Goal: Task Accomplishment & Management: Manage account settings

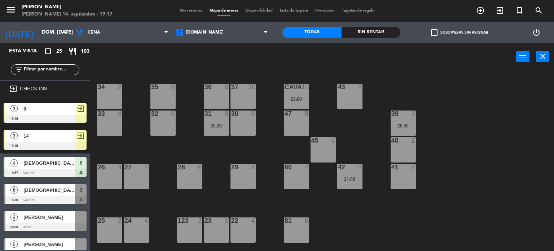
scroll to position [144, 0]
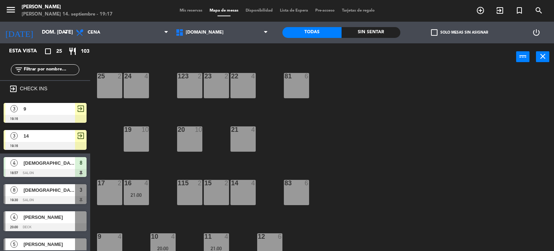
drag, startPoint x: 91, startPoint y: 135, endPoint x: 83, endPoint y: 134, distance: 8.1
click at [88, 137] on div "Esta vista crop_square 25 restaurant 103 filter_list exit_to_app CHECK INS 3 9 …" at bounding box center [277, 147] width 554 height 208
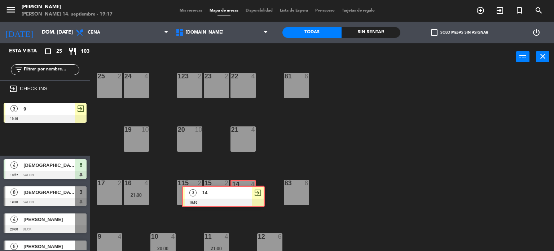
drag, startPoint x: 82, startPoint y: 140, endPoint x: 247, endPoint y: 188, distance: 172.4
click at [250, 190] on div "Esta vista crop_square 25 restaurant 103 filter_list exit_to_app CHECK INS 3 9 …" at bounding box center [277, 147] width 554 height 208
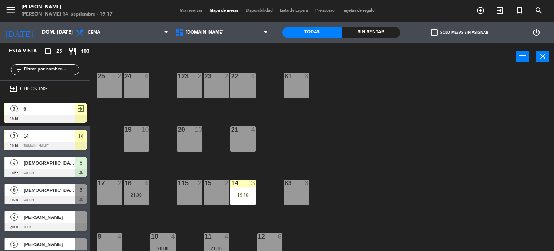
scroll to position [253, 0]
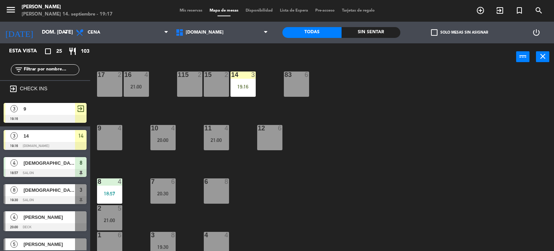
drag, startPoint x: 41, startPoint y: 97, endPoint x: 56, endPoint y: 108, distance: 18.3
click at [56, 108] on div "exit_to_app CHECK INS 3 9 19:16 exit_to_app 3 14 19:16 [DOMAIN_NAME] 14 4 chino…" at bounding box center [45, 165] width 90 height 170
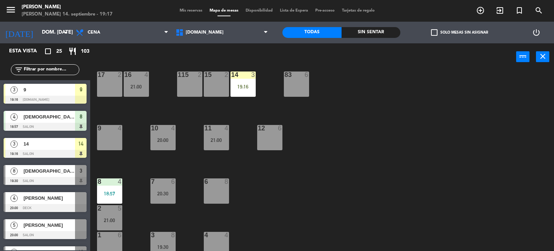
click at [110, 137] on div "9 4" at bounding box center [109, 137] width 25 height 25
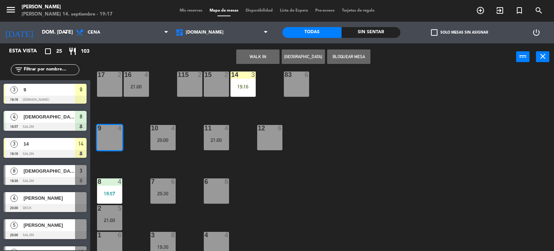
click at [121, 159] on div "34 2 35 6 36 8 43 2 37 10 CAVA 12 22:00 33 4 32 6 31 8 20:30 30 6 47 8 39 3 20:…" at bounding box center [325, 161] width 459 height 180
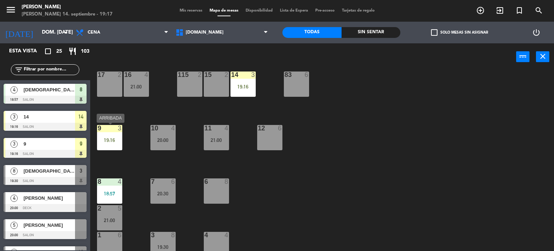
drag, startPoint x: 111, startPoint y: 137, endPoint x: 118, endPoint y: 145, distance: 10.8
click at [112, 137] on div "19:16" at bounding box center [109, 139] width 25 height 5
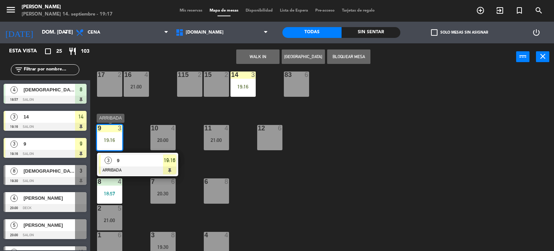
click at [126, 155] on div "9" at bounding box center [139, 160] width 47 height 12
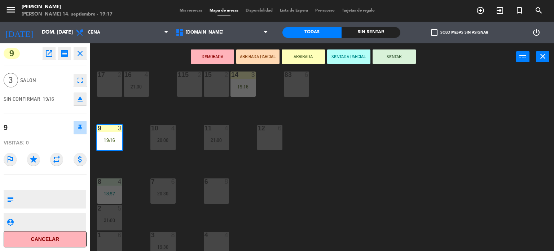
click at [381, 50] on button "SENTAR" at bounding box center [394, 56] width 43 height 14
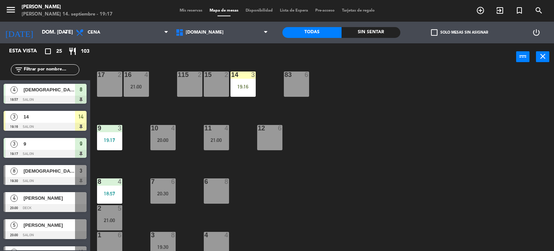
click at [256, 91] on div "34 2 35 6 36 8 43 2 37 10 CAVA 12 22:00 33 4 32 6 31 8 20:30 30 6 47 8 39 3 20:…" at bounding box center [325, 161] width 459 height 180
click at [246, 89] on div "19:16" at bounding box center [243, 86] width 25 height 5
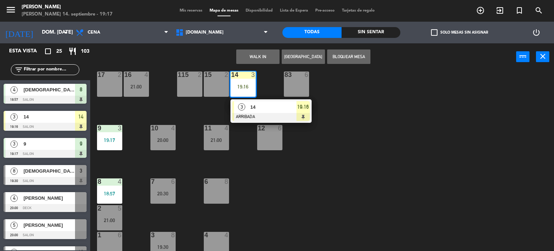
click at [263, 112] on div "14" at bounding box center [273, 107] width 47 height 12
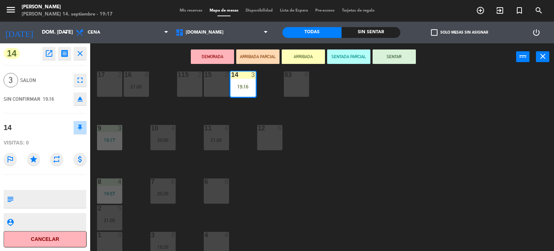
click at [382, 61] on button "SENTAR" at bounding box center [394, 56] width 43 height 14
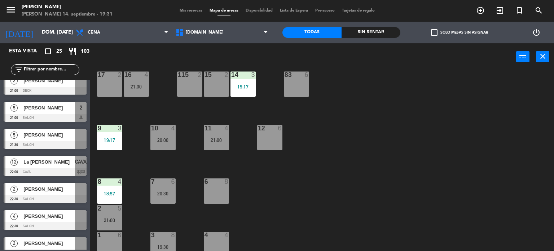
scroll to position [507, 0]
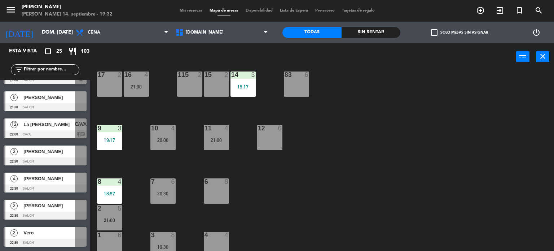
click at [184, 165] on div "34 2 35 6 36 8 43 2 37 10 CAVA 12 22:00 33 4 32 6 31 8 20:30 30 6 47 8 39 3 20:…" at bounding box center [325, 161] width 459 height 180
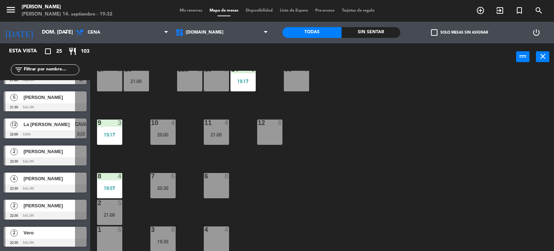
click at [157, 234] on div "3 8 19:30" at bounding box center [162, 238] width 25 height 25
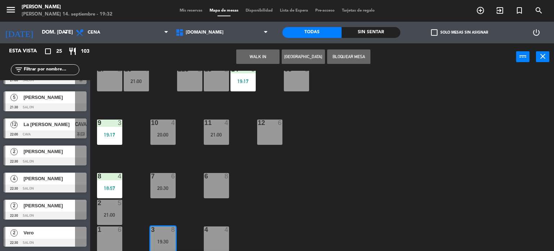
scroll to position [284, 0]
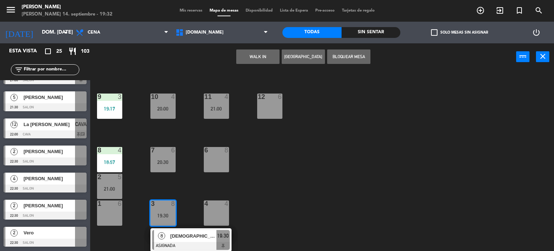
click at [183, 245] on div at bounding box center [191, 246] width 78 height 8
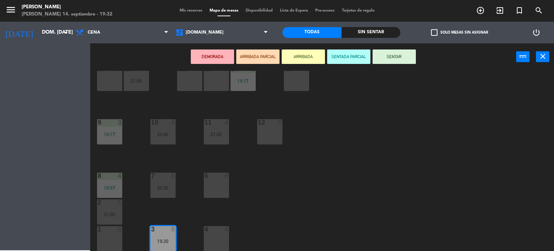
scroll to position [258, 0]
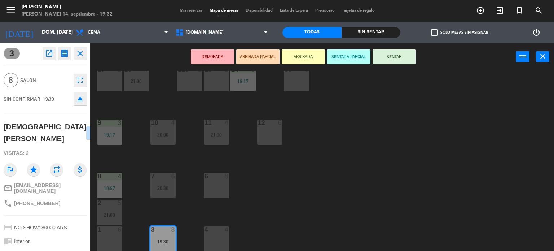
click at [302, 52] on button "ARRIBADA" at bounding box center [303, 56] width 43 height 14
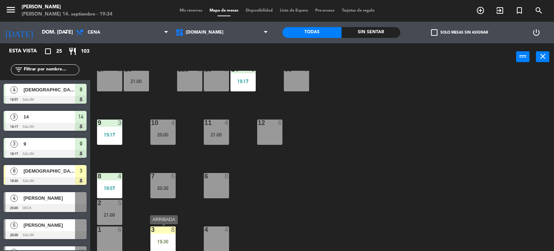
click at [164, 235] on div "3 8 19:30" at bounding box center [162, 238] width 25 height 25
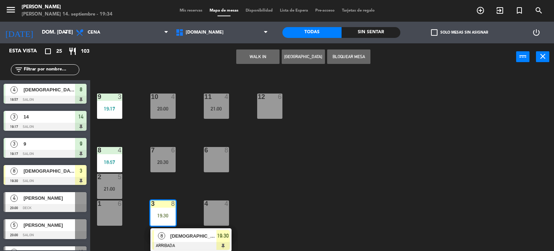
click at [172, 240] on div "[DEMOGRAPHIC_DATA][PERSON_NAME]" at bounding box center [193, 236] width 47 height 12
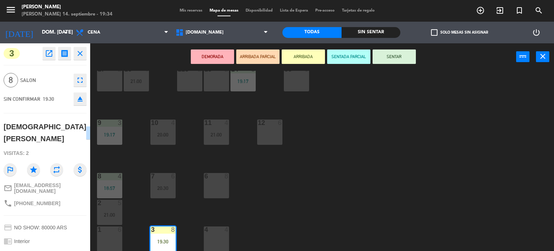
click at [400, 52] on button "SENTAR" at bounding box center [394, 56] width 43 height 14
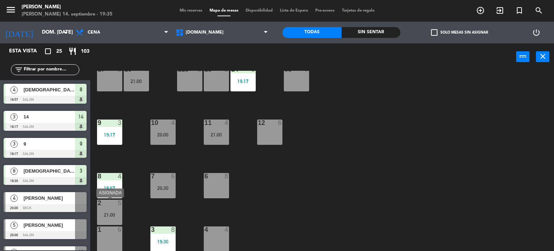
click at [111, 206] on div "2 5" at bounding box center [109, 203] width 25 height 7
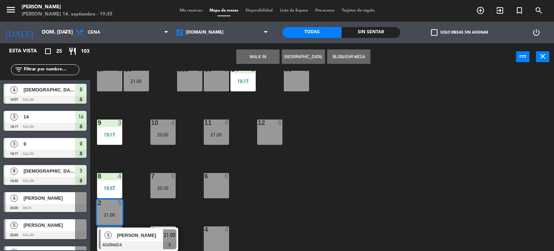
click at [222, 185] on div "6 8" at bounding box center [216, 185] width 25 height 25
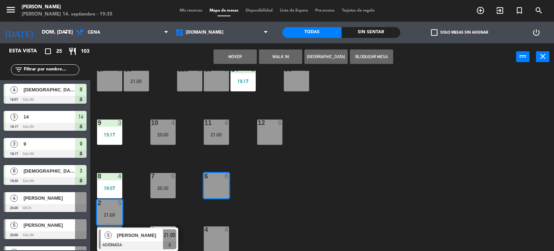
click at [250, 52] on button "Mover" at bounding box center [235, 56] width 43 height 14
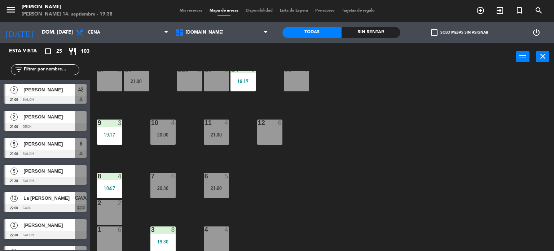
scroll to position [469, 0]
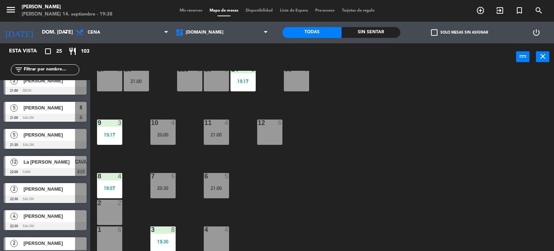
click at [59, 162] on span "La [PERSON_NAME]" at bounding box center [49, 162] width 52 height 8
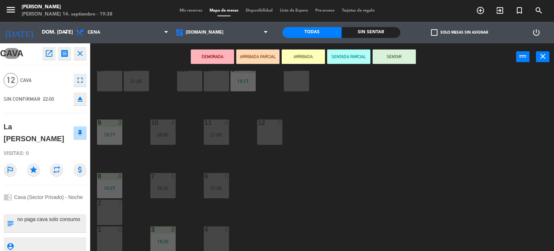
scroll to position [13, 0]
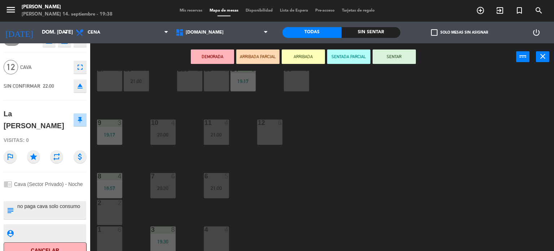
click at [339, 187] on div "34 2 35 6 36 8 43 2 37 10 CAVA 12 22:00 33 4 32 6 31 8 20:30 30 6 47 8 39 3 20:…" at bounding box center [325, 161] width 459 height 180
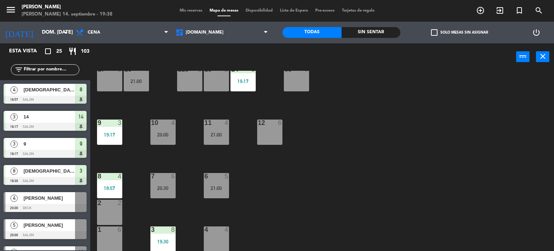
scroll to position [104, 0]
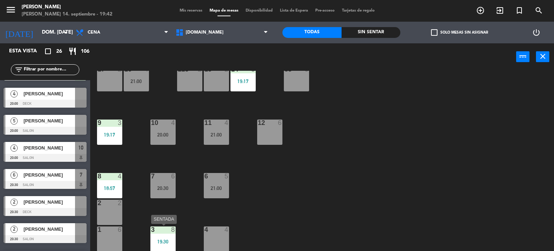
click at [160, 233] on div "3 8" at bounding box center [162, 229] width 25 height 7
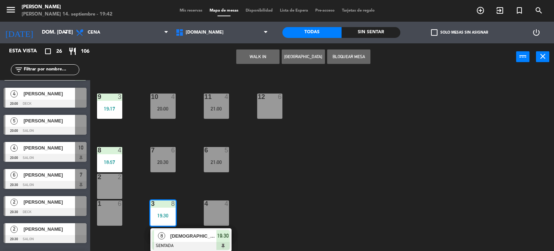
click at [303, 196] on div "34 2 35 6 36 8 43 2 37 10 CAVA 12 22:00 33 4 32 6 31 8 20:30 30 6 47 8 39 3 20:…" at bounding box center [325, 161] width 459 height 180
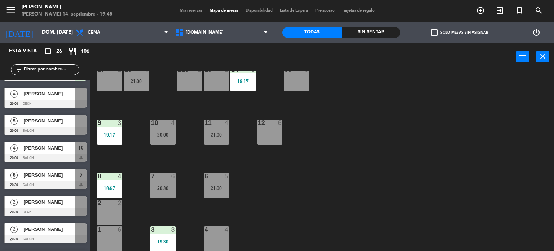
click at [367, 144] on div "34 2 35 6 36 8 43 2 37 10 CAVA 12 22:00 33 4 32 6 31 8 20:30 30 6 47 8 39 3 20:…" at bounding box center [325, 161] width 459 height 180
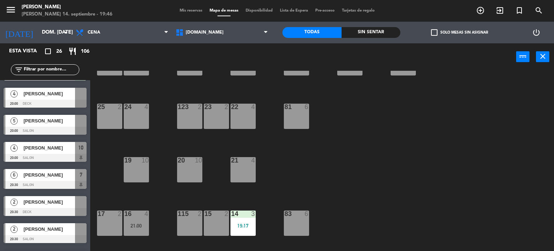
scroll to position [0, 0]
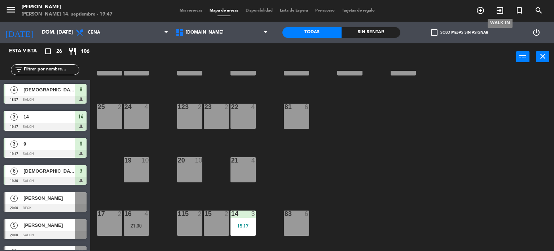
click at [501, 9] on icon "exit_to_app" at bounding box center [500, 10] width 9 height 9
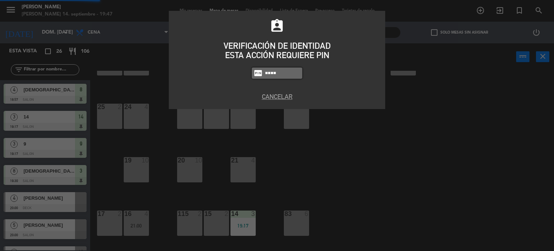
type input "4307"
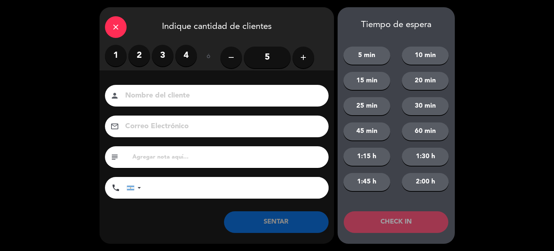
click at [141, 57] on label "2" at bounding box center [139, 56] width 22 height 22
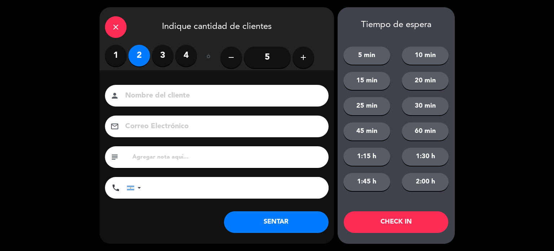
click at [142, 95] on input at bounding box center [221, 95] width 195 height 13
type input "SINRE"
click at [389, 230] on button "CHECK IN" at bounding box center [396, 222] width 105 height 22
drag, startPoint x: 128, startPoint y: 29, endPoint x: 118, endPoint y: 27, distance: 10.3
click at [128, 29] on div "close Indique cantidad de clientes" at bounding box center [217, 26] width 235 height 38
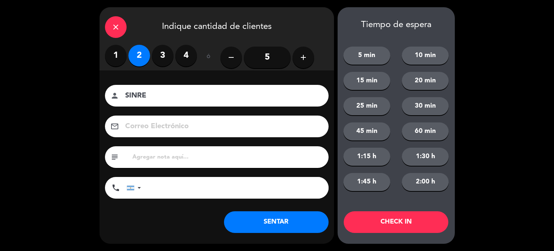
click at [118, 27] on icon "close" at bounding box center [115, 27] width 9 height 9
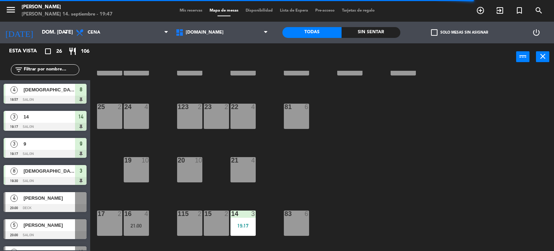
click at [434, 35] on span "check_box_outline_blank" at bounding box center [434, 32] width 6 height 6
click at [460, 32] on input "check_box_outline_blank Solo mesas sin asignar" at bounding box center [460, 32] width 0 height 0
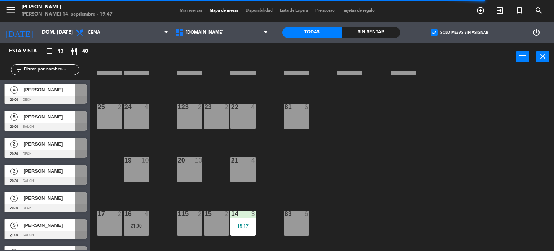
scroll to position [258, 0]
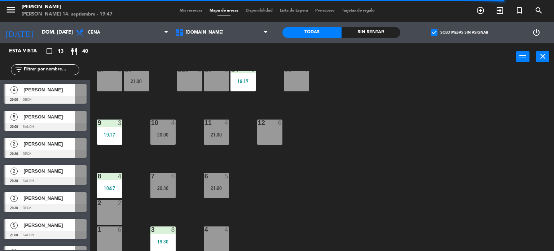
click at [432, 31] on span "check_box" at bounding box center [434, 32] width 6 height 6
click at [460, 32] on input "check_box Solo mesas sin asignar" at bounding box center [460, 32] width 0 height 0
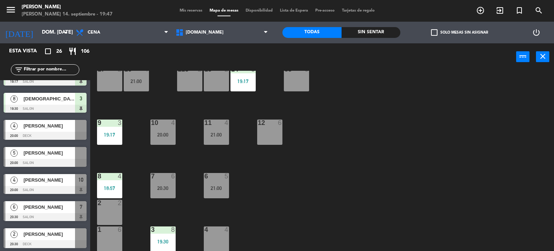
scroll to position [0, 0]
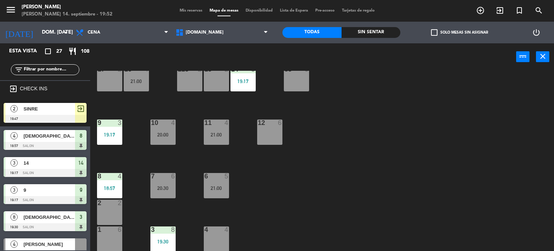
click at [440, 32] on label "check_box_outline_blank Solo mesas sin asignar" at bounding box center [459, 32] width 57 height 6
click at [460, 32] on input "check_box_outline_blank Solo mesas sin asignar" at bounding box center [460, 32] width 0 height 0
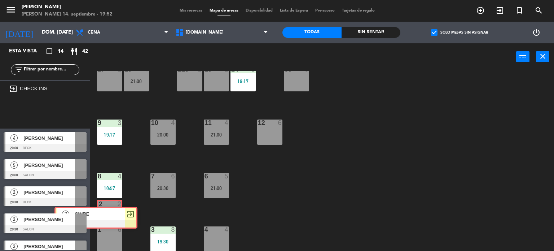
drag, startPoint x: 97, startPoint y: 163, endPoint x: 104, endPoint y: 215, distance: 51.7
click at [104, 215] on div "Esta vista crop_square 14 restaurant 42 filter_list exit_to_app CHECK INS 2 SIN…" at bounding box center [277, 147] width 554 height 208
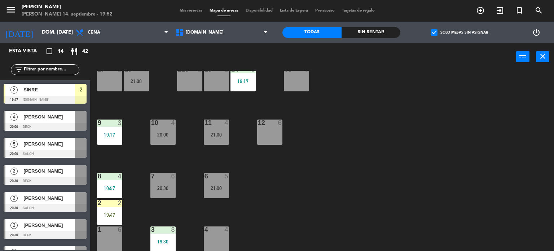
click at [105, 213] on div "19:47" at bounding box center [109, 214] width 25 height 5
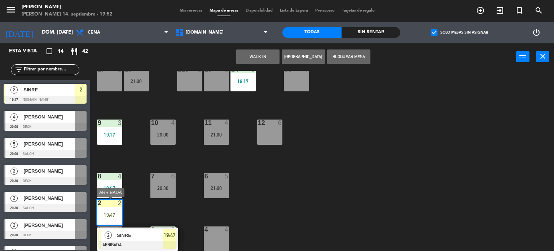
click at [124, 234] on span "SINRE" at bounding box center [140, 235] width 46 height 8
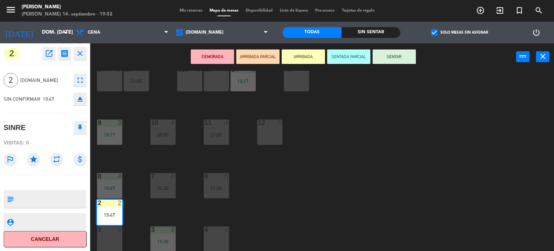
click at [394, 56] on button "SENTAR" at bounding box center [394, 56] width 43 height 14
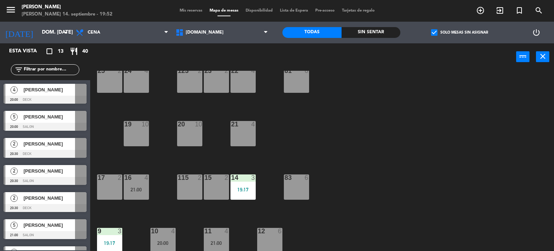
scroll to position [258, 0]
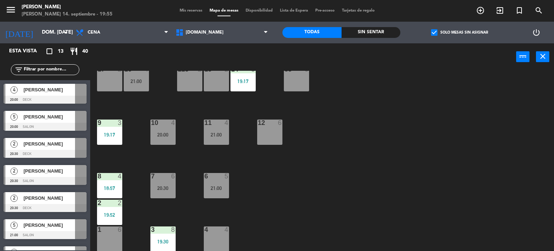
click at [56, 70] on input "text" at bounding box center [51, 70] width 56 height 8
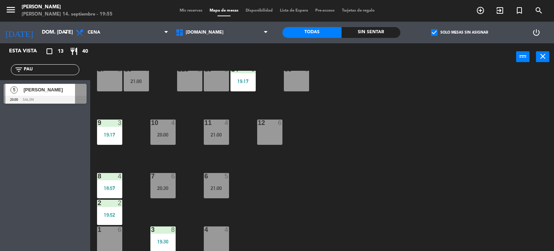
type input "PAU"
click at [39, 99] on div at bounding box center [45, 100] width 83 height 8
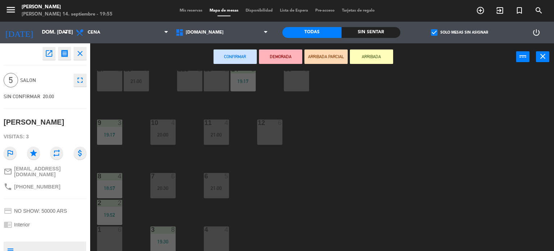
click at [361, 51] on button "ARRIBADA" at bounding box center [371, 56] width 43 height 14
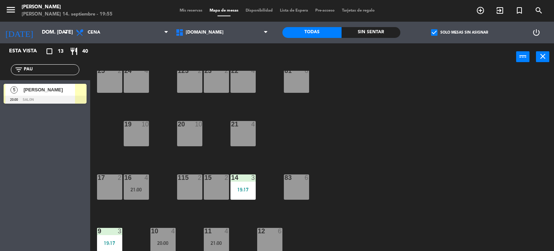
scroll to position [114, 0]
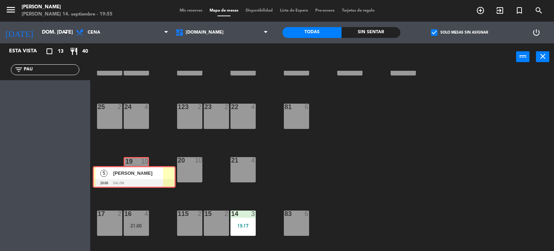
drag, startPoint x: 83, startPoint y: 112, endPoint x: 145, endPoint y: 176, distance: 88.5
click at [145, 176] on div "Esta vista crop_square 13 restaurant 40 filter_list PAU 5 [PERSON_NAME] 20:00 S…" at bounding box center [277, 147] width 554 height 208
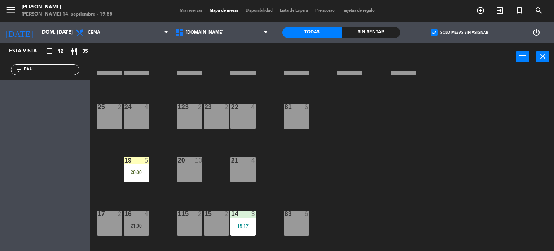
drag, startPoint x: 48, startPoint y: 69, endPoint x: 0, endPoint y: 79, distance: 48.7
click at [0, 78] on div "filter_list PAU" at bounding box center [45, 69] width 90 height 21
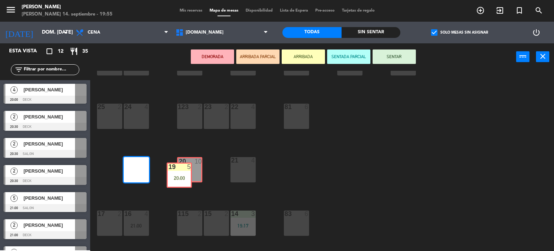
drag, startPoint x: 154, startPoint y: 184, endPoint x: 189, endPoint y: 168, distance: 38.1
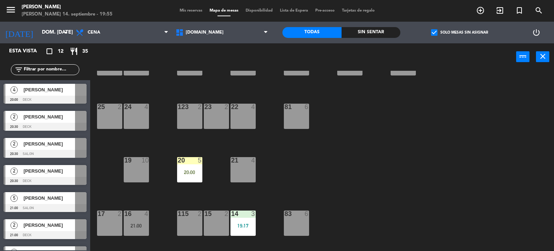
click at [203, 162] on div "5" at bounding box center [202, 160] width 12 height 6
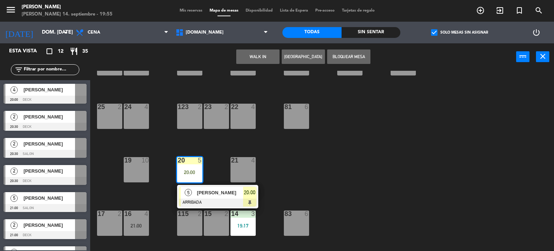
click at [215, 146] on div "34 2 35 6 36 8 43 2 37 10 CAVA 12 22:00 33 4 32 6 31 8 20:30 30 6 47 8 39 3 20:…" at bounding box center [325, 161] width 459 height 180
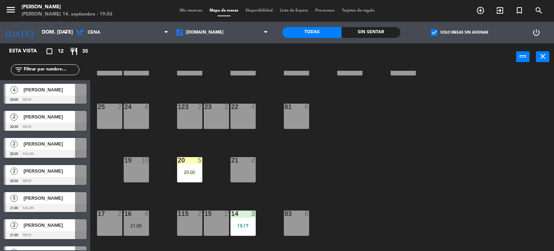
scroll to position [258, 0]
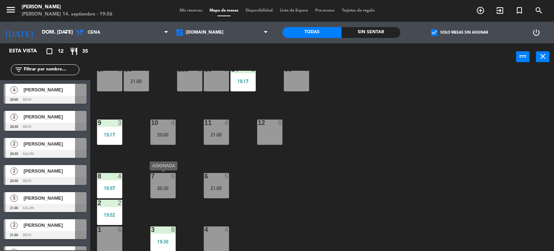
click at [167, 180] on div "7 6 20:30" at bounding box center [162, 185] width 25 height 25
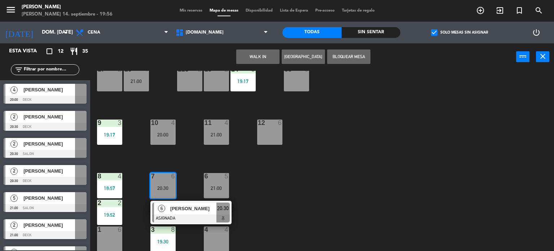
click at [258, 186] on div "34 2 35 6 36 8 43 2 37 10 CAVA 12 22:00 33 4 32 6 31 8 20:30 30 6 47 8 39 3 20:…" at bounding box center [325, 161] width 459 height 180
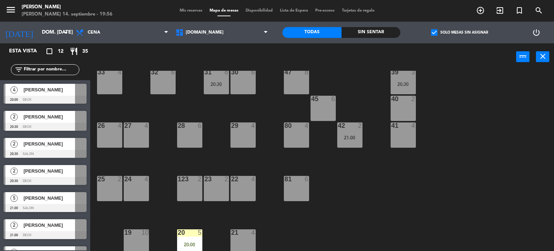
scroll to position [0, 0]
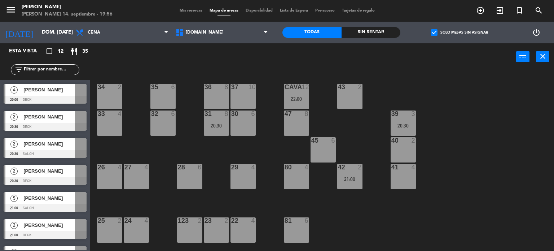
click at [207, 127] on div "20:30" at bounding box center [216, 125] width 25 height 5
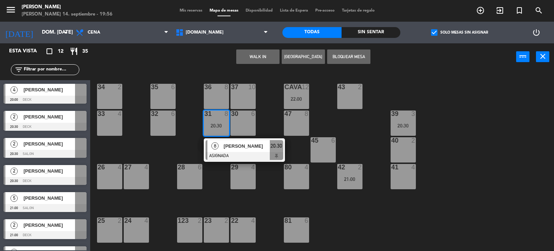
click at [178, 119] on div "34 2 35 6 36 8 43 2 37 10 CAVA 12 22:00 33 4 32 6 31 8 20:30 8 [PERSON_NAME] AS…" at bounding box center [325, 161] width 459 height 180
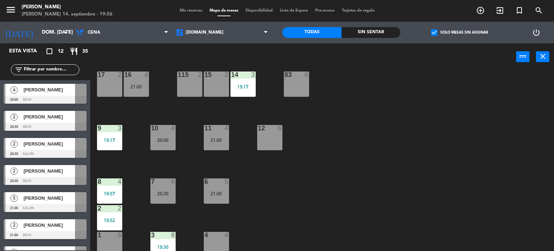
scroll to position [154, 0]
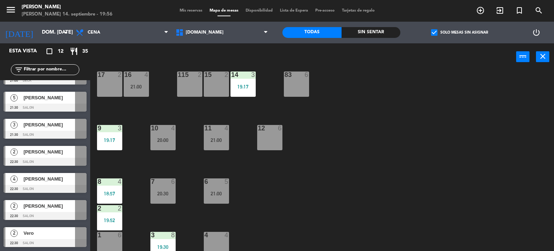
click at [162, 197] on div "7 6 20:30" at bounding box center [162, 190] width 25 height 25
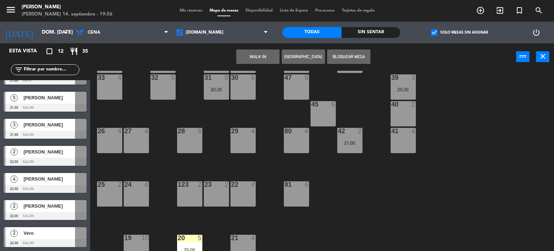
scroll to position [0, 0]
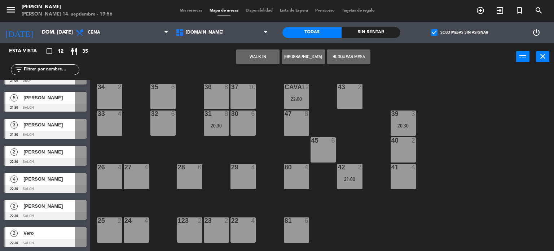
click at [207, 94] on div "36 8" at bounding box center [216, 96] width 25 height 25
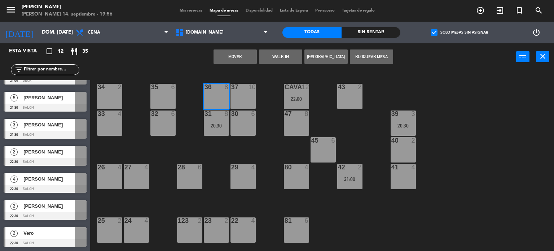
click at [234, 69] on div "Mover WALK IN [GEOGRAPHIC_DATA] Bloquear Mesa power_input close" at bounding box center [303, 56] width 426 height 27
click at [235, 62] on button "Mover" at bounding box center [235, 56] width 43 height 14
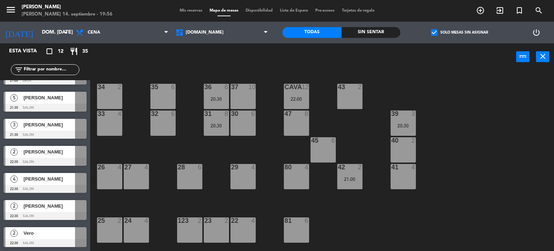
click at [217, 119] on div "31 8 20:30" at bounding box center [216, 122] width 25 height 25
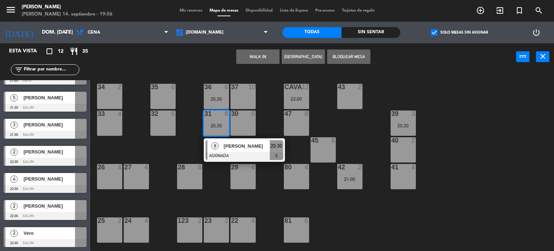
click at [217, 113] on div at bounding box center [216, 113] width 12 height 6
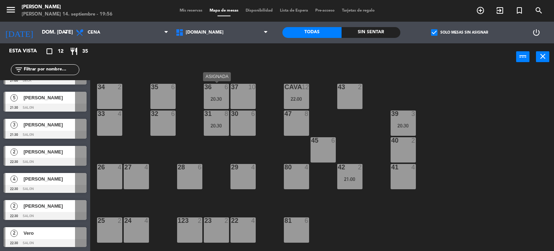
click at [221, 97] on div "20:30" at bounding box center [216, 98] width 25 height 5
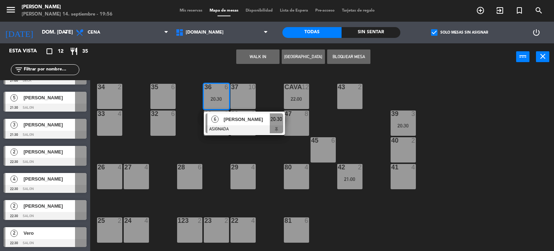
click at [220, 124] on div "6" at bounding box center [215, 119] width 16 height 12
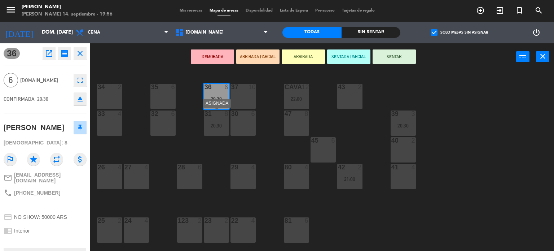
click at [223, 118] on div "31 8 20:30" at bounding box center [216, 122] width 25 height 25
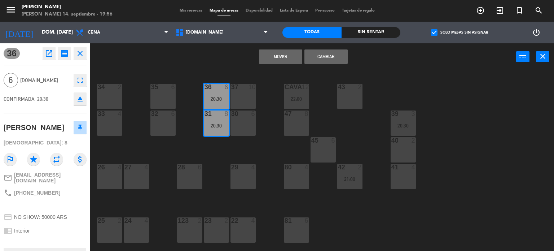
click at [293, 48] on div "Mover Cambiar power_input close" at bounding box center [303, 56] width 426 height 27
click at [290, 51] on button "Mover" at bounding box center [280, 56] width 43 height 14
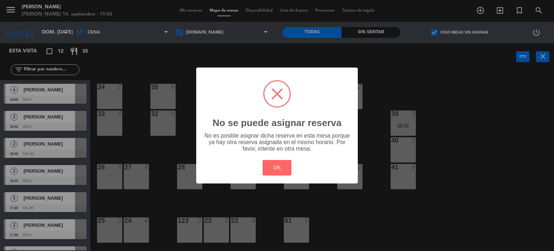
click at [474, 100] on div "? ! i No se puede asignar reserva × No es posible asignar dicha reserva en esta…" at bounding box center [277, 125] width 554 height 251
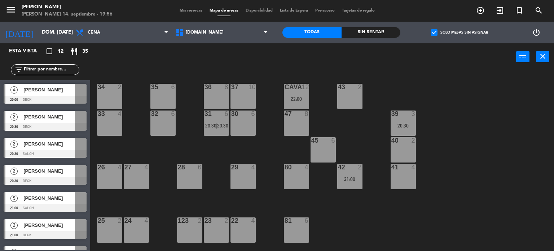
click at [514, 96] on div "34 2 35 6 36 8 43 2 37 10 CAVA 12 22:00 33 4 32 6 31 6 20:30 | 20:30 30 6 47 8 …" at bounding box center [325, 161] width 459 height 180
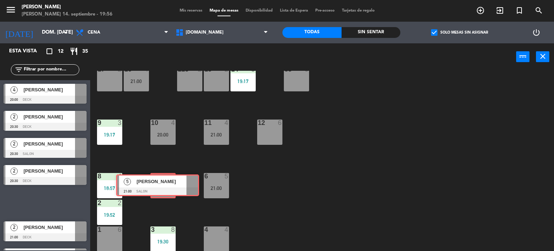
drag, startPoint x: 53, startPoint y: 203, endPoint x: 166, endPoint y: 186, distance: 113.5
click at [166, 186] on div "Esta vista crop_square 12 restaurant 35 filter_list 4 [PERSON_NAME] 20:00 DECK …" at bounding box center [277, 147] width 554 height 208
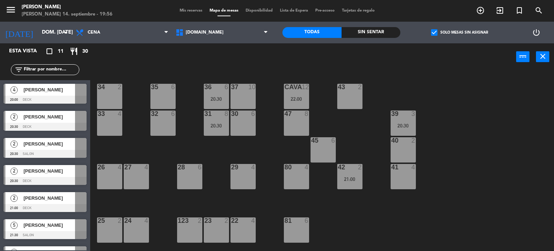
scroll to position [127, 0]
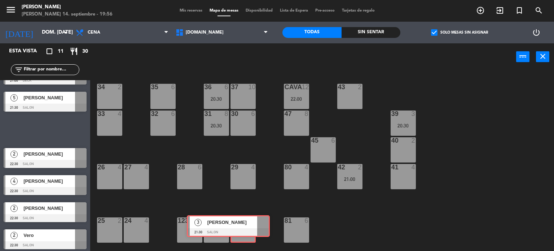
drag, startPoint x: 59, startPoint y: 130, endPoint x: 242, endPoint y: 226, distance: 207.2
click at [242, 226] on div "Esta vista crop_square 11 restaurant 30 filter_list 4 [PERSON_NAME] 20:00 DECK …" at bounding box center [277, 147] width 554 height 208
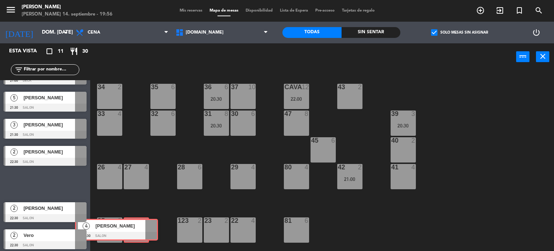
drag, startPoint x: 67, startPoint y: 182, endPoint x: 139, endPoint y: 228, distance: 85.1
click at [139, 228] on div "Esta vista crop_square 11 restaurant 30 filter_list 4 [PERSON_NAME] 20:00 DECK …" at bounding box center [277, 147] width 554 height 208
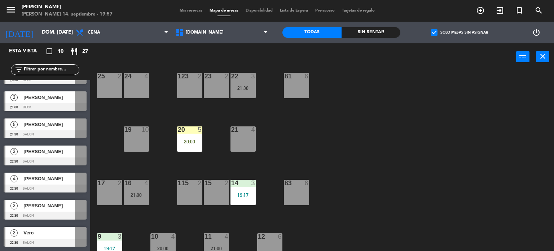
scroll to position [0, 0]
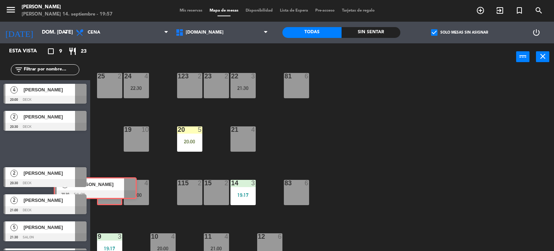
drag, startPoint x: 74, startPoint y: 145, endPoint x: 102, endPoint y: 190, distance: 52.9
click at [102, 190] on div "Esta vista crop_square 9 restaurant 23 filter_list 4 [PERSON_NAME] 20:00 DECK 2…" at bounding box center [277, 147] width 554 height 208
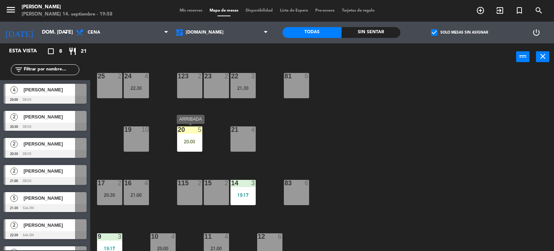
click at [190, 145] on div "20 5 20:00" at bounding box center [189, 138] width 25 height 25
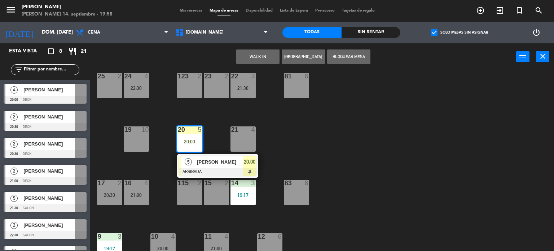
click at [198, 168] on div at bounding box center [218, 172] width 78 height 8
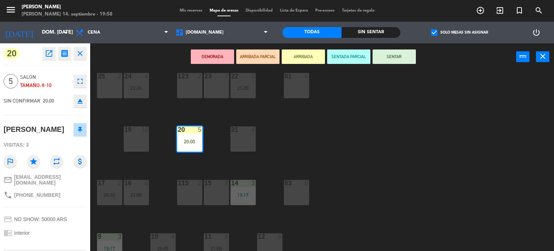
click at [405, 52] on button "SENTAR" at bounding box center [394, 56] width 43 height 14
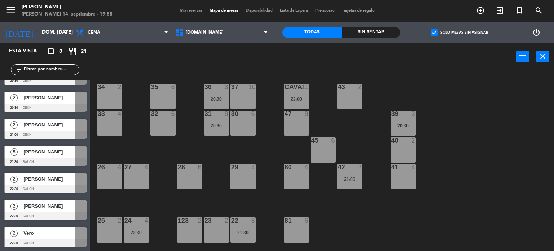
click at [210, 110] on div at bounding box center [216, 113] width 12 height 6
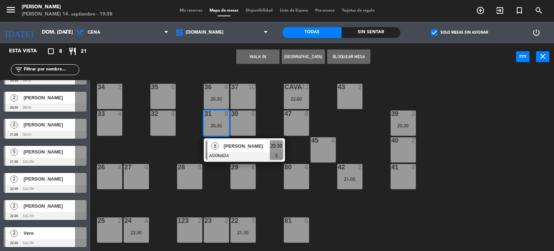
click at [212, 87] on div at bounding box center [216, 87] width 12 height 6
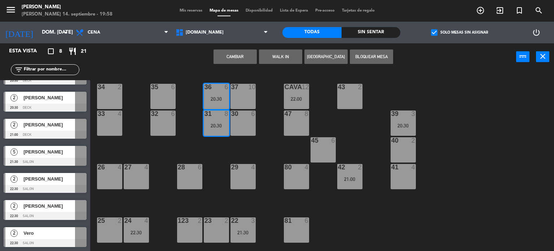
click at [236, 64] on div "Cambiar WALK IN Crear Reserva Bloquear Mesa power_input close" at bounding box center [303, 56] width 426 height 27
click at [235, 50] on button "Cambiar" at bounding box center [235, 56] width 43 height 14
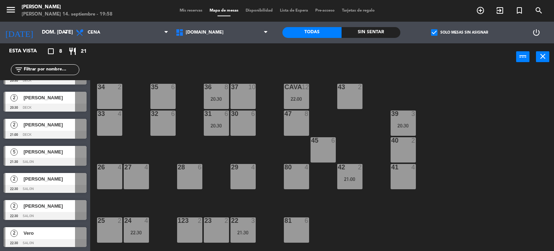
click at [258, 124] on div "34 2 35 6 36 8 20:30 43 2 37 10 CAVA 12 22:00 33 4 32 6 31 6 20:30 30 6 47 8 39…" at bounding box center [325, 161] width 459 height 180
click at [189, 164] on div at bounding box center [190, 167] width 12 height 6
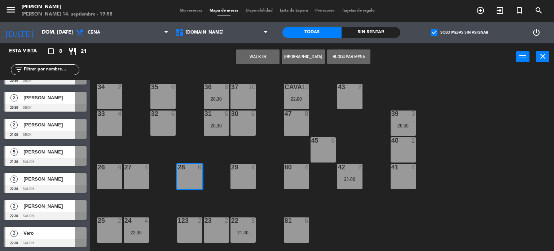
click at [215, 146] on div "34 2 35 6 36 8 20:30 43 2 37 10 CAVA 12 22:00 33 4 32 6 31 6 20:30 30 6 47 8 39…" at bounding box center [325, 161] width 459 height 180
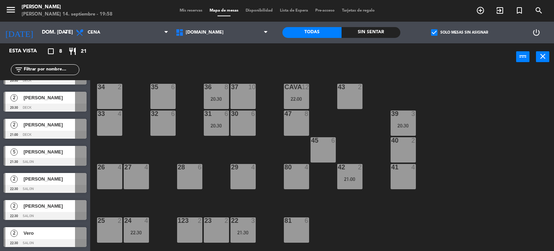
click at [506, 144] on div "34 2 35 6 36 8 20:30 43 2 37 10 CAVA 12 22:00 33 4 32 6 31 6 20:30 30 6 47 8 39…" at bounding box center [325, 161] width 459 height 180
click at [73, 61] on div "filter_list" at bounding box center [45, 69] width 90 height 21
click at [62, 63] on div "filter_list" at bounding box center [45, 69] width 90 height 21
click at [63, 63] on div "filter_list" at bounding box center [45, 69] width 90 height 21
click at [63, 67] on input "text" at bounding box center [51, 70] width 56 height 8
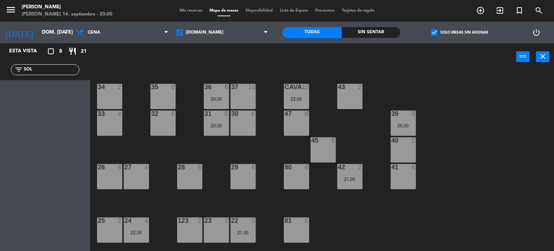
type input "SOL"
click at [436, 29] on span "check_box" at bounding box center [434, 32] width 6 height 6
click at [460, 32] on input "check_box Solo mesas sin asignar" at bounding box center [460, 32] width 0 height 0
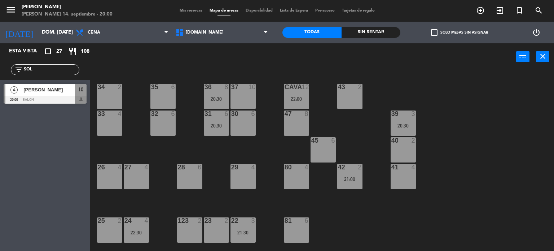
click at [40, 100] on div at bounding box center [45, 100] width 83 height 8
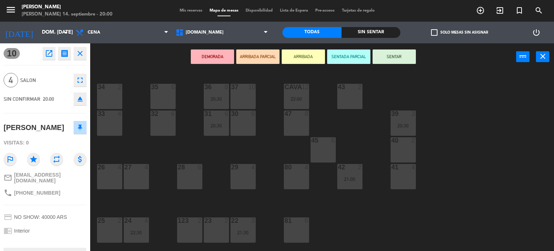
click at [304, 58] on button "ARRIBADA" at bounding box center [303, 56] width 43 height 14
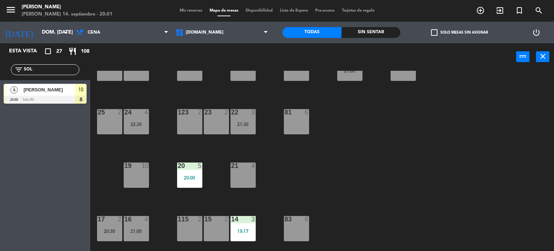
scroll to position [180, 0]
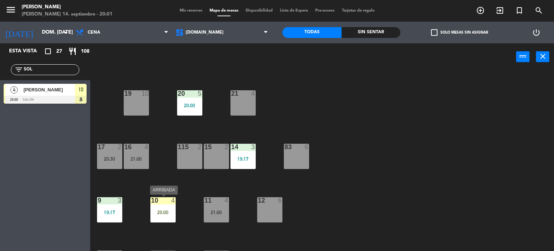
click at [170, 210] on div "20:00" at bounding box center [162, 212] width 25 height 5
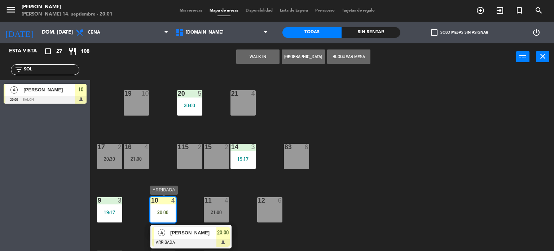
click at [187, 227] on div "[PERSON_NAME]" at bounding box center [193, 233] width 47 height 12
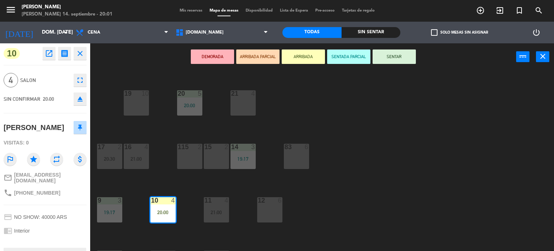
click at [402, 49] on button "SENTAR" at bounding box center [394, 56] width 43 height 14
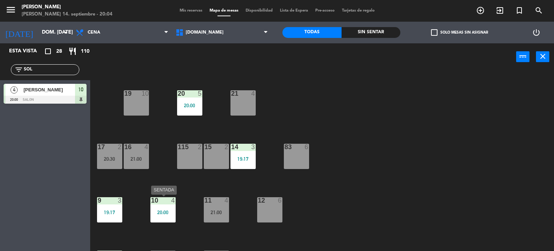
click at [155, 211] on div "20:00" at bounding box center [162, 212] width 25 height 5
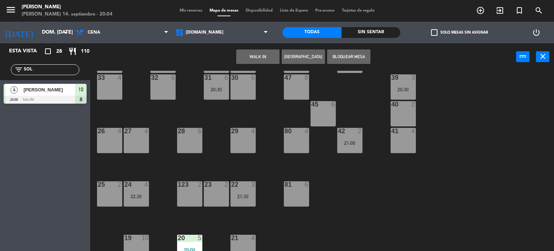
scroll to position [0, 0]
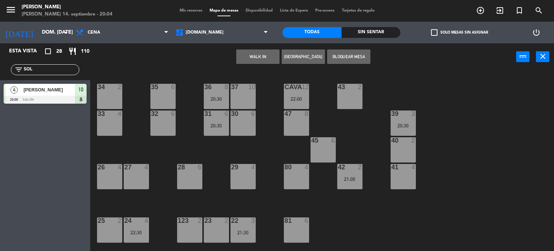
click at [112, 168] on div at bounding box center [110, 167] width 12 height 6
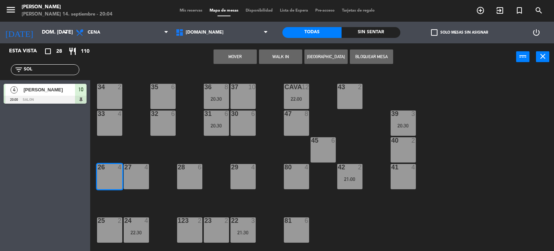
click at [227, 62] on button "Mover" at bounding box center [235, 56] width 43 height 14
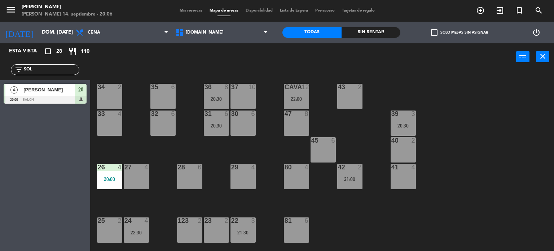
drag, startPoint x: 57, startPoint y: 71, endPoint x: 0, endPoint y: 70, distance: 56.6
click at [0, 70] on div "filter_list SOL" at bounding box center [45, 69] width 90 height 21
type input "[DATE]"
click at [0, 146] on div "Esta vista crop_square 28 restaurant 110 filter_list [DATE] [PERSON_NAME] 20:00…" at bounding box center [45, 146] width 90 height 207
click at [27, 82] on div "4 [PERSON_NAME] 20:00 DECK" at bounding box center [45, 93] width 90 height 27
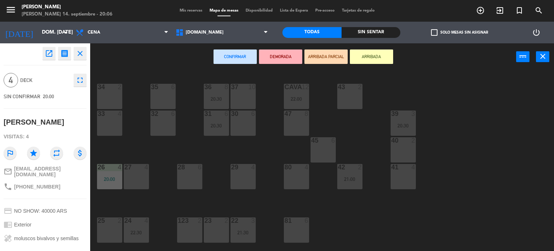
click at [355, 60] on button "ARRIBADA" at bounding box center [371, 56] width 43 height 14
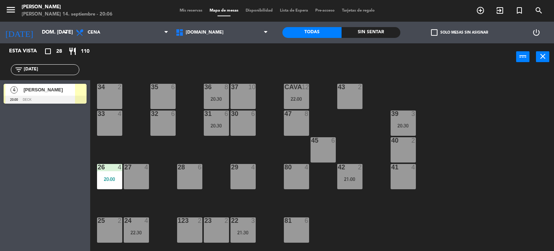
click at [227, 22] on div "[DOMAIN_NAME] [DOMAIN_NAME] [DOMAIN_NAME] [DOMAIN_NAME] [DOMAIN_NAME]" at bounding box center [222, 33] width 100 height 22
click at [219, 43] on div "power_input close" at bounding box center [303, 56] width 426 height 27
drag, startPoint x: 216, startPoint y: 34, endPoint x: 215, endPoint y: 60, distance: 26.4
click at [216, 35] on span "[DOMAIN_NAME]" at bounding box center [222, 33] width 100 height 16
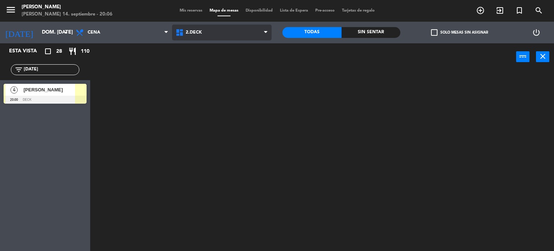
click at [214, 69] on ng-component "menu [PERSON_NAME] 14. septiembre - 20:06 Mis reservas Mapa de mesas Disponibil…" at bounding box center [277, 125] width 554 height 251
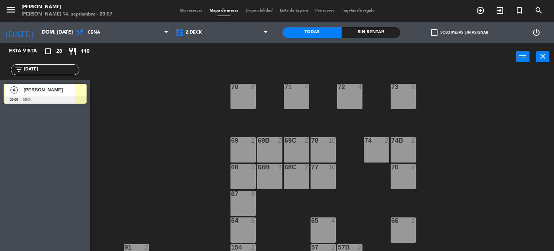
click at [48, 69] on input "[DATE]" at bounding box center [51, 70] width 56 height 8
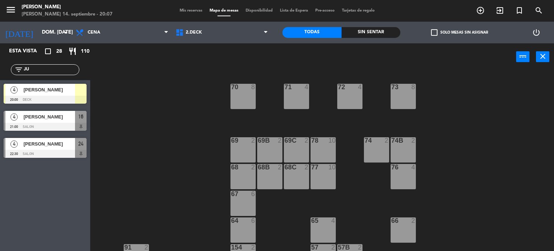
type input "J"
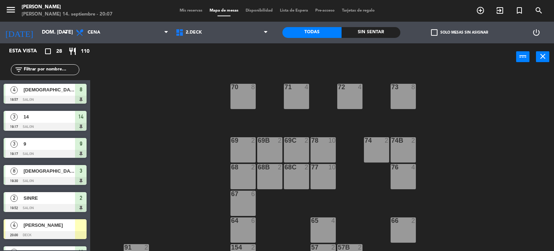
drag, startPoint x: 197, startPoint y: 9, endPoint x: 225, endPoint y: 3, distance: 28.8
click at [198, 9] on span "Mis reservas" at bounding box center [191, 11] width 30 height 4
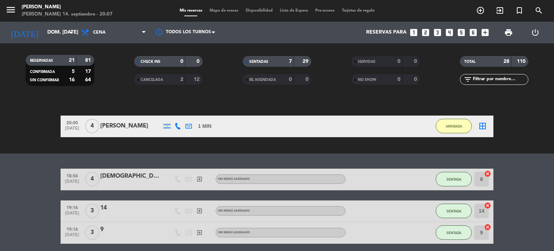
scroll to position [13, 0]
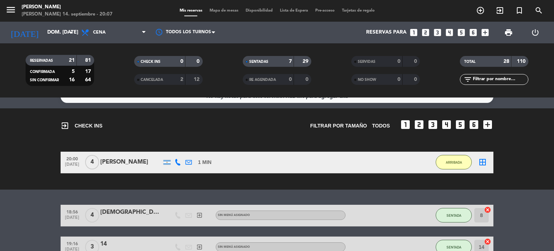
click at [189, 163] on icon at bounding box center [188, 162] width 6 height 6
click at [240, 132] on div "exit_to_app CHECK INS Filtrar por tamaño TODOS looks_one looks_two looks_3 look…" at bounding box center [277, 122] width 433 height 28
click at [211, 14] on div "menu [PERSON_NAME] 14. septiembre - 20:09 Mis reservas Mapa de mesas Disponibil…" at bounding box center [277, 11] width 554 height 22
click at [211, 13] on div "Mis reservas Mapa de mesas Disponibilidad Lista de Espera Pre-acceso Tarjetas d…" at bounding box center [277, 11] width 202 height 6
click at [210, 12] on span "Mapa de mesas" at bounding box center [224, 11] width 36 height 4
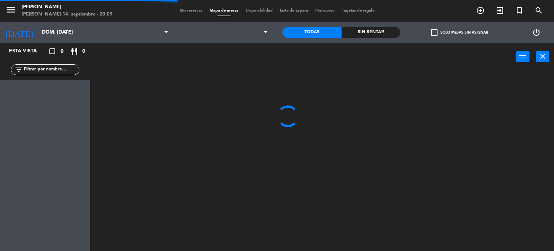
click at [190, 24] on div at bounding box center [222, 33] width 100 height 22
click at [185, 43] on div "power_input close" at bounding box center [303, 56] width 426 height 27
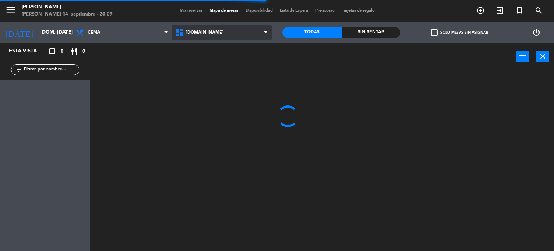
drag, startPoint x: 189, startPoint y: 39, endPoint x: 189, endPoint y: 50, distance: 10.5
click at [189, 39] on span "[DOMAIN_NAME]" at bounding box center [222, 33] width 100 height 16
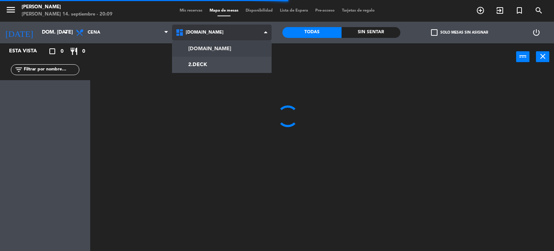
click at [191, 67] on ng-component "menu [PERSON_NAME] 14. septiembre - 20:09 Mis reservas Mapa de mesas Disponibil…" at bounding box center [277, 125] width 554 height 251
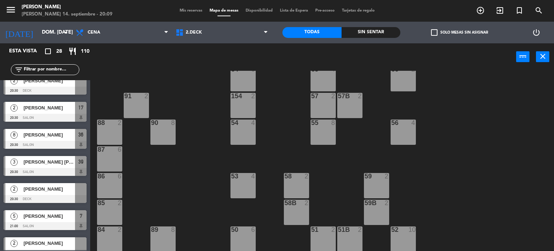
scroll to position [144, 0]
click at [63, 89] on div at bounding box center [45, 91] width 83 height 8
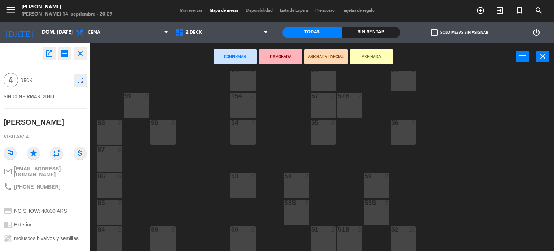
click at [347, 236] on div "51B 2" at bounding box center [349, 238] width 25 height 25
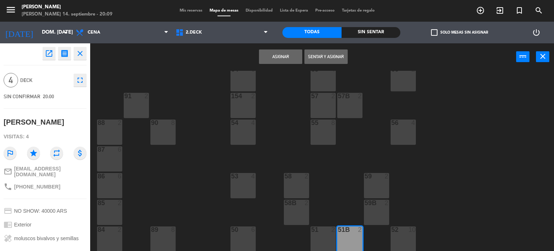
click at [331, 233] on div "51 2" at bounding box center [323, 238] width 25 height 25
click at [322, 61] on button "Sentar y Asignar" at bounding box center [325, 56] width 43 height 14
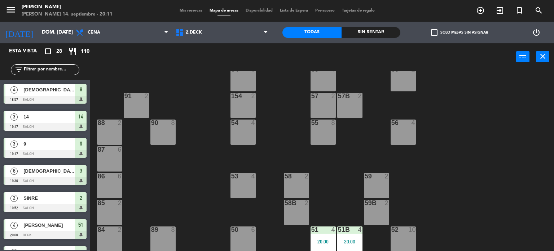
drag, startPoint x: 466, startPoint y: 98, endPoint x: 461, endPoint y: 100, distance: 4.7
click at [466, 98] on div "71 4 72 4 73 8 70 8 74 2 74B 2 69 2 69B 2 69C 2 78 10 77 10 76 4 68 2 68B 2 68C…" at bounding box center [325, 161] width 459 height 180
click at [30, 66] on input "text" at bounding box center [51, 70] width 56 height 8
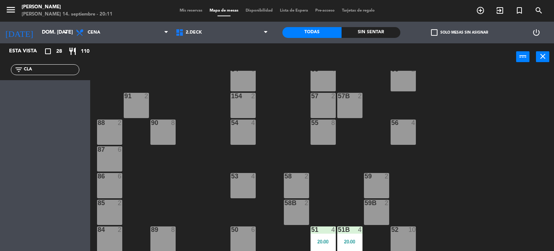
click at [152, 55] on div "power_input close" at bounding box center [303, 56] width 426 height 27
drag, startPoint x: 43, startPoint y: 70, endPoint x: 23, endPoint y: 70, distance: 19.8
click at [23, 70] on input "CLA" at bounding box center [51, 70] width 56 height 8
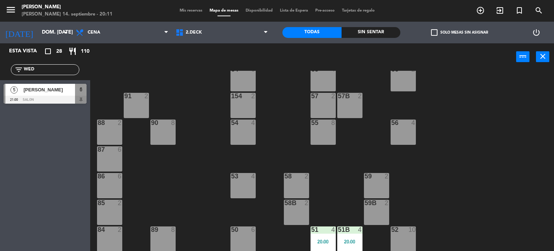
type input "WED"
click at [0, 155] on div "Esta vista crop_square 28 restaurant 110 filter_list WED 5 [PERSON_NAME] 21:00 …" at bounding box center [45, 146] width 90 height 207
click at [50, 90] on div "5 [PERSON_NAME] 21:00 SALON 6" at bounding box center [45, 93] width 90 height 27
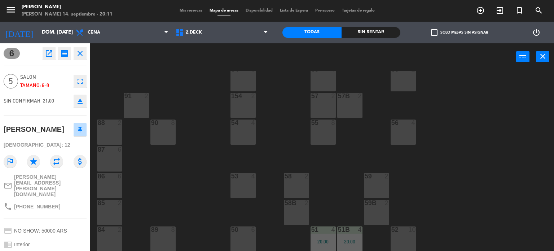
click at [469, 170] on div "71 4 72 4 73 8 70 8 74 2 74B 2 69 2 69B 2 69C 2 78 10 77 10 76 4 68 2 68B 2 68C…" at bounding box center [325, 161] width 459 height 180
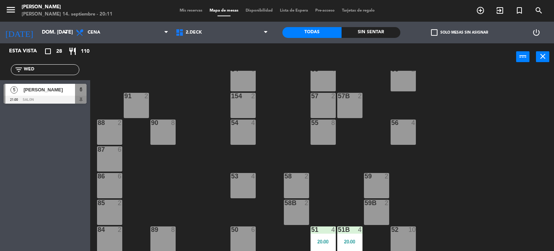
click at [35, 99] on div at bounding box center [45, 100] width 83 height 8
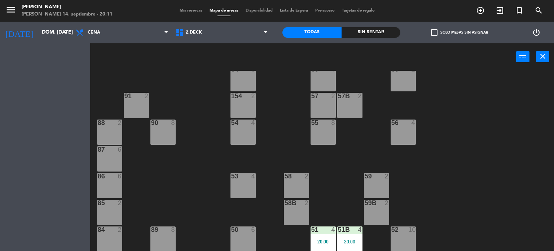
scroll to position [0, 0]
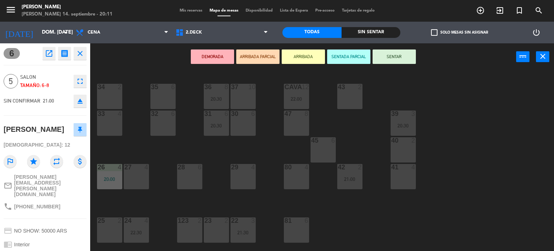
click at [304, 53] on button "ARRIBADA" at bounding box center [303, 56] width 43 height 14
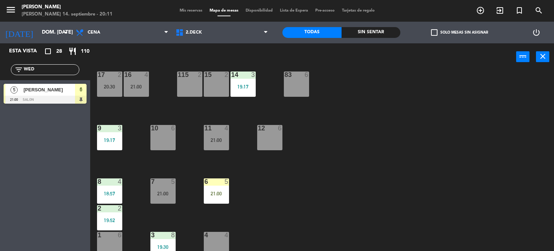
scroll to position [258, 0]
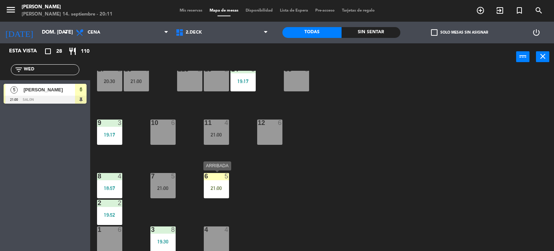
click at [215, 187] on div "21:00" at bounding box center [216, 187] width 25 height 5
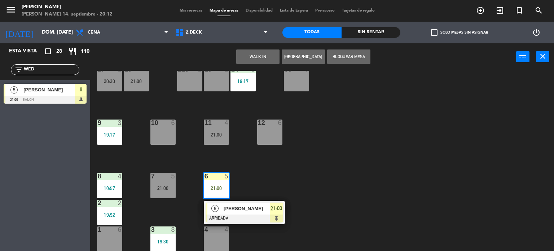
click at [277, 197] on div "34 2 35 6 36 8 20:30 43 2 37 10 CAVA 12 22:00 33 4 32 6 31 6 20:30 30 6 47 8 39…" at bounding box center [325, 161] width 459 height 180
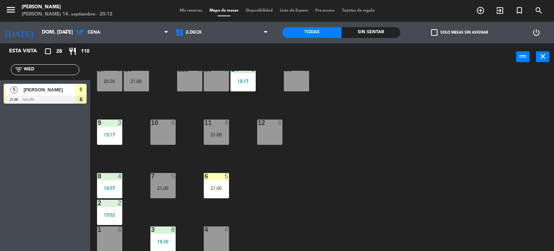
click at [214, 186] on div "21:00" at bounding box center [216, 187] width 25 height 5
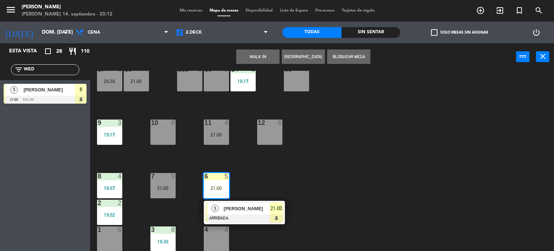
click at [244, 211] on span "[PERSON_NAME]" at bounding box center [247, 209] width 46 height 8
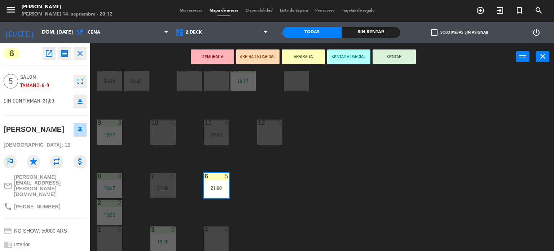
click at [401, 51] on button "SENTAR" at bounding box center [394, 56] width 43 height 14
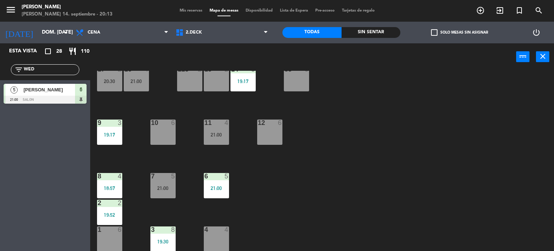
click at [522, 95] on div "34 2 35 6 36 8 20:30 43 2 37 10 CAVA 12 22:00 33 4 32 6 31 6 20:30 30 6 47 8 39…" at bounding box center [325, 161] width 459 height 180
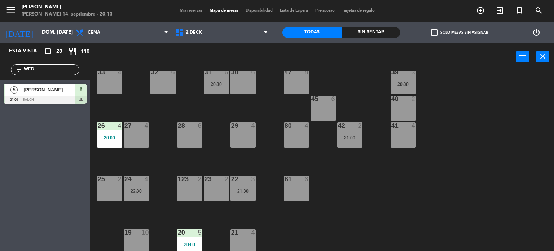
click at [38, 67] on input "WED" at bounding box center [51, 70] width 56 height 8
type input "W"
type input "PAU"
click at [0, 189] on div "Esta vista crop_square 28 restaurant 110 filter_list PAU 5 [PERSON_NAME] 20:00 …" at bounding box center [45, 146] width 90 height 207
click at [193, 9] on span "Mis reservas" at bounding box center [191, 11] width 30 height 4
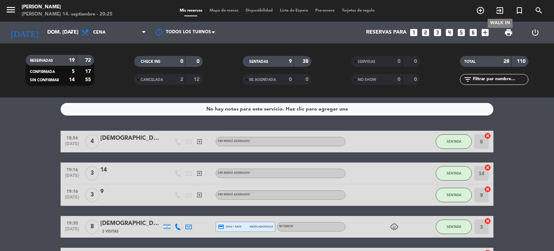
click at [500, 8] on icon "exit_to_app" at bounding box center [500, 10] width 9 height 9
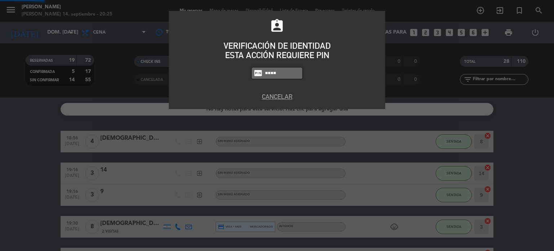
type input "4307"
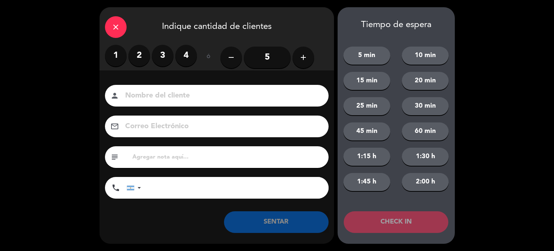
click at [139, 52] on label "2" at bounding box center [139, 56] width 22 height 22
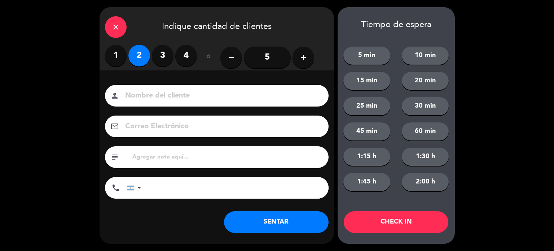
click at [150, 97] on input at bounding box center [221, 95] width 195 height 13
type input "sinre"
click at [397, 226] on button "CHECK IN" at bounding box center [396, 222] width 105 height 22
click at [115, 29] on icon "close" at bounding box center [115, 27] width 9 height 9
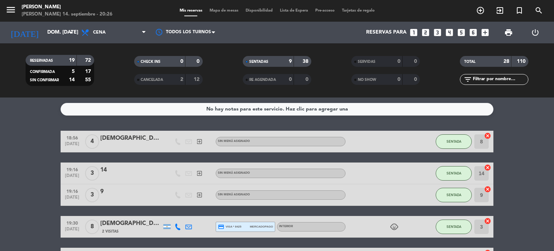
click at [227, 11] on span "Mapa de mesas" at bounding box center [224, 11] width 36 height 4
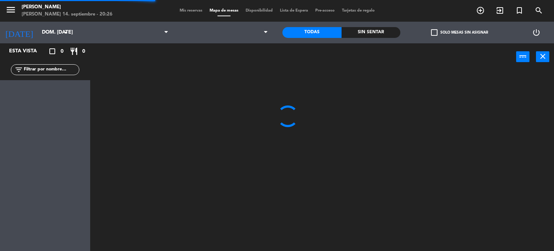
click at [219, 19] on div "menu [PERSON_NAME] 14. septiembre - 20:26 Mis reservas Mapa de mesas Disponibil…" at bounding box center [277, 11] width 554 height 22
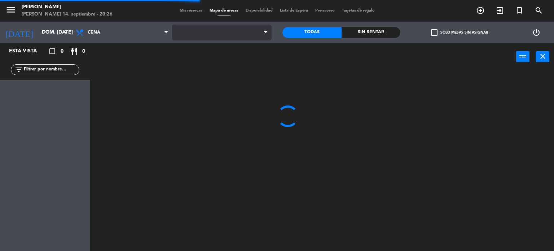
click at [220, 29] on span at bounding box center [222, 33] width 100 height 16
click at [213, 36] on span at bounding box center [222, 33] width 100 height 16
click at [209, 39] on span "[DOMAIN_NAME]" at bounding box center [222, 33] width 100 height 16
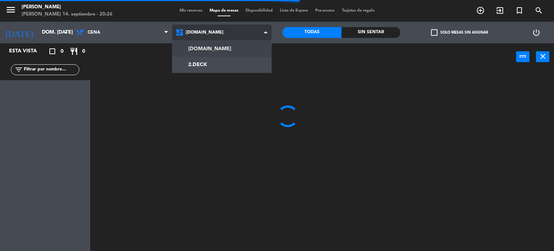
click at [210, 56] on ng-component "menu [PERSON_NAME] 14. septiembre - 20:26 Mis reservas Mapa de mesas Disponibil…" at bounding box center [277, 125] width 554 height 251
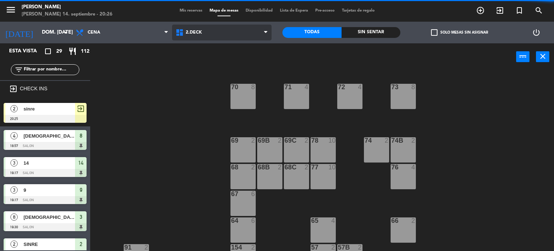
click at [208, 35] on span "2.DECK" at bounding box center [222, 33] width 100 height 16
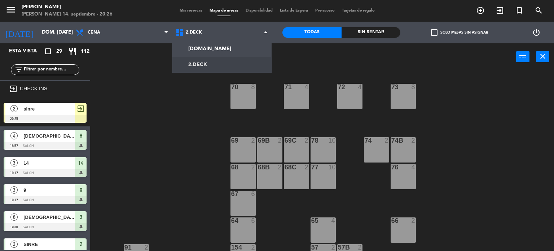
click at [198, 146] on div "71 4 72 4 73 8 70 8 74 2 74B 2 69 2 69B 2 69C 2 78 10 77 10 76 4 68 2 68B 2 68C…" at bounding box center [325, 161] width 459 height 180
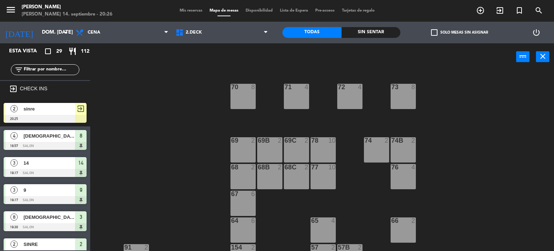
scroll to position [151, 0]
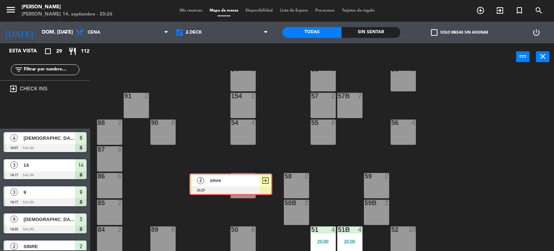
drag, startPoint x: 56, startPoint y: 111, endPoint x: 242, endPoint y: 183, distance: 198.9
click at [242, 183] on div "Esta vista crop_square 29 restaurant 112 filter_list exit_to_app CHECK INS 2 si…" at bounding box center [277, 147] width 554 height 208
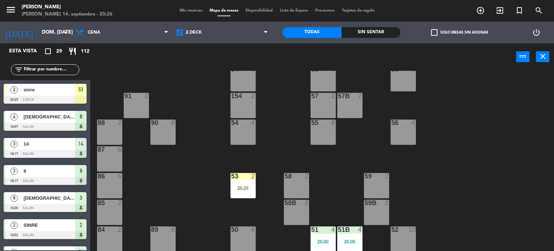
drag, startPoint x: 242, startPoint y: 183, endPoint x: 260, endPoint y: 199, distance: 24.5
click at [242, 183] on div "53 2 20:25" at bounding box center [243, 185] width 25 height 25
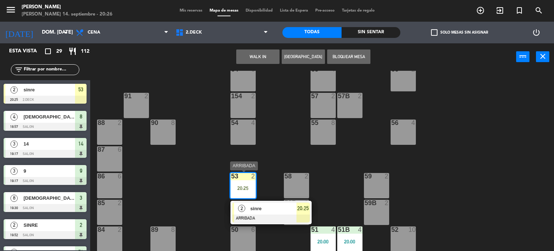
click at [264, 202] on div "sinre" at bounding box center [273, 208] width 47 height 12
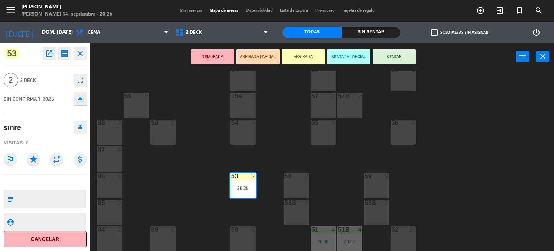
click at [393, 58] on button "SENTAR" at bounding box center [394, 56] width 43 height 14
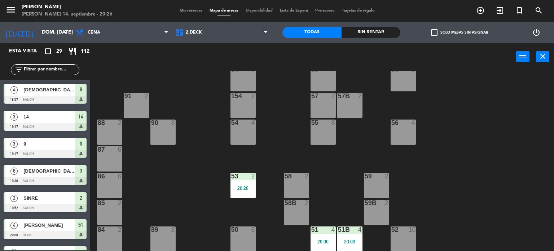
click at [64, 67] on input "text" at bounding box center [51, 70] width 56 height 8
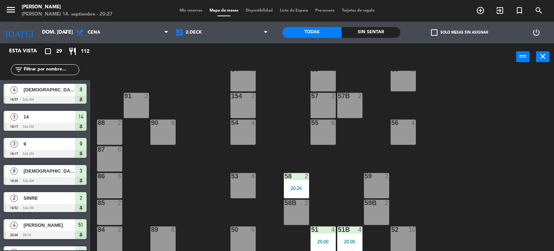
click at [73, 67] on input "text" at bounding box center [51, 70] width 56 height 8
click at [65, 67] on input "text" at bounding box center [51, 70] width 56 height 8
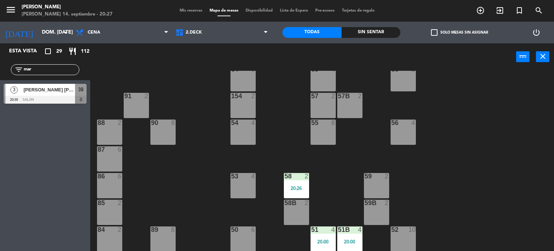
type input "mar"
click at [4, 122] on div "Esta vista crop_square 29 restaurant 112 filter_list [DATE] [PERSON_NAME] [PERS…" at bounding box center [45, 146] width 90 height 207
click at [17, 102] on div at bounding box center [45, 100] width 83 height 8
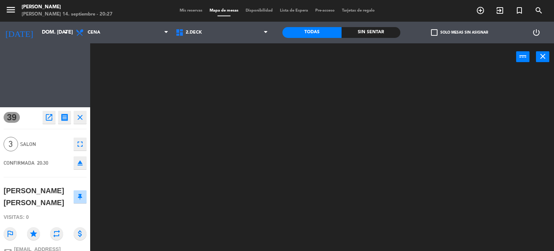
scroll to position [0, 0]
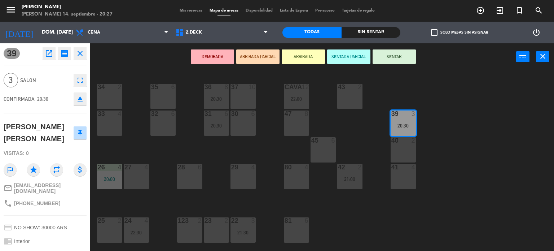
click at [302, 60] on button "ARRIBADA" at bounding box center [303, 56] width 43 height 14
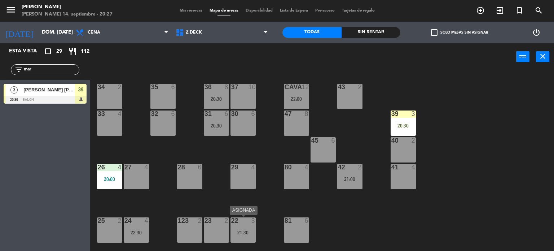
click at [245, 232] on div "21:30" at bounding box center [243, 232] width 25 height 5
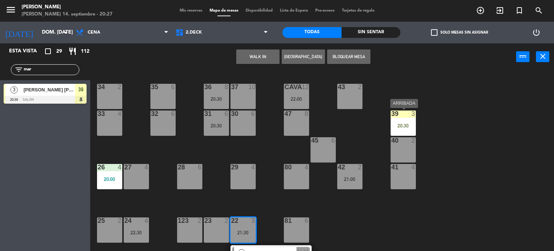
click at [401, 116] on div at bounding box center [403, 113] width 12 height 6
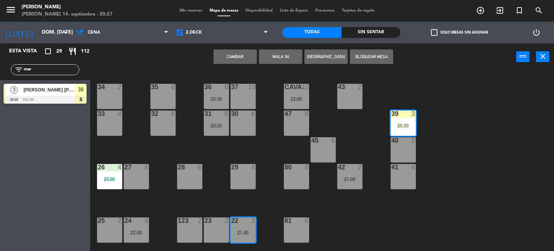
click at [249, 57] on button "Cambiar" at bounding box center [235, 56] width 43 height 14
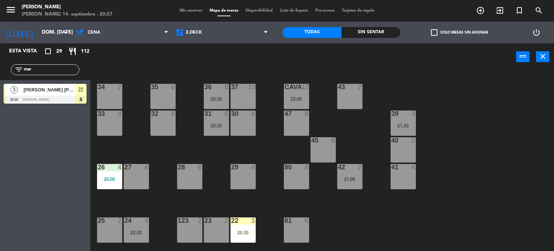
click at [245, 228] on div "22 3 20:30" at bounding box center [243, 229] width 25 height 25
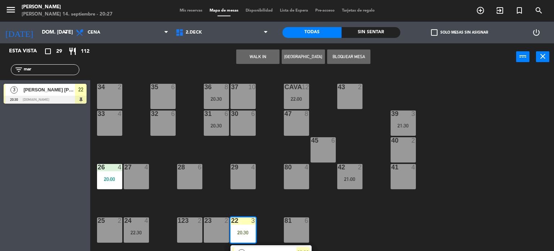
scroll to position [108, 0]
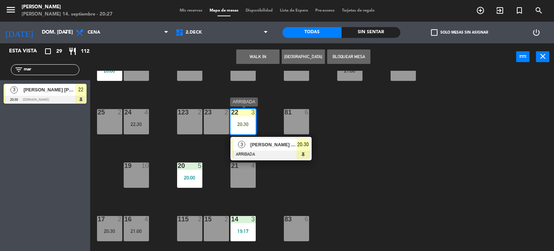
click at [290, 140] on div "[PERSON_NAME] [PERSON_NAME]" at bounding box center [273, 145] width 47 height 12
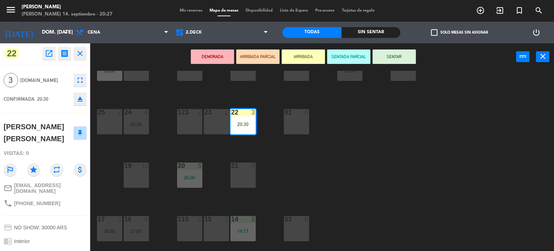
click at [389, 48] on div "DEMORADA ARRIBADA PARCIAL ARRIBADA SENTADA PARCIAL SENTAR power_input close" at bounding box center [303, 56] width 426 height 27
click at [391, 49] on button "SENTAR" at bounding box center [394, 56] width 43 height 14
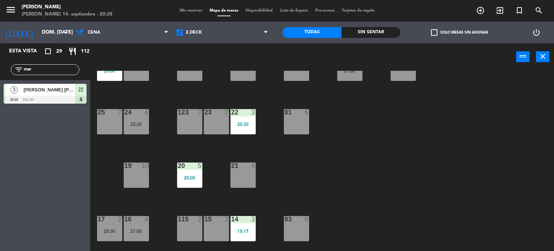
drag, startPoint x: 63, startPoint y: 72, endPoint x: 67, endPoint y: 57, distance: 14.8
click at [66, 63] on div "filter_list mar" at bounding box center [45, 69] width 90 height 21
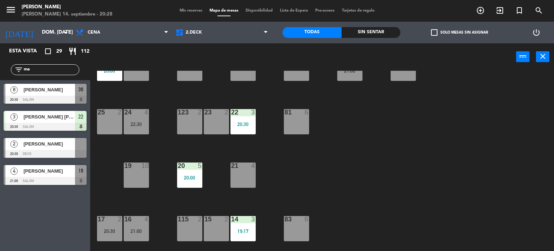
type input "m"
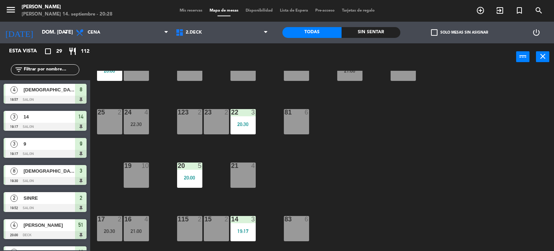
click at [444, 29] on label "check_box_outline_blank Solo mesas sin asignar" at bounding box center [459, 32] width 57 height 6
click at [460, 32] on input "check_box_outline_blank Solo mesas sin asignar" at bounding box center [460, 32] width 0 height 0
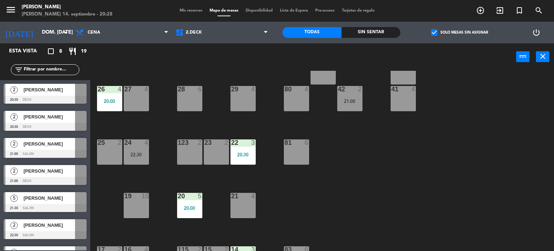
scroll to position [6, 0]
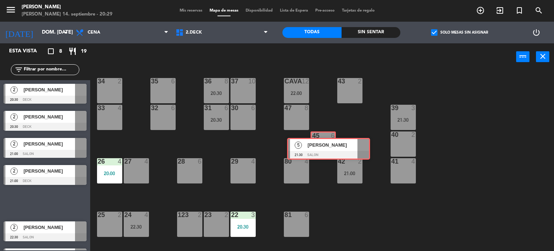
drag, startPoint x: 32, startPoint y: 199, endPoint x: 316, endPoint y: 145, distance: 288.6
click at [316, 145] on div "Esta vista crop_square 8 restaurant 19 filter_list 2 Chill Siak 20:30 DECK 2 [P…" at bounding box center [277, 147] width 554 height 208
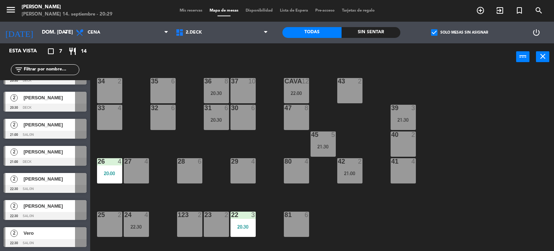
scroll to position [0, 0]
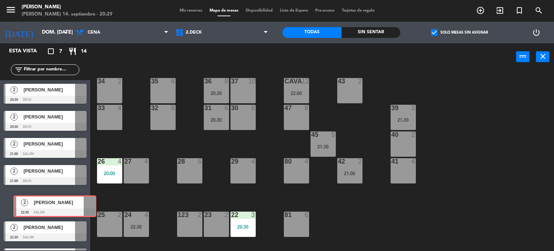
drag, startPoint x: 44, startPoint y: 199, endPoint x: 53, endPoint y: 202, distance: 10.4
click at [53, 202] on div "2 [PERSON_NAME] 22:30 SALON 2 [PERSON_NAME] 22:30 SALON" at bounding box center [45, 202] width 90 height 29
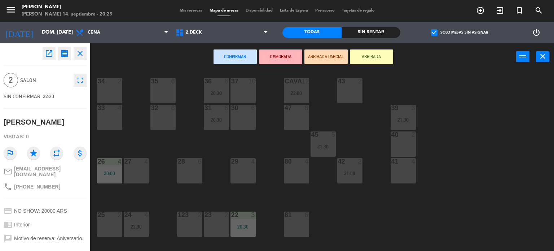
click at [122, 196] on div "34 2 35 6 36 8 20:30 43 2 37 10 CAVA 12 22:00 33 4 32 6 31 6 20:30 30 6 47 8 39…" at bounding box center [325, 161] width 459 height 180
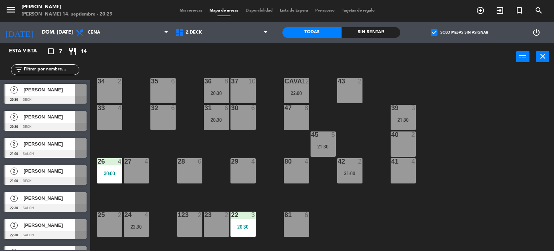
click at [435, 32] on span "check_box" at bounding box center [434, 32] width 6 height 6
click at [460, 32] on input "check_box Solo mesas sin asignar" at bounding box center [460, 32] width 0 height 0
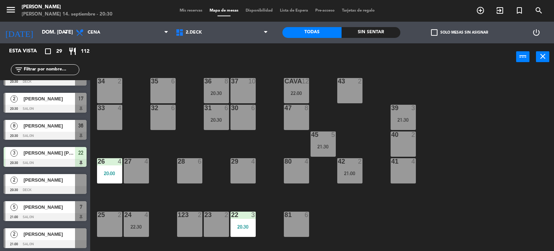
click at [439, 33] on label "check_box_outline_blank Solo mesas sin asignar" at bounding box center [459, 32] width 57 height 6
click at [460, 32] on input "check_box_outline_blank Solo mesas sin asignar" at bounding box center [460, 32] width 0 height 0
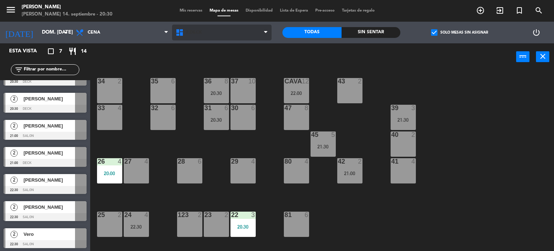
click at [191, 40] on span "2.DECK" at bounding box center [222, 33] width 100 height 16
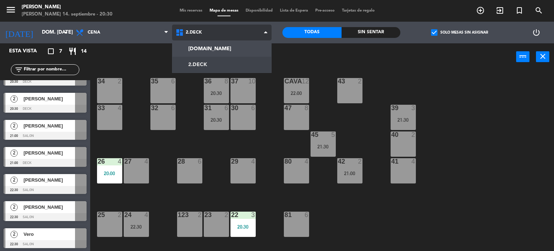
click at [205, 65] on ng-component "menu [PERSON_NAME] 14. septiembre - 20:30 Mis reservas Mapa de mesas Disponibil…" at bounding box center [277, 125] width 554 height 251
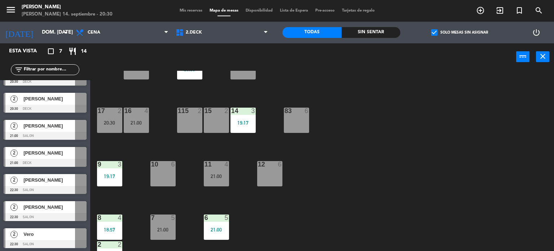
scroll to position [0, 0]
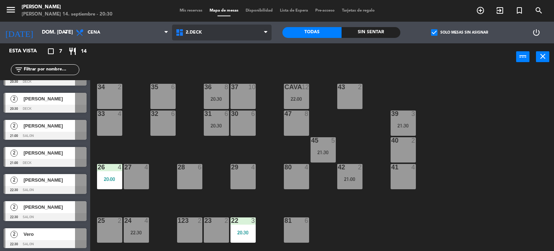
click at [243, 25] on span "2.DECK" at bounding box center [222, 33] width 100 height 16
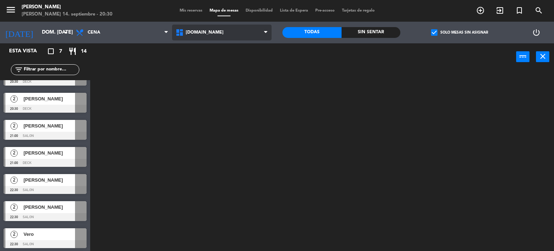
click at [233, 50] on ng-component "menu [PERSON_NAME] 14. septiembre - 20:30 Mis reservas Mapa de mesas Disponibil…" at bounding box center [277, 125] width 554 height 251
click at [232, 41] on div "[DOMAIN_NAME] [DOMAIN_NAME] [DOMAIN_NAME] [DOMAIN_NAME] [DOMAIN_NAME]" at bounding box center [222, 33] width 100 height 22
click at [229, 34] on span "[DOMAIN_NAME]" at bounding box center [222, 33] width 100 height 16
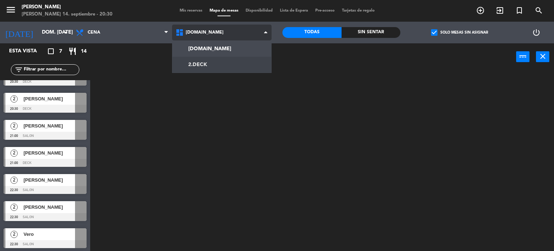
click at [219, 60] on ng-component "menu [PERSON_NAME] 14. septiembre - 20:30 Mis reservas Mapa de mesas Disponibil…" at bounding box center [277, 125] width 554 height 251
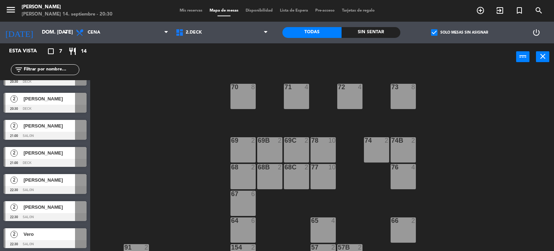
scroll to position [151, 0]
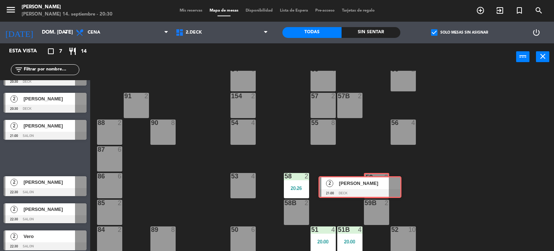
drag, startPoint x: 70, startPoint y: 154, endPoint x: 382, endPoint y: 184, distance: 313.1
click at [385, 183] on div "Esta vista crop_square 7 restaurant 14 filter_list 2 Chill Siak 20:30 DECK 2 [P…" at bounding box center [277, 147] width 554 height 208
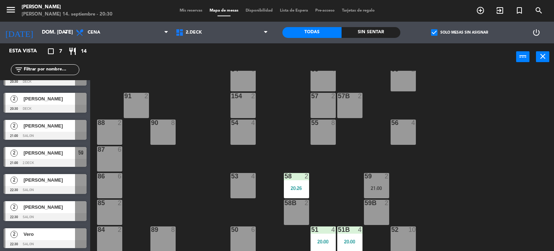
scroll to position [0, 0]
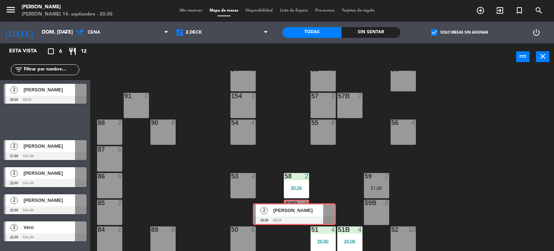
drag, startPoint x: 38, startPoint y: 121, endPoint x: 287, endPoint y: 214, distance: 266.0
click at [287, 214] on div "Esta vista crop_square 6 restaurant 12 filter_list 2 Chill Siak 20:30 DECK 2 [P…" at bounding box center [277, 147] width 554 height 208
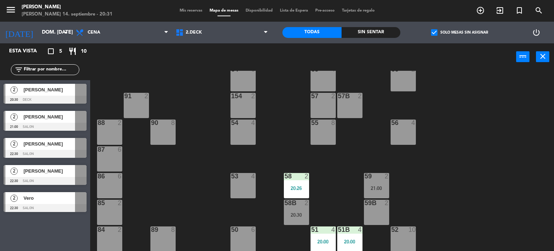
click at [436, 31] on span "check_box" at bounding box center [434, 32] width 6 height 6
click at [460, 32] on input "check_box Solo mesas sin asignar" at bounding box center [460, 32] width 0 height 0
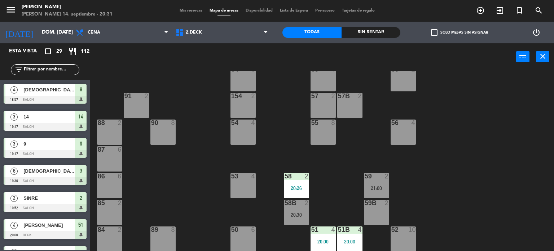
click at [34, 71] on input "text" at bounding box center [51, 70] width 56 height 8
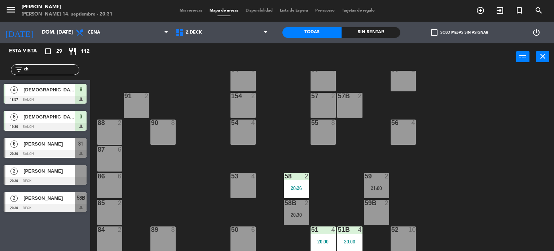
type input "ch"
click at [145, 72] on div "71 4 72 4 73 8 70 8 74 2 74B 2 69 2 69B 2 69C 2 78 10 77 10 76 4 68 2 68B 2 68C…" at bounding box center [325, 161] width 459 height 180
click at [44, 175] on div "[PERSON_NAME]" at bounding box center [49, 171] width 52 height 12
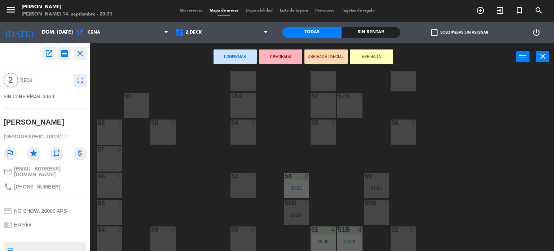
click at [373, 55] on button "ARRIBADA" at bounding box center [371, 56] width 43 height 14
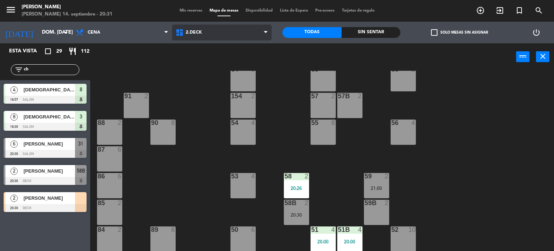
click at [203, 29] on span "2.DECK" at bounding box center [222, 33] width 100 height 16
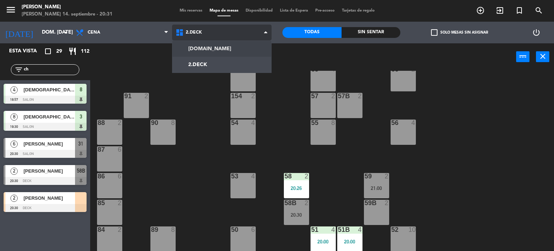
click at [205, 42] on div "[DOMAIN_NAME] [DOMAIN_NAME] [DOMAIN_NAME] [DOMAIN_NAME] [DOMAIN_NAME]" at bounding box center [222, 33] width 100 height 22
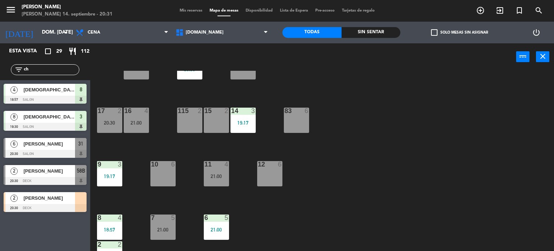
scroll to position [258, 0]
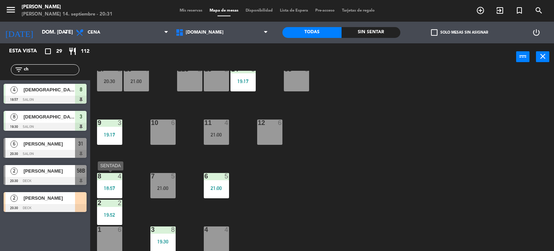
click at [118, 189] on div "18:57" at bounding box center [109, 187] width 25 height 5
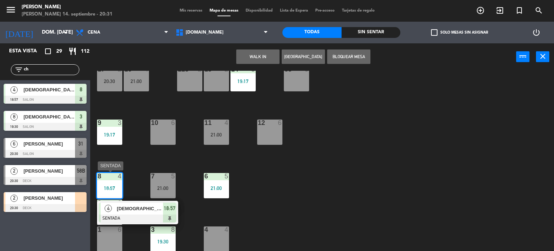
click at [145, 212] on div "[DEMOGRAPHIC_DATA]" at bounding box center [139, 208] width 47 height 12
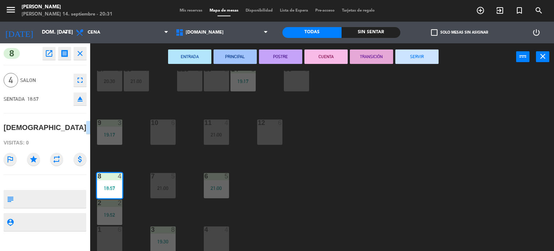
click at [432, 56] on button "SERVIR" at bounding box center [416, 56] width 43 height 14
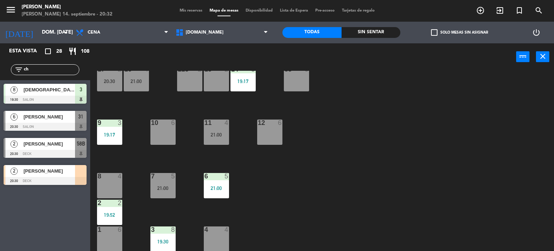
click at [40, 72] on input "ch" at bounding box center [51, 70] width 56 height 8
type input "c"
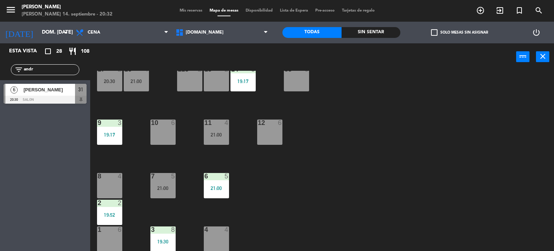
type input "andr"
drag, startPoint x: 10, startPoint y: 159, endPoint x: 13, endPoint y: 143, distance: 16.6
click at [10, 159] on div "Esta vista crop_square 28 restaurant 108 filter_list andr 6 [PERSON_NAME] 20:30…" at bounding box center [45, 146] width 90 height 207
click at [28, 104] on div "6 [PERSON_NAME] 20:30 SALON 31" at bounding box center [45, 93] width 90 height 27
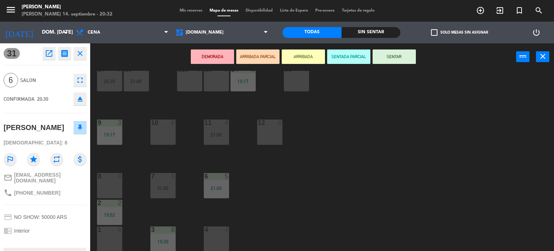
click at [310, 56] on button "ARRIBADA" at bounding box center [303, 56] width 43 height 14
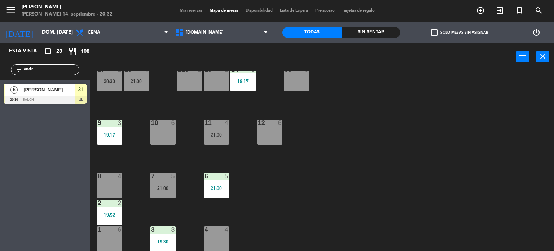
scroll to position [114, 0]
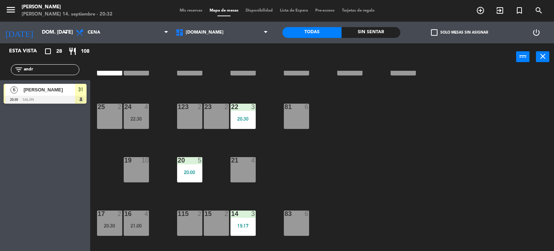
drag, startPoint x: 40, startPoint y: 69, endPoint x: 0, endPoint y: 66, distance: 40.5
click at [0, 66] on div "filter_list andr" at bounding box center [45, 69] width 90 height 21
type input "a"
type input "maga"
click at [14, 184] on div "Esta vista crop_square 28 restaurant 108 filter_list maga 8 [PERSON_NAME] 20:30…" at bounding box center [45, 146] width 90 height 207
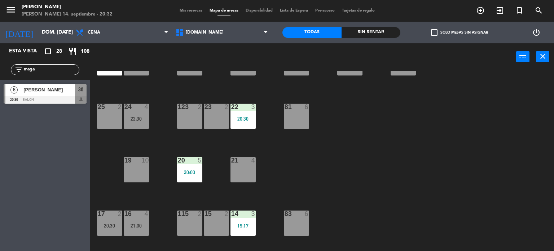
click at [29, 100] on div at bounding box center [45, 100] width 83 height 8
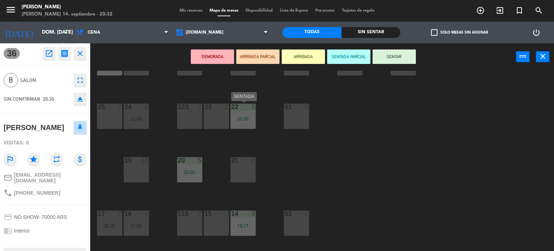
click at [267, 132] on div "34 2 35 6 36 8 20:30 43 2 37 10 CAVA 12 22:00 33 4 32 6 31 6 20:30 30 6 47 8 39…" at bounding box center [325, 161] width 459 height 180
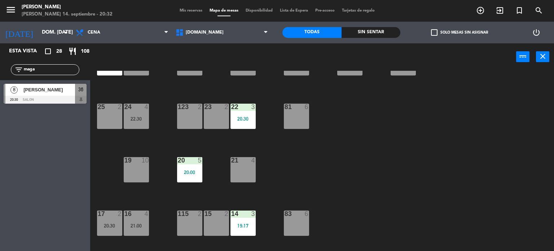
click at [17, 92] on div "8" at bounding box center [13, 90] width 17 height 12
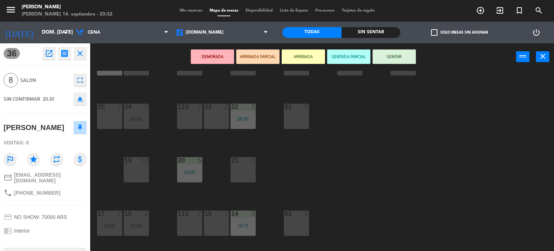
click at [298, 53] on button "ARRIBADA" at bounding box center [303, 56] width 43 height 14
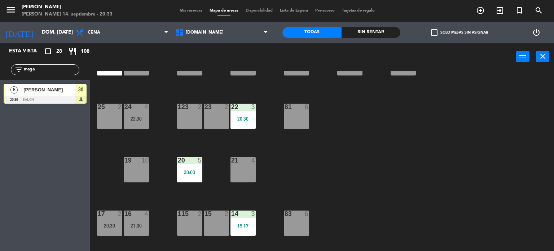
scroll to position [0, 0]
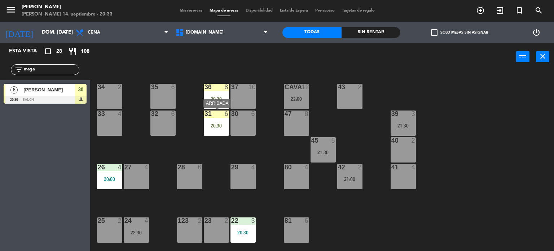
click at [215, 126] on div "20:30" at bounding box center [216, 125] width 25 height 5
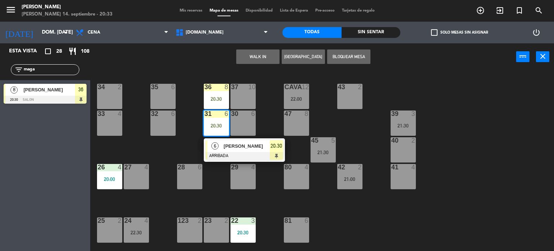
click at [219, 138] on div "6 [PERSON_NAME] ARRIBADA 20:30" at bounding box center [244, 149] width 81 height 23
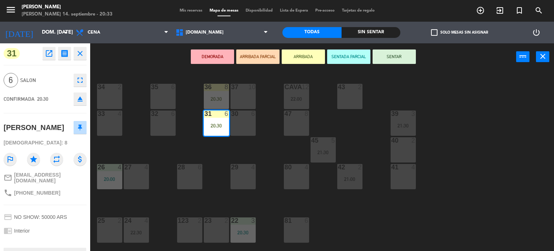
click at [387, 59] on button "SENTAR" at bounding box center [394, 56] width 43 height 14
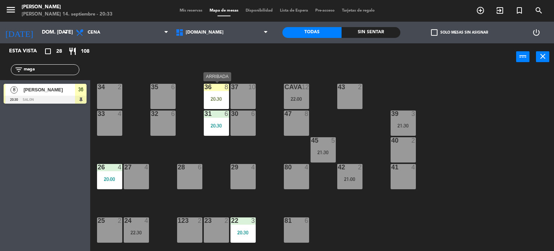
click at [216, 98] on div "20:30" at bounding box center [216, 98] width 25 height 5
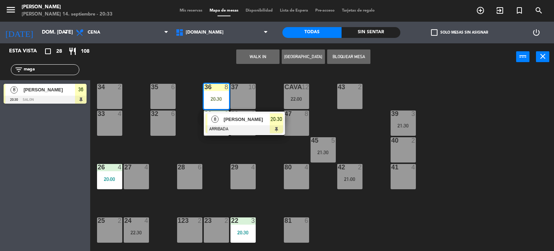
click at [210, 70] on div "WALK IN [GEOGRAPHIC_DATA] Bloquear Mesa power_input close" at bounding box center [303, 56] width 426 height 27
click at [228, 29] on span "[DOMAIN_NAME]" at bounding box center [222, 33] width 100 height 16
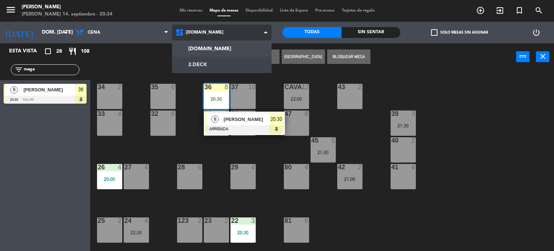
click at [214, 60] on ng-component "menu [PERSON_NAME] 14. septiembre - 20:34 Mis reservas Mapa de mesas Disponibil…" at bounding box center [277, 125] width 554 height 251
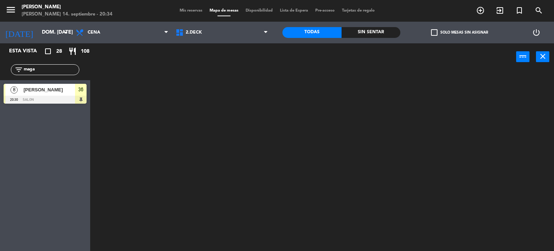
click at [6, 80] on div "Esta vista crop_square 28 restaurant 108 filter_list maga 8 [PERSON_NAME] 20:30…" at bounding box center [45, 75] width 90 height 64
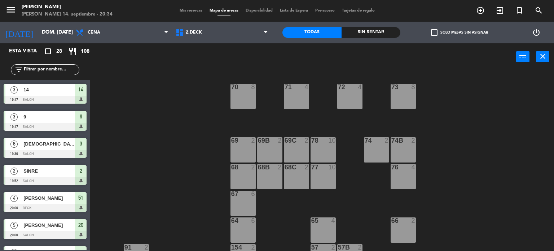
click at [51, 71] on input "text" at bounding box center [51, 70] width 56 height 8
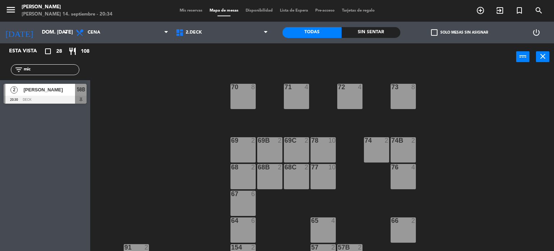
type input "mic"
drag, startPoint x: 179, startPoint y: 148, endPoint x: 144, endPoint y: 137, distance: 36.7
click at [176, 148] on div "71 4 72 4 73 8 70 8 74 2 74B 2 69 2 69B 2 69C 2 78 10 77 10 76 4 68 2 68B 2 68C…" at bounding box center [325, 161] width 459 height 180
click at [31, 92] on div "2 [PERSON_NAME] 20:30 DECK 58B" at bounding box center [45, 93] width 90 height 27
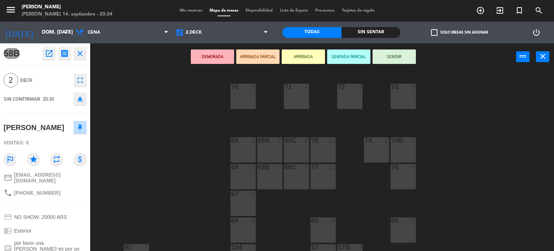
click at [288, 51] on button "ARRIBADA" at bounding box center [303, 56] width 43 height 14
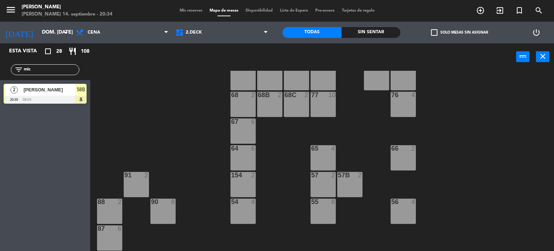
scroll to position [151, 0]
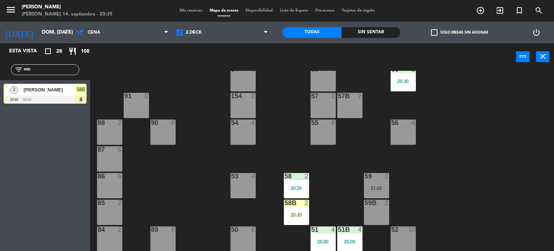
drag, startPoint x: 385, startPoint y: 207, endPoint x: 380, endPoint y: 196, distance: 12.3
click at [384, 207] on div "59B 2" at bounding box center [376, 212] width 25 height 25
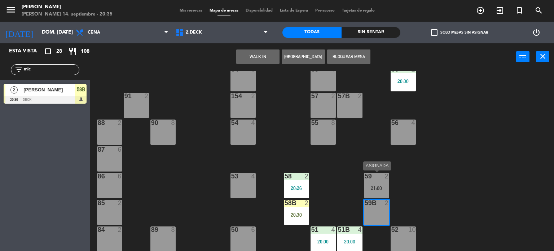
click at [378, 181] on div "59 2 21:00" at bounding box center [376, 185] width 25 height 25
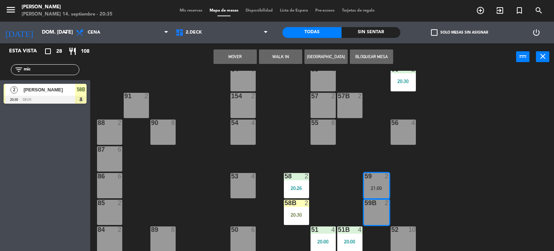
click at [233, 52] on button "Mover" at bounding box center [235, 56] width 43 height 14
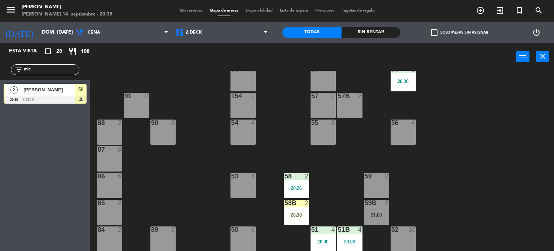
drag, startPoint x: 79, startPoint y: 97, endPoint x: 387, endPoint y: 187, distance: 320.7
click at [386, 187] on div "59 2" at bounding box center [376, 185] width 25 height 25
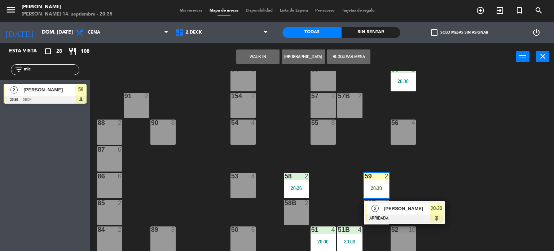
click at [80, 95] on div "59" at bounding box center [81, 90] width 12 height 12
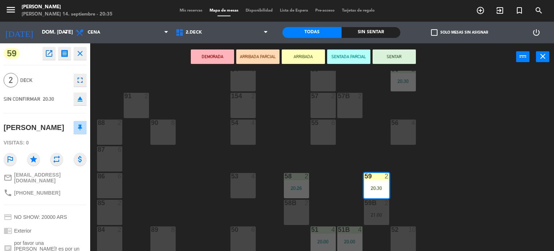
drag, startPoint x: 552, startPoint y: 167, endPoint x: 521, endPoint y: 145, distance: 38.0
click at [551, 167] on div "71 4 72 4 73 8 70 8 74 2 74B 2 69 2 69B 2 69C 2 78 10 77 10 76 4 68 2 68B 2 68C…" at bounding box center [325, 161] width 459 height 180
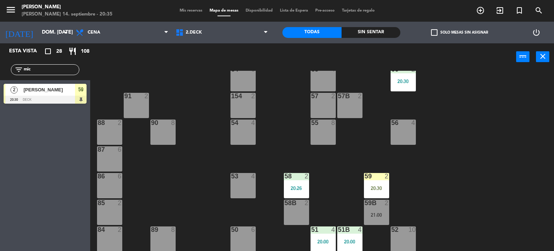
click at [382, 187] on div "20:30" at bounding box center [376, 187] width 25 height 5
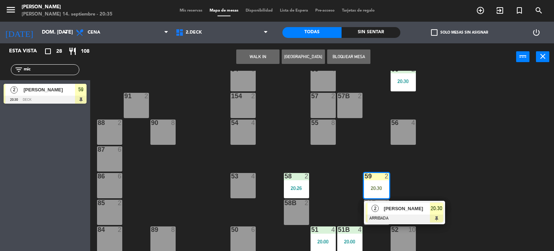
click at [431, 213] on div "20:30" at bounding box center [436, 208] width 13 height 12
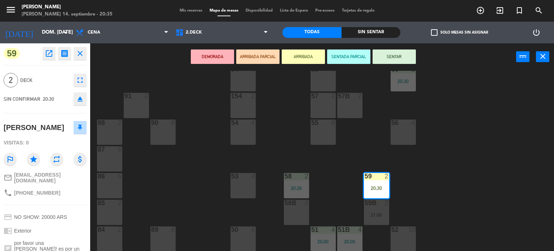
click at [402, 56] on button "SENTAR" at bounding box center [394, 56] width 43 height 14
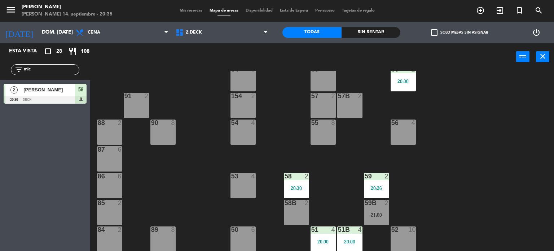
click at [458, 208] on div "71 4 72 4 73 8 70 8 74 2 74B 2 69 2 69B 2 69C 2 78 10 77 10 76 4 68 2 68B 2 68C…" at bounding box center [325, 161] width 459 height 180
drag, startPoint x: 4, startPoint y: 69, endPoint x: 0, endPoint y: 70, distance: 4.4
click at [0, 70] on div "filter_list mic" at bounding box center [45, 69] width 90 height 21
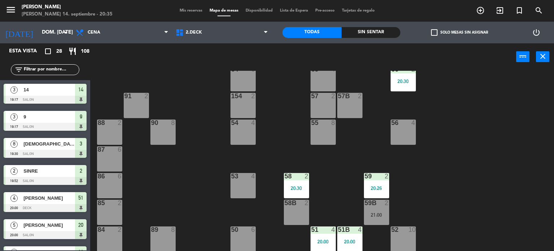
click at [436, 31] on span "check_box_outline_blank" at bounding box center [434, 32] width 6 height 6
click at [460, 32] on input "check_box_outline_blank Solo mesas sin asignar" at bounding box center [460, 32] width 0 height 0
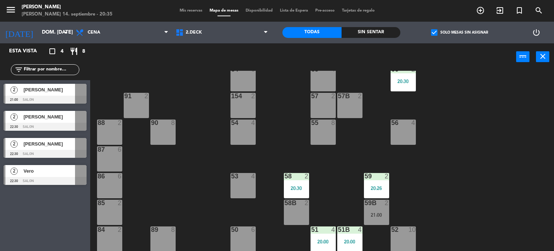
click at [433, 32] on span "check_box" at bounding box center [434, 32] width 6 height 6
click at [460, 32] on input "check_box Solo mesas sin asignar" at bounding box center [460, 32] width 0 height 0
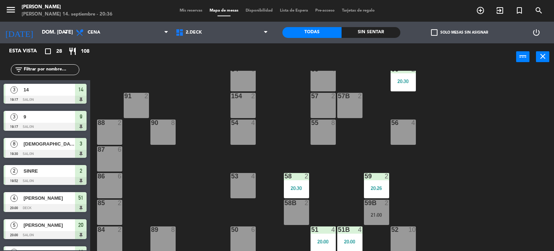
click at [542, 180] on div "71 4 72 4 73 8 70 8 74 2 74B 2 69 2 69B 2 69C 2 78 10 77 10 76 4 68 2 68B 2 68C…" at bounding box center [325, 161] width 459 height 180
click at [31, 70] on input "text" at bounding box center [51, 70] width 56 height 8
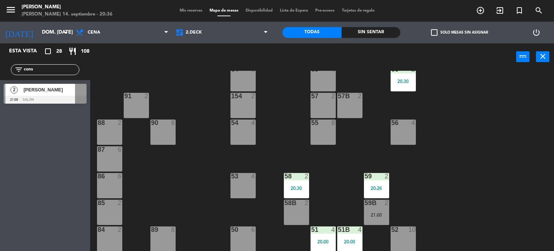
type input "cons"
drag, startPoint x: 0, startPoint y: 170, endPoint x: 1, endPoint y: 161, distance: 9.1
click at [0, 170] on div "Esta vista crop_square 28 restaurant 108 filter_list cons 2 [PERSON_NAME] 21:00…" at bounding box center [45, 146] width 90 height 207
click at [31, 98] on div "2 [PERSON_NAME] 21:00 SALON" at bounding box center [45, 93] width 90 height 27
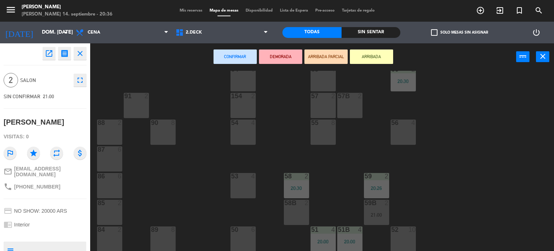
click at [382, 57] on button "ARRIBADA" at bounding box center [371, 56] width 43 height 14
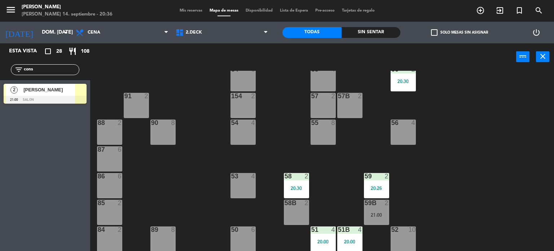
click at [41, 70] on input "cons" at bounding box center [51, 70] width 56 height 8
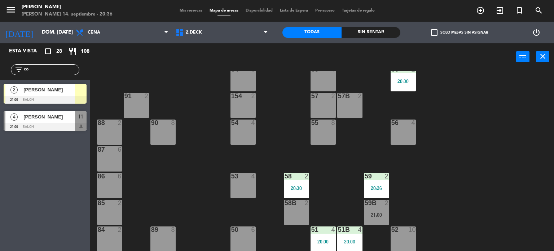
type input "c"
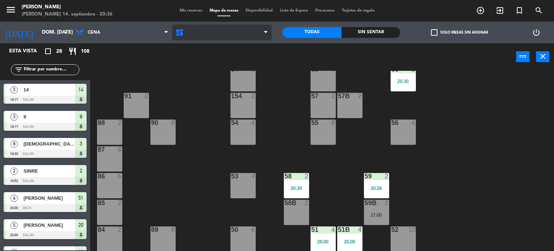
drag, startPoint x: 188, startPoint y: 44, endPoint x: 199, endPoint y: 29, distance: 18.8
click at [188, 44] on div "power_input close" at bounding box center [303, 56] width 426 height 27
click at [199, 30] on span "2.DECK" at bounding box center [194, 32] width 16 height 5
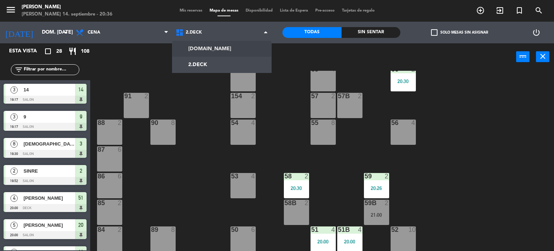
click at [198, 48] on ng-component "menu [PERSON_NAME] 14. septiembre - 20:36 Mis reservas Mapa de mesas Disponibil…" at bounding box center [277, 125] width 554 height 251
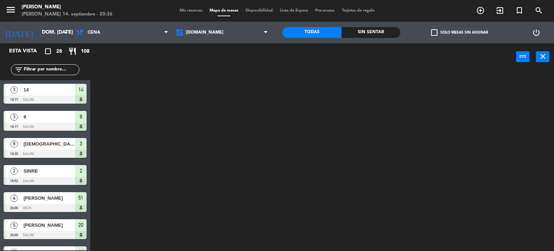
click at [33, 68] on input "text" at bounding box center [51, 70] width 56 height 8
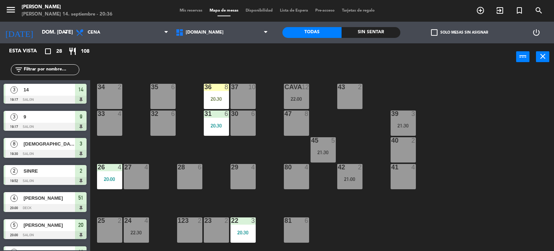
click at [459, 148] on div "34 2 35 6 36 8 20:30 43 2 37 10 CAVA 12 22:00 33 4 32 6 31 6 20:30 30 6 47 8 39…" at bounding box center [325, 161] width 459 height 180
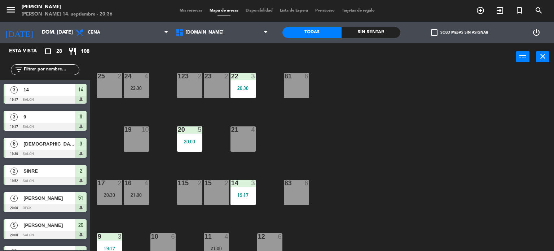
click at [105, 196] on div "20:30" at bounding box center [109, 194] width 25 height 5
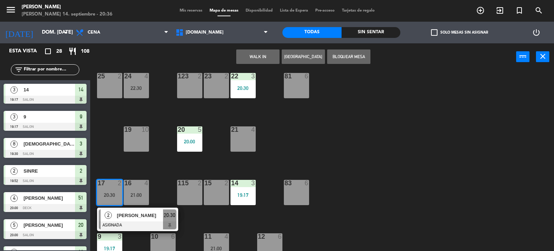
click at [108, 77] on div at bounding box center [110, 76] width 12 height 6
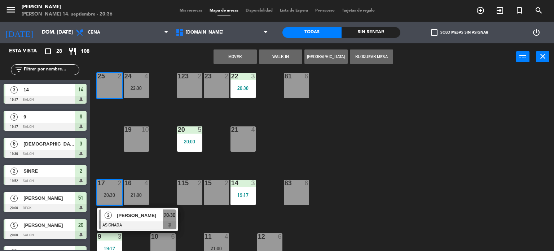
click at [227, 54] on button "Mover" at bounding box center [235, 56] width 43 height 14
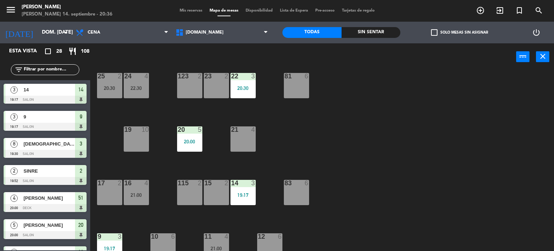
scroll to position [216, 0]
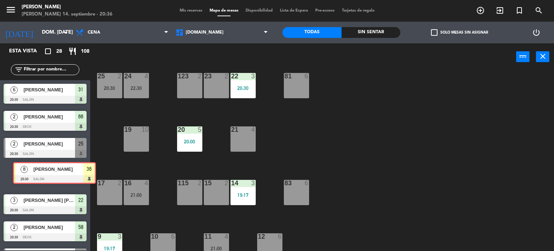
drag, startPoint x: 60, startPoint y: 174, endPoint x: 69, endPoint y: 172, distance: 9.4
click at [69, 172] on div "8 [PERSON_NAME] 20:30 SALON 36 8 [PERSON_NAME] 20:30 SALON 36" at bounding box center [45, 175] width 90 height 29
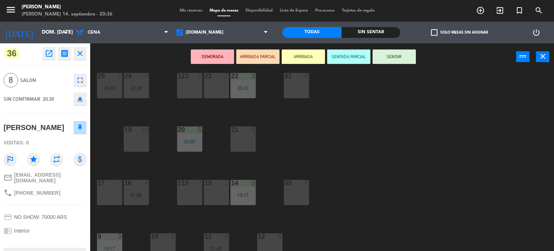
click at [113, 154] on div "34 2 35 6 36 8 20:30 43 2 37 10 CAVA 12 22:00 33 4 32 6 31 6 20:30 30 6 47 8 39…" at bounding box center [325, 161] width 459 height 180
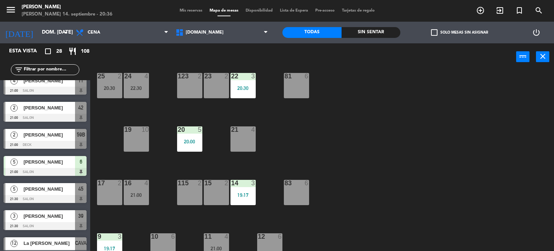
scroll to position [397, 0]
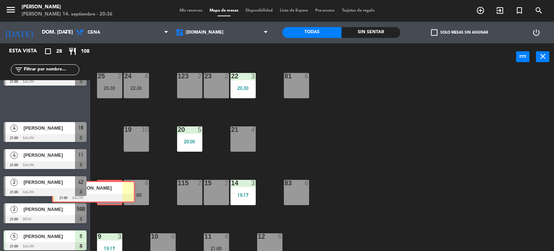
drag, startPoint x: 52, startPoint y: 101, endPoint x: 100, endPoint y: 190, distance: 100.7
click at [100, 190] on div "Esta vista crop_square 28 restaurant 108 filter_list 3 14 19:17 SALON 14 3 9 19…" at bounding box center [277, 147] width 554 height 208
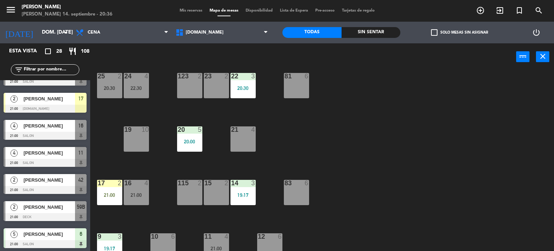
drag, startPoint x: 102, startPoint y: 191, endPoint x: 110, endPoint y: 206, distance: 16.5
click at [102, 193] on div "21:00" at bounding box center [109, 194] width 25 height 5
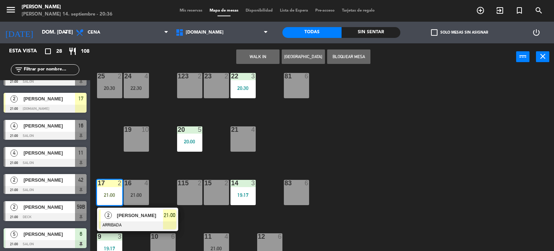
click at [126, 234] on div "3" at bounding box center [122, 236] width 12 height 6
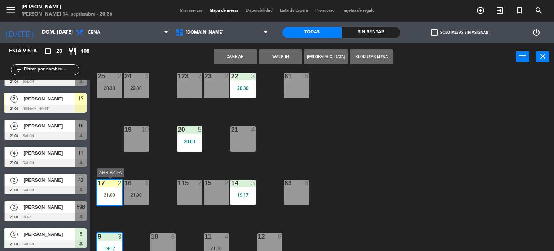
drag, startPoint x: 105, startPoint y: 198, endPoint x: 118, endPoint y: 213, distance: 19.2
click at [115, 210] on div "34 2 35 6 36 8 20:30 43 2 37 10 CAVA 12 22:00 33 4 32 6 31 6 20:30 30 6 47 8 39…" at bounding box center [325, 161] width 459 height 180
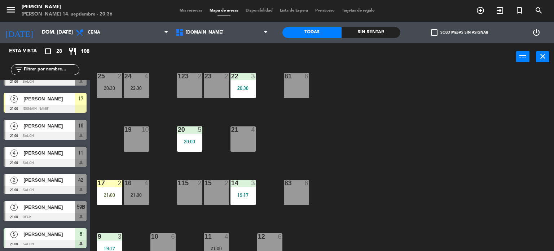
click at [131, 227] on div "34 2 35 6 36 8 20:30 43 2 37 10 CAVA 12 22:00 33 4 32 6 31 6 20:30 30 6 47 8 39…" at bounding box center [325, 161] width 459 height 180
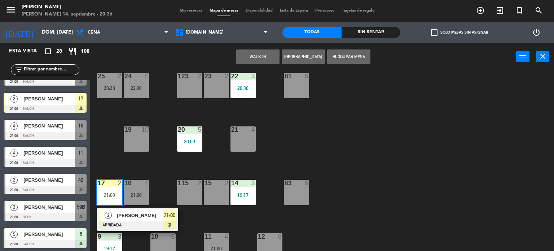
click at [130, 219] on div "[PERSON_NAME]" at bounding box center [139, 215] width 47 height 12
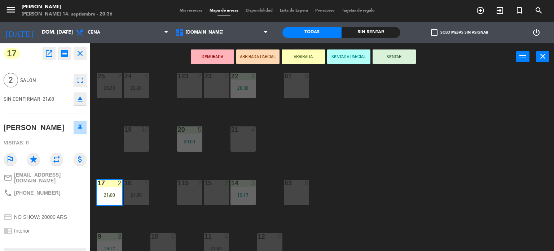
click at [387, 60] on button "SENTAR" at bounding box center [394, 56] width 43 height 14
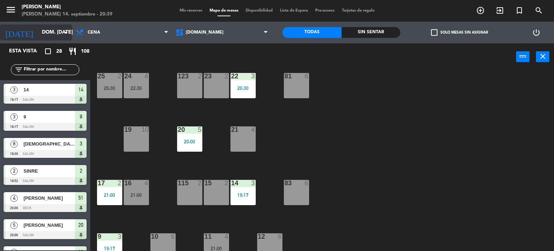
click at [62, 31] on icon "arrow_drop_down" at bounding box center [66, 32] width 9 height 9
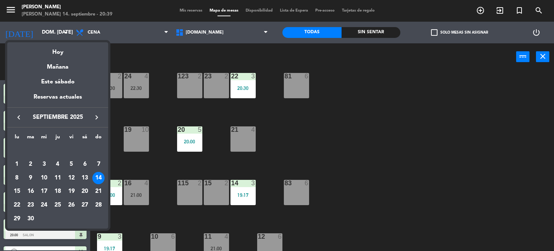
click at [159, 168] on div at bounding box center [277, 125] width 554 height 251
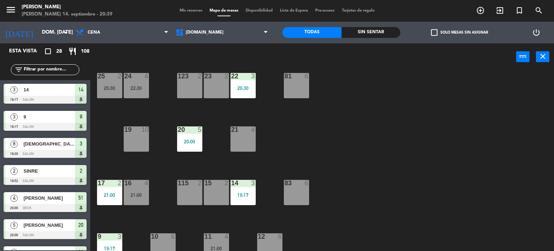
scroll to position [258, 0]
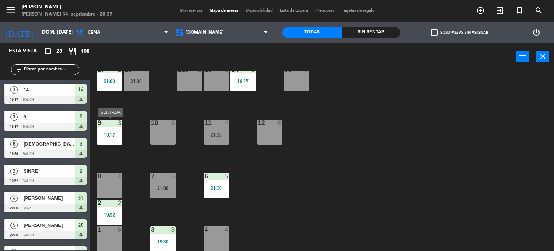
drag, startPoint x: 114, startPoint y: 129, endPoint x: 128, endPoint y: 146, distance: 21.6
click at [114, 128] on div "9 3 19:17" at bounding box center [109, 131] width 25 height 25
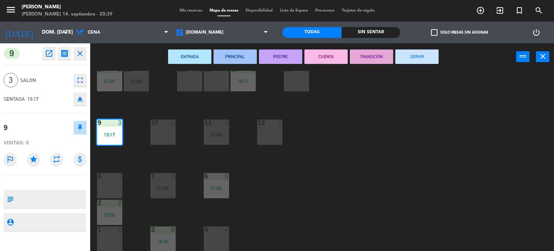
drag, startPoint x: 425, startPoint y: 50, endPoint x: 426, endPoint y: 54, distance: 3.9
click at [426, 54] on button "SERVIR" at bounding box center [416, 56] width 43 height 14
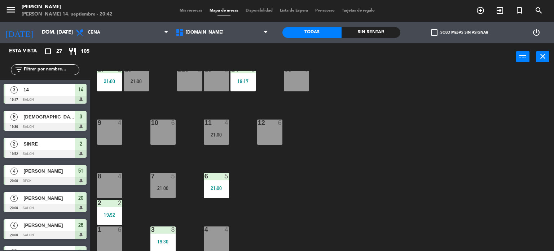
click at [71, 66] on input "text" at bounding box center [51, 70] width 56 height 8
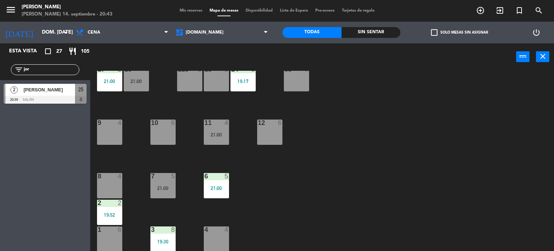
type input "jor"
click at [18, 139] on div "Esta vista crop_square 27 restaurant 105 filter_list jor 2 [PERSON_NAME] 20:30 …" at bounding box center [45, 146] width 90 height 207
click at [35, 97] on div at bounding box center [45, 100] width 83 height 8
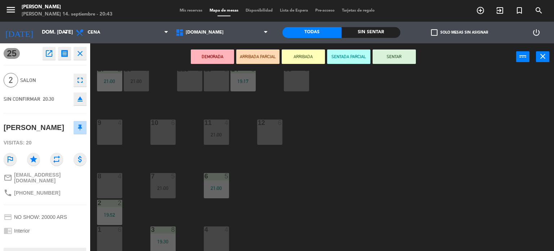
click at [313, 56] on button "ARRIBADA" at bounding box center [303, 56] width 43 height 14
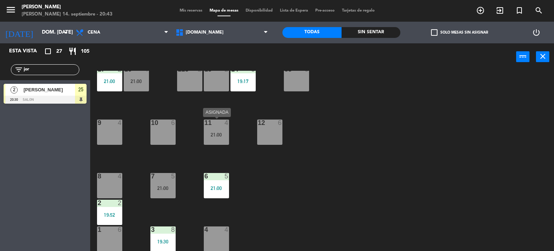
click at [211, 137] on div "11 4 21:00" at bounding box center [216, 131] width 25 height 25
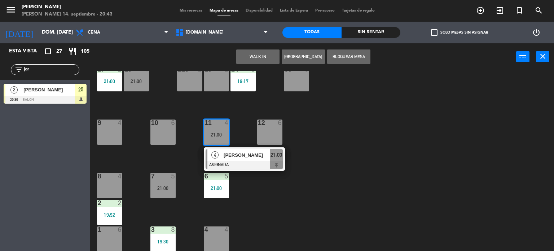
click at [108, 127] on div "9 4" at bounding box center [109, 131] width 25 height 25
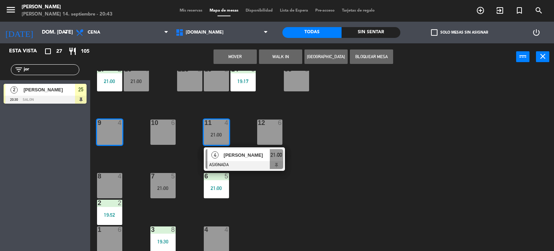
click at [252, 50] on button "Mover" at bounding box center [235, 56] width 43 height 14
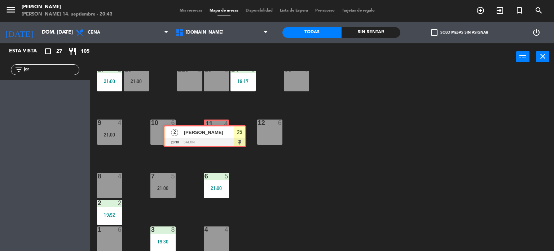
drag, startPoint x: 50, startPoint y: 93, endPoint x: 209, endPoint y: 135, distance: 164.9
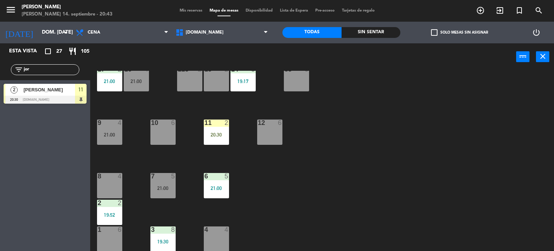
click at [209, 135] on div "20:30" at bounding box center [216, 134] width 25 height 5
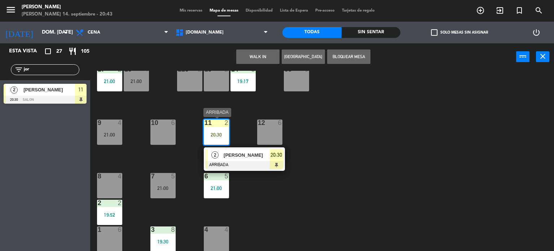
click at [277, 158] on span "20:30" at bounding box center [277, 154] width 12 height 9
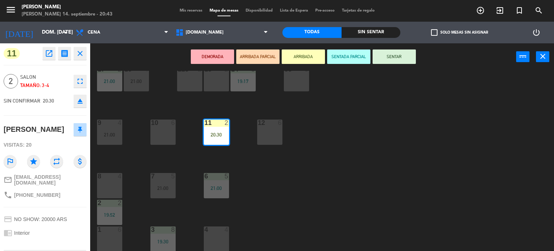
click at [396, 61] on button "SENTAR" at bounding box center [394, 56] width 43 height 14
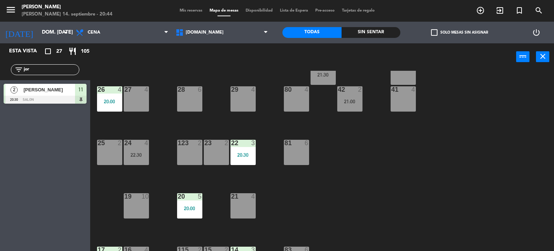
scroll to position [0, 0]
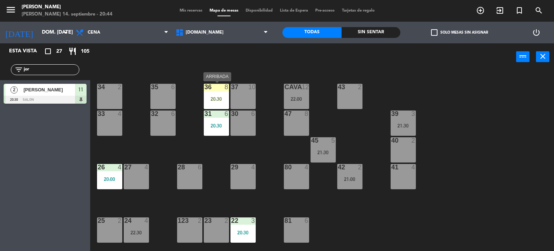
drag, startPoint x: 219, startPoint y: 86, endPoint x: 214, endPoint y: 93, distance: 9.1
click at [219, 86] on div at bounding box center [216, 87] width 12 height 6
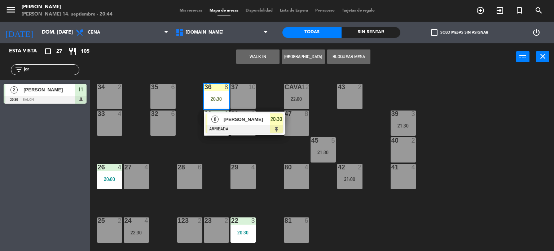
scroll to position [144, 0]
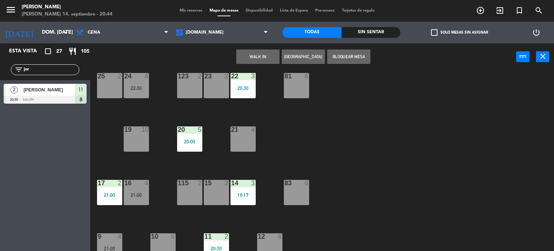
click at [149, 133] on div "34 2 35 6 36 8 20:30 8 [PERSON_NAME] ARRIBADA 20:30 43 2 37 10 CAVA 12 22:00 33…" at bounding box center [325, 161] width 459 height 180
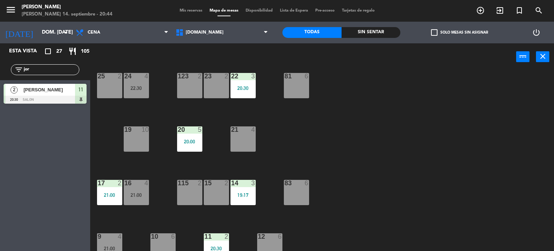
click at [143, 135] on div "19 10" at bounding box center [136, 138] width 25 height 25
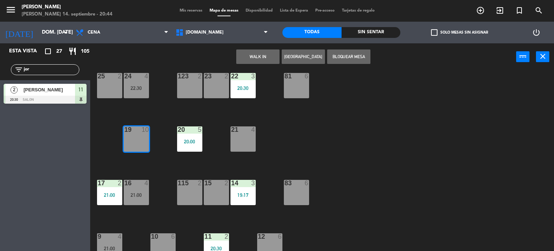
scroll to position [0, 0]
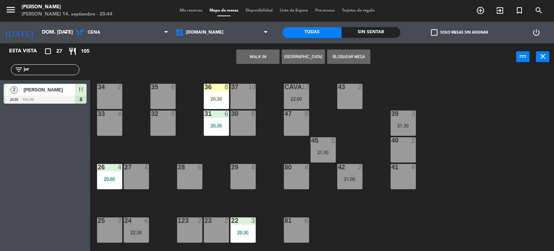
click at [220, 84] on div at bounding box center [216, 87] width 12 height 6
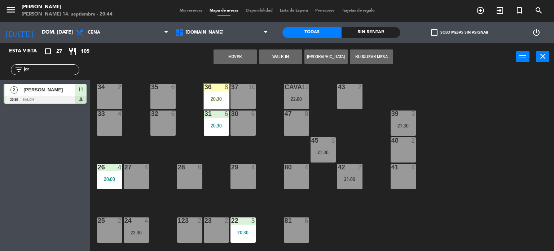
click at [234, 50] on button "Mover" at bounding box center [235, 56] width 43 height 14
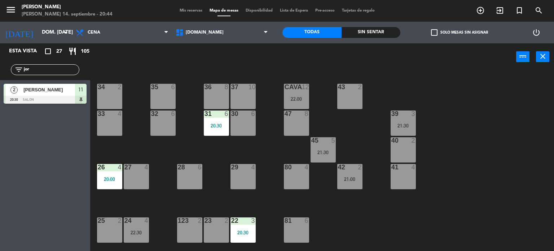
scroll to position [180, 0]
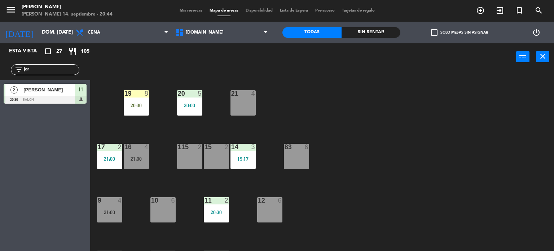
click at [136, 161] on div "21:00" at bounding box center [136, 158] width 25 height 5
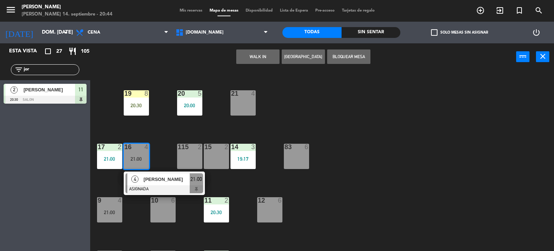
scroll to position [0, 0]
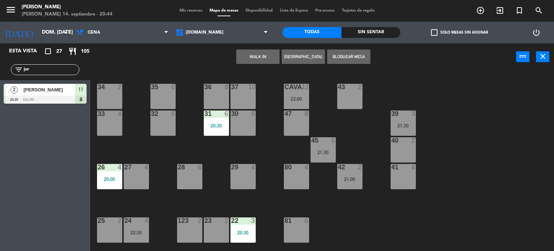
click at [162, 99] on div "35 6" at bounding box center [162, 96] width 25 height 25
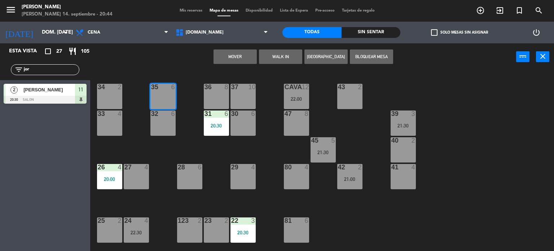
click at [237, 53] on button "Mover" at bounding box center [235, 56] width 43 height 14
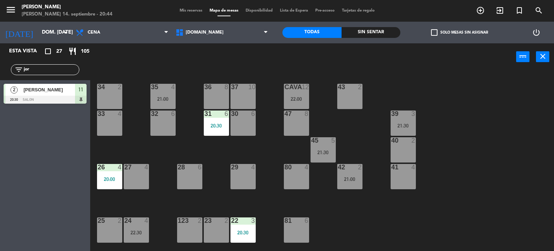
drag, startPoint x: 53, startPoint y: 73, endPoint x: 69, endPoint y: 69, distance: 16.3
click at [53, 73] on input "jor" at bounding box center [51, 70] width 56 height 8
type input "j"
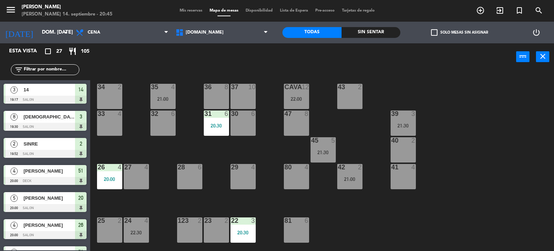
click at [219, 163] on div "34 2 35 4 21:00 36 8 43 2 37 10 CAVA 12 22:00 33 4 32 6 31 6 20:30 30 6 47 8 39…" at bounding box center [325, 161] width 459 height 180
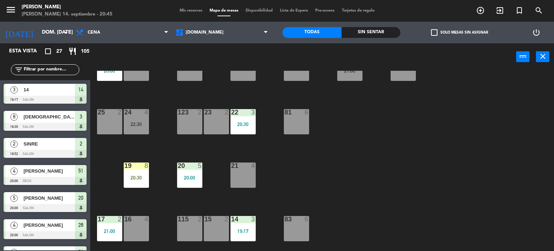
click at [143, 171] on div "19 8 20:30" at bounding box center [136, 174] width 25 height 25
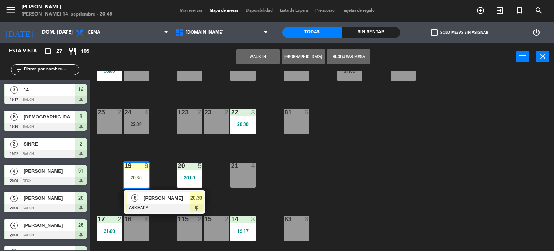
click at [524, 205] on div "34 2 35 4 21:00 36 8 43 2 37 10 CAVA 12 22:00 33 4 32 6 31 6 20:30 30 6 47 8 39…" at bounding box center [325, 161] width 459 height 180
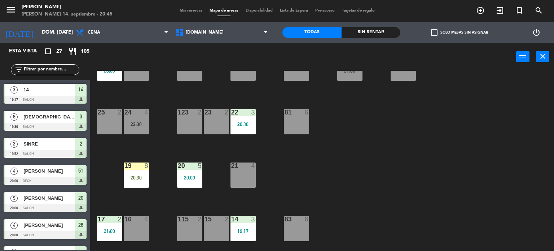
click at [142, 174] on div "19 8 20:30" at bounding box center [136, 174] width 25 height 25
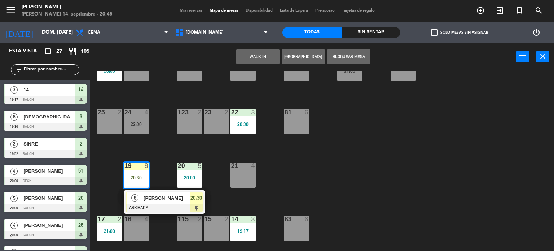
click at [152, 189] on div "34 2 35 4 21:00 36 8 43 2 37 10 CAVA 12 22:00 33 4 32 6 31 6 20:30 30 6 47 8 39…" at bounding box center [325, 161] width 459 height 180
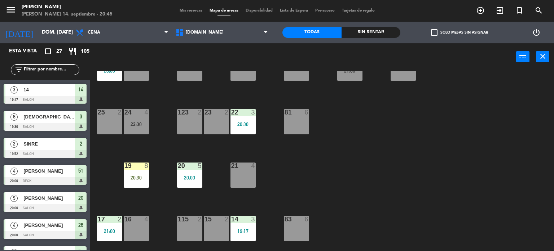
click at [140, 176] on div "20:30" at bounding box center [136, 177] width 25 height 5
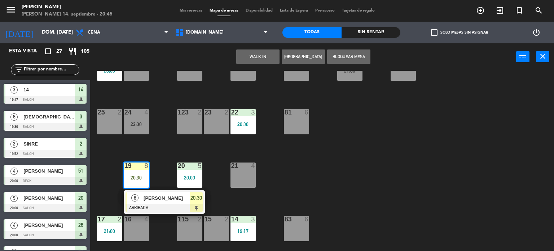
click at [170, 204] on div at bounding box center [165, 208] width 78 height 8
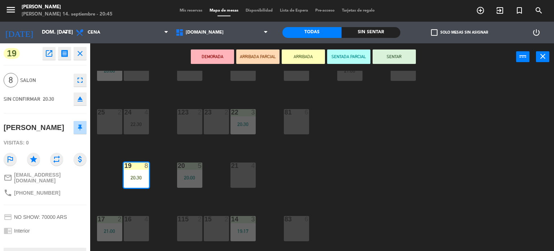
click at [399, 57] on button "SENTAR" at bounding box center [394, 56] width 43 height 14
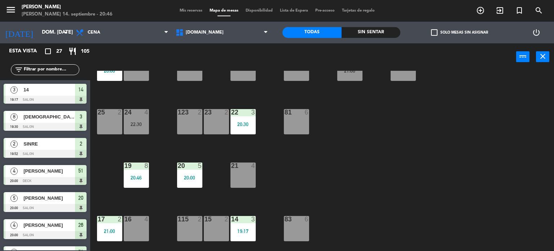
scroll to position [0, 0]
click at [68, 72] on input "text" at bounding box center [51, 70] width 56 height 8
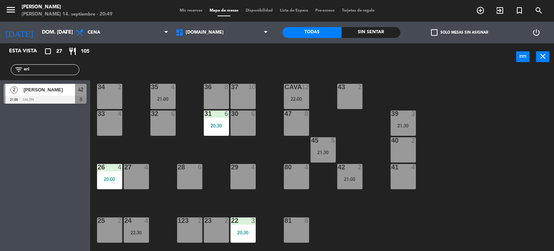
type input "eri"
click at [186, 134] on div "34 2 35 4 21:00 36 8 43 2 37 10 CAVA 12 22:00 33 4 32 6 31 6 20:30 30 6 47 8 39…" at bounding box center [325, 161] width 459 height 180
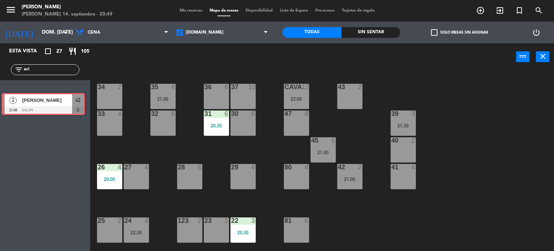
drag, startPoint x: 78, startPoint y: 100, endPoint x: 75, endPoint y: 110, distance: 10.7
click at [76, 109] on div "Esta vista crop_square 27 restaurant 105 filter_list eri 2 [PERSON_NAME] 21:00 …" at bounding box center [45, 146] width 90 height 207
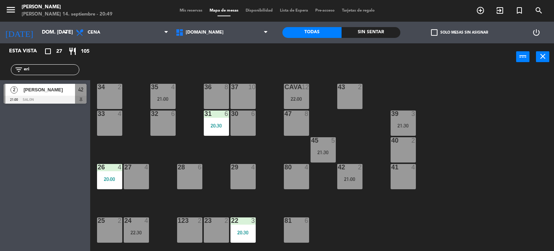
drag, startPoint x: 61, startPoint y: 68, endPoint x: 87, endPoint y: 69, distance: 26.0
click at [61, 68] on input "eri" at bounding box center [51, 70] width 56 height 8
click at [499, 10] on icon "exit_to_app" at bounding box center [500, 10] width 9 height 9
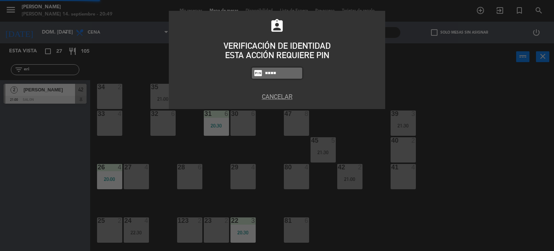
type input "4307"
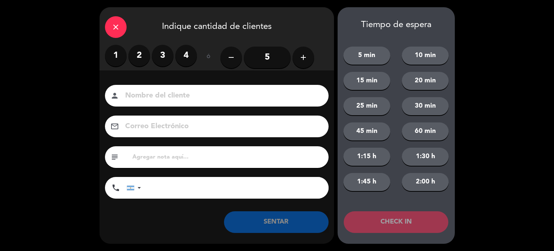
click at [139, 59] on label "2" at bounding box center [139, 56] width 22 height 22
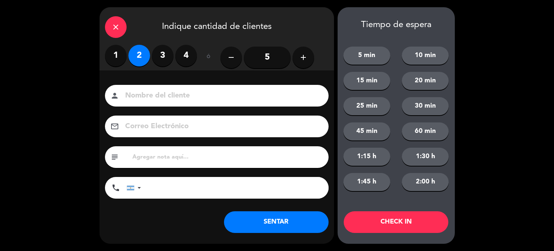
click at [148, 96] on input at bounding box center [221, 95] width 195 height 13
type input "r"
type input "[PERSON_NAME]"
click at [398, 223] on button "CHECK IN" at bounding box center [396, 222] width 105 height 22
click at [350, 160] on div "Tiempo de espera 5 min 10 min 15 min 20 min 25 min 30 min 45 min 60 min 1:15 h …" at bounding box center [396, 125] width 117 height 236
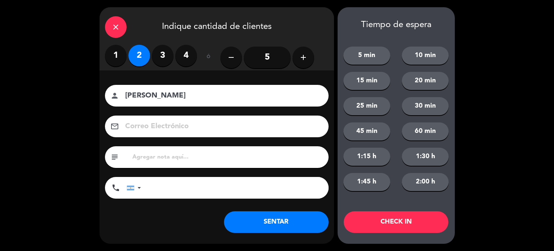
click at [121, 29] on div "close" at bounding box center [116, 27] width 22 height 22
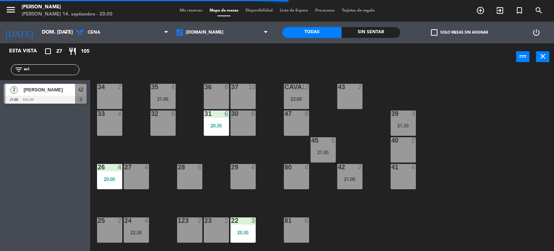
drag, startPoint x: 31, startPoint y: 69, endPoint x: 9, endPoint y: 73, distance: 22.7
click at [9, 73] on div "filter_list eri" at bounding box center [45, 69] width 90 height 21
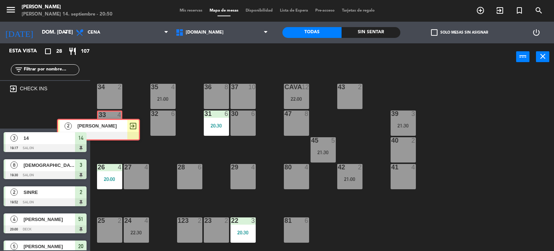
drag, startPoint x: 52, startPoint y: 105, endPoint x: 105, endPoint y: 120, distance: 55.3
click at [105, 120] on div "Esta vista crop_square 28 restaurant 107 filter_list exit_to_app CHECK INS 2 [P…" at bounding box center [277, 147] width 554 height 208
click at [106, 121] on div "33 4" at bounding box center [109, 123] width 23 height 25
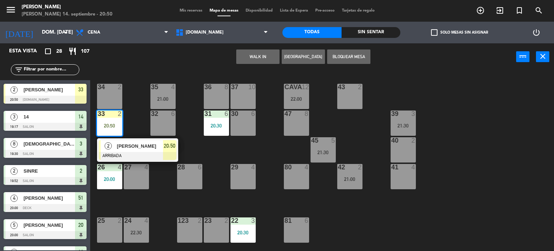
click at [130, 150] on div "[PERSON_NAME]" at bounding box center [139, 146] width 47 height 12
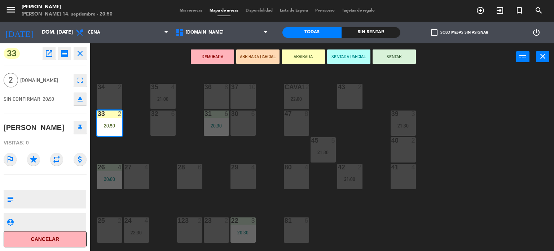
click at [391, 58] on button "SENTAR" at bounding box center [394, 56] width 43 height 14
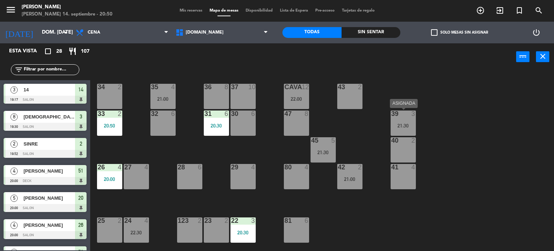
click at [395, 121] on div "39 3 21:30" at bounding box center [403, 122] width 25 height 25
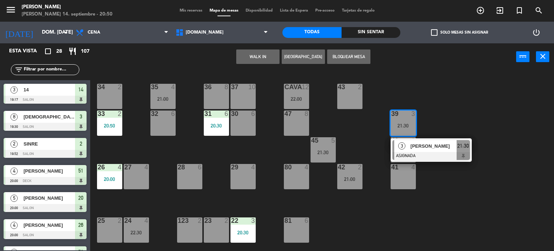
click at [258, 158] on div "34 2 35 4 21:00 36 8 43 2 37 10 CAVA 12 22:00 33 2 20:50 32 6 31 6 20:30 30 6 4…" at bounding box center [325, 161] width 459 height 180
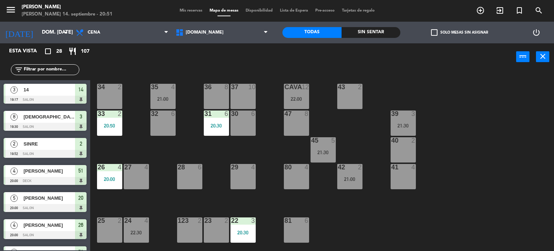
click at [139, 233] on div "22:30" at bounding box center [136, 232] width 25 height 5
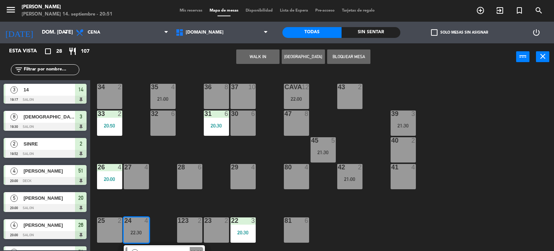
scroll to position [108, 0]
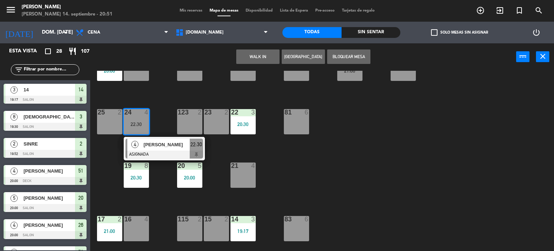
click at [155, 168] on div "34 2 35 4 21:00 36 8 43 2 37 10 CAVA 12 22:00 33 2 20:50 32 6 31 6 20:30 30 6 4…" at bounding box center [325, 161] width 459 height 180
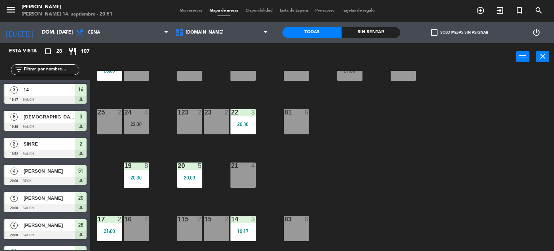
click at [137, 122] on div "22:30" at bounding box center [136, 124] width 25 height 5
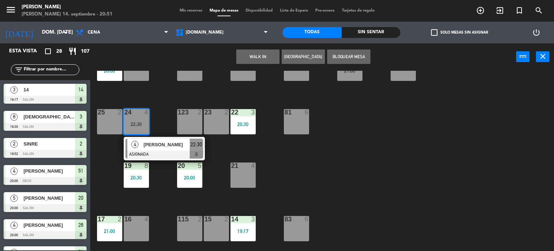
click at [150, 146] on span "[PERSON_NAME]" at bounding box center [167, 145] width 46 height 8
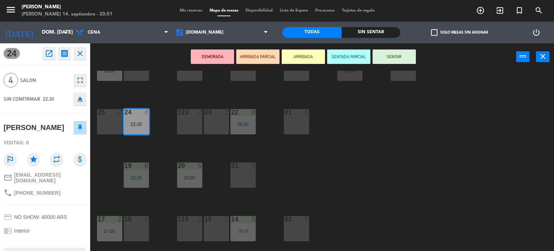
click at [81, 95] on icon "eject" at bounding box center [80, 99] width 9 height 9
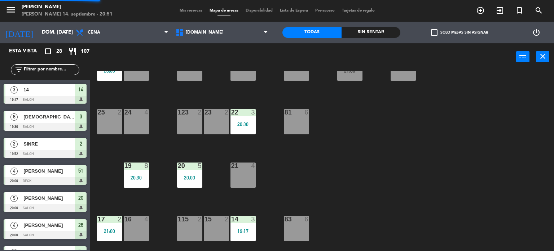
scroll to position [187, 0]
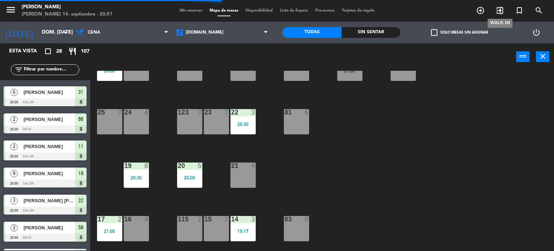
click at [501, 10] on icon "exit_to_app" at bounding box center [500, 10] width 9 height 9
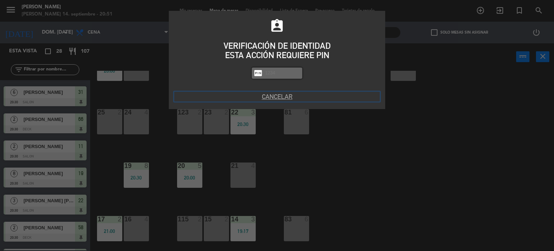
click at [281, 94] on button "Cancelar" at bounding box center [277, 97] width 206 height 10
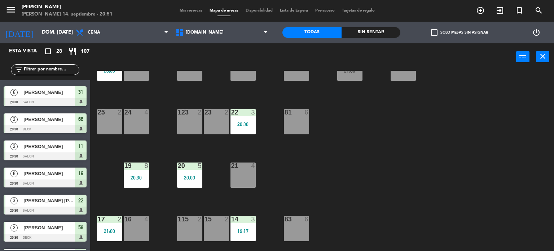
click at [36, 64] on div "filter_list" at bounding box center [45, 69] width 69 height 11
click at [38, 66] on input "text" at bounding box center [51, 70] width 56 height 8
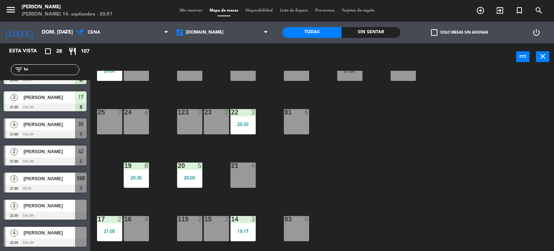
scroll to position [0, 0]
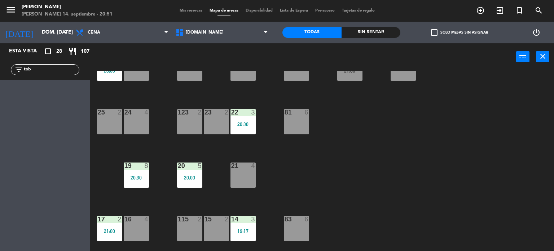
type input "tob"
drag, startPoint x: 522, startPoint y: 162, endPoint x: 509, endPoint y: 154, distance: 16.0
click at [522, 162] on div "34 2 35 4 21:00 36 8 43 2 37 10 CAVA 12 22:00 33 2 20:50 32 6 31 6 20:30 30 6 4…" at bounding box center [325, 161] width 459 height 180
click at [501, 19] on div "menu [PERSON_NAME] 14. septiembre - 20:51 Mis reservas Mapa de mesas Disponibil…" at bounding box center [277, 11] width 554 height 22
click at [501, 14] on icon "exit_to_app" at bounding box center [500, 10] width 9 height 9
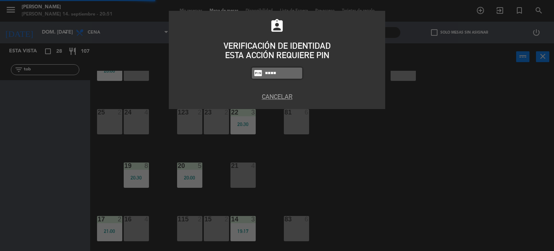
type input "4300"
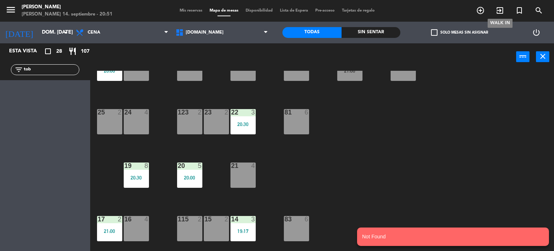
click at [498, 8] on icon "exit_to_app" at bounding box center [500, 10] width 9 height 9
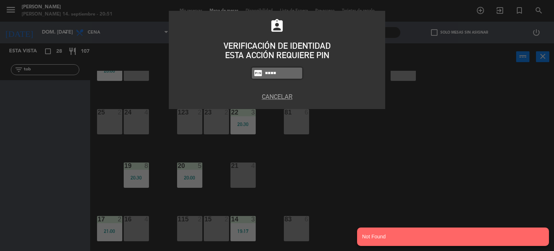
type input "4307"
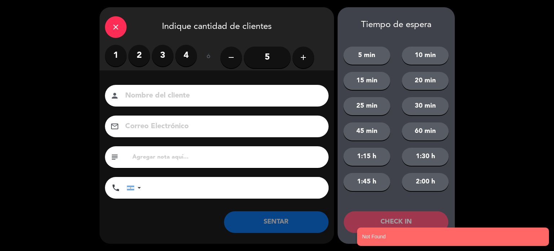
click at [182, 65] on label "4" at bounding box center [186, 56] width 22 height 22
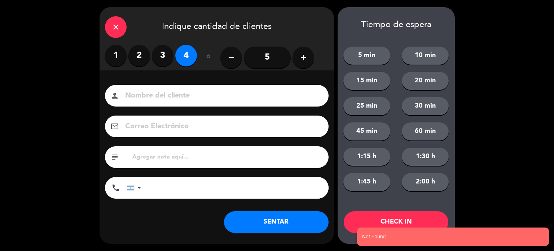
click at [179, 90] on input at bounding box center [221, 95] width 195 height 13
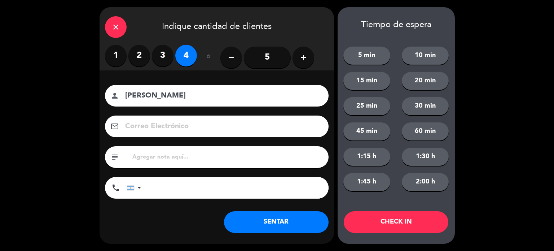
type input "[PERSON_NAME]"
click at [413, 217] on button "CHECK IN" at bounding box center [396, 222] width 105 height 22
click at [124, 24] on div "close" at bounding box center [116, 27] width 22 height 22
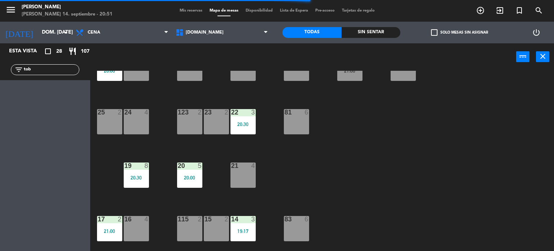
drag, startPoint x: 39, startPoint y: 73, endPoint x: 25, endPoint y: 71, distance: 14.5
click at [25, 71] on div "filter_list tob" at bounding box center [45, 69] width 69 height 11
drag, startPoint x: 30, startPoint y: 70, endPoint x: 6, endPoint y: 83, distance: 27.1
click at [13, 78] on div "filter_list tob" at bounding box center [45, 69] width 90 height 21
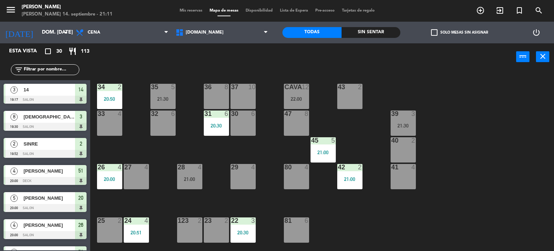
click at [65, 63] on div "filter_list" at bounding box center [45, 69] width 90 height 21
click at [65, 71] on input "text" at bounding box center [51, 70] width 56 height 8
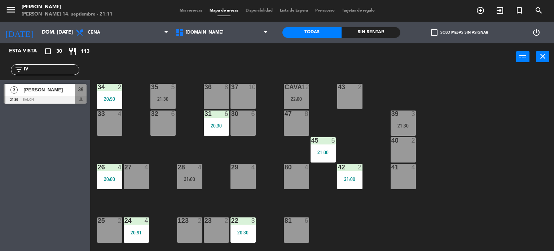
type input "IV"
click at [9, 220] on div "Esta vista crop_square 30 restaurant 113 filter_list IV 3 ivan Baldessari 21:30…" at bounding box center [45, 146] width 90 height 207
click at [27, 101] on div at bounding box center [45, 100] width 83 height 8
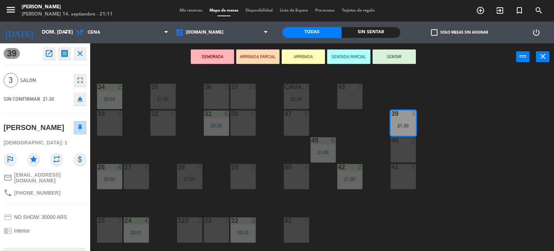
click at [43, 54] on button "open_in_new" at bounding box center [49, 53] width 13 height 13
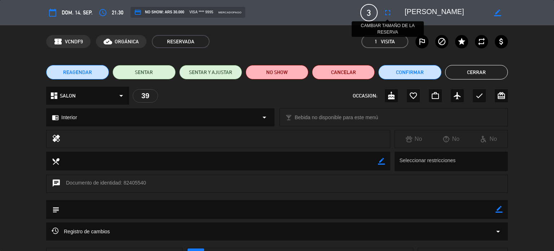
click at [388, 16] on icon "fullscreen" at bounding box center [388, 12] width 9 height 9
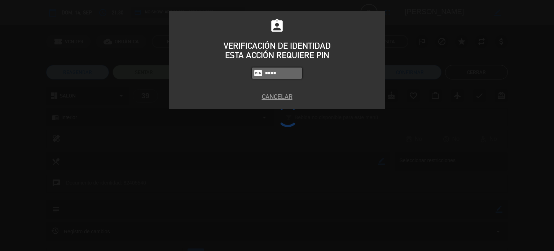
type input "4307"
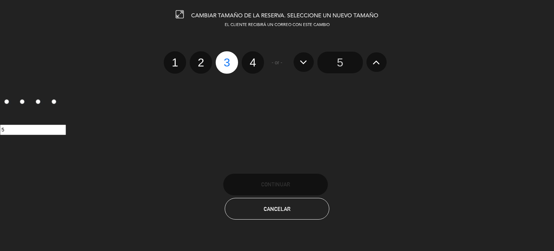
click at [201, 59] on label "2" at bounding box center [201, 62] width 22 height 22
click at [201, 58] on input "2" at bounding box center [200, 56] width 5 height 5
radio input "true"
radio input "false"
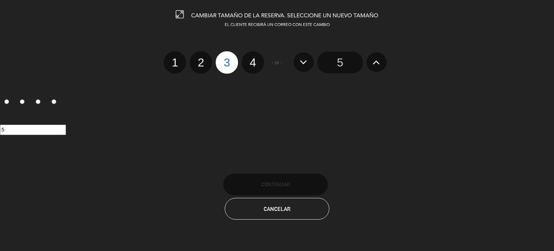
radio input "false"
radio input "true"
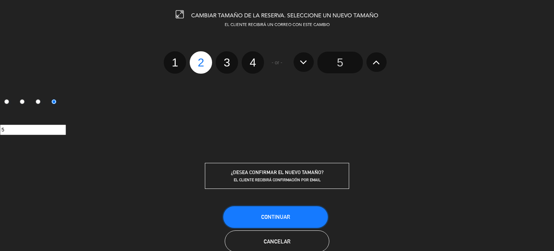
click at [265, 216] on span "Continuar" at bounding box center [275, 217] width 29 height 6
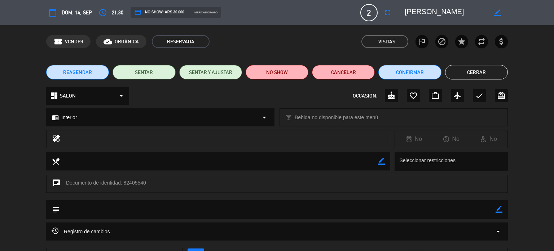
click at [485, 56] on div "confirmation_number VCNDF9 cloud_done ORGÁNICA RESERVADA Visitas outlined_flag …" at bounding box center [277, 41] width 554 height 32
click at [484, 65] on button "Cerrar" at bounding box center [476, 72] width 63 height 14
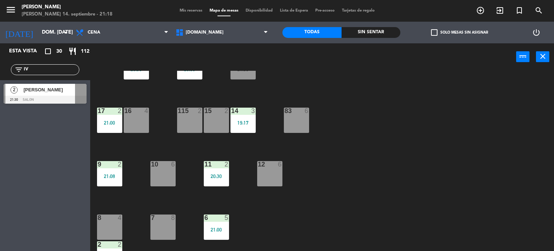
scroll to position [253, 0]
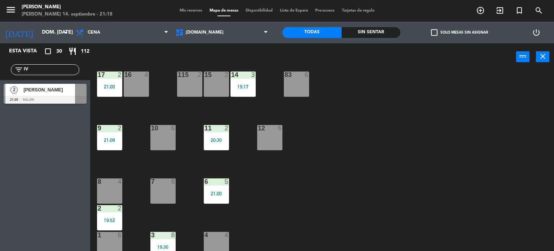
click at [29, 70] on input "IV" at bounding box center [51, 70] width 56 height 8
type input "I"
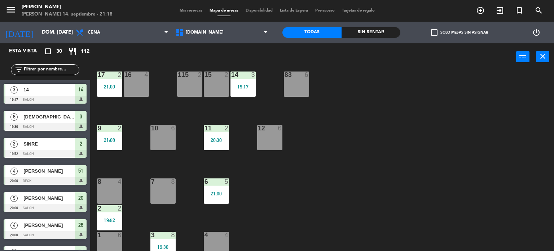
scroll to position [258, 0]
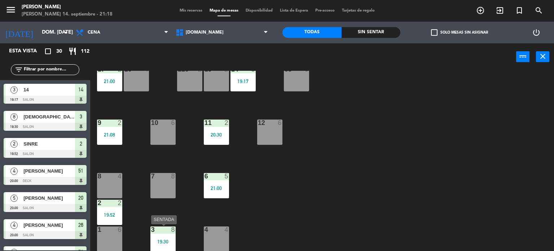
click at [169, 234] on div "3 8 19:30" at bounding box center [162, 238] width 25 height 25
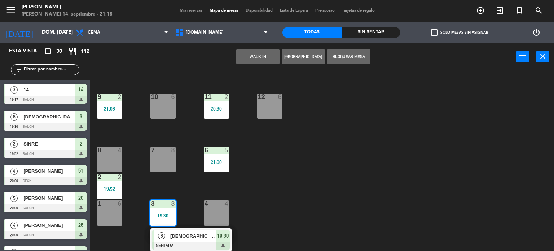
click at [162, 238] on span "8" at bounding box center [161, 235] width 7 height 7
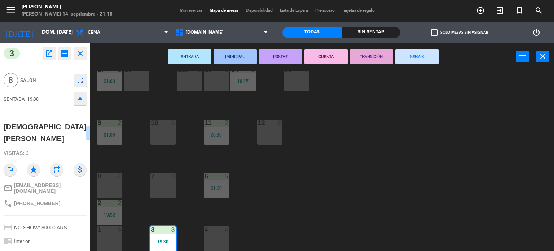
click at [418, 53] on button "SERVIR" at bounding box center [416, 56] width 43 height 14
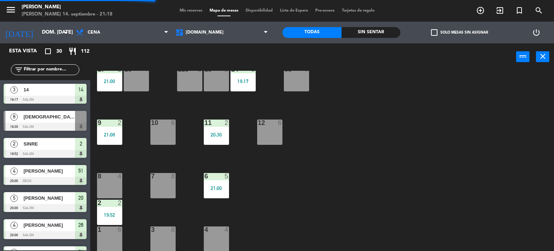
click at [433, 32] on span "check_box_outline_blank" at bounding box center [434, 32] width 6 height 6
click at [460, 32] on input "check_box_outline_blank Solo mesas sin asignar" at bounding box center [460, 32] width 0 height 0
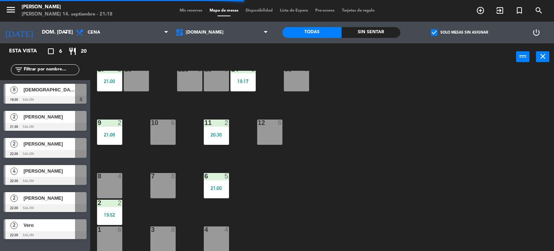
scroll to position [186, 0]
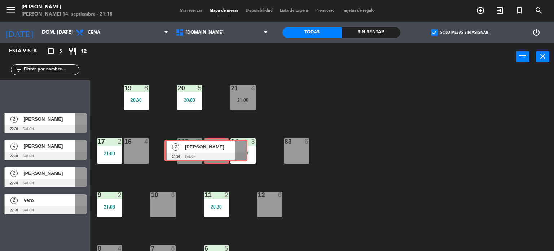
drag, startPoint x: 109, startPoint y: 106, endPoint x: 214, endPoint y: 143, distance: 111.1
click at [214, 143] on div "Esta vista crop_square 5 restaurant 12 filter_list 2 ivan Baldessari 21:30 SALO…" at bounding box center [277, 147] width 554 height 208
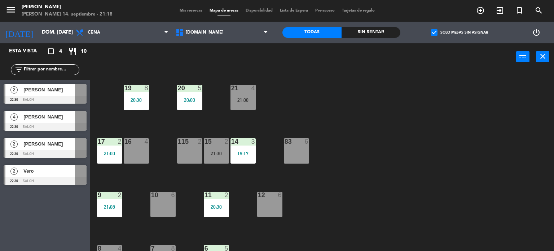
click at [264, 104] on div "34 2 20:50 35 5 21:30 36 8 43 2 37 10 CAVA 12 22:00 33 4 32 6 31 6 20:30 30 6 4…" at bounding box center [325, 161] width 459 height 180
click at [248, 93] on div "21 4 21:00" at bounding box center [243, 97] width 25 height 25
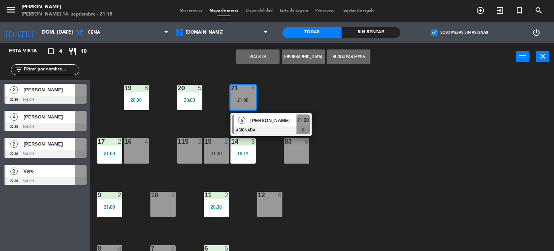
click at [305, 88] on div "34 2 20:50 35 5 21:30 36 8 43 2 37 10 CAVA 12 22:00 33 4 32 6 31 6 20:30 30 6 4…" at bounding box center [325, 161] width 459 height 180
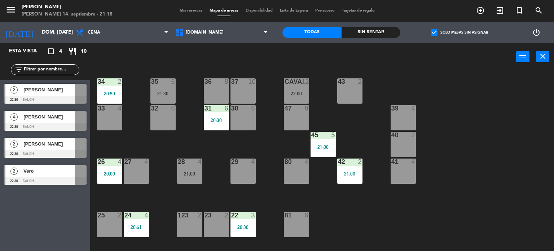
scroll to position [0, 0]
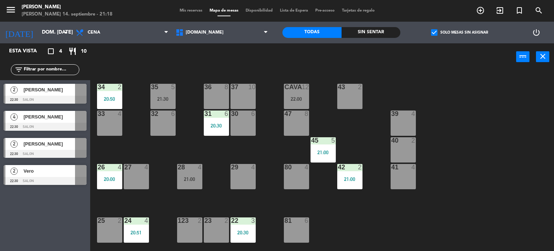
click at [163, 86] on div at bounding box center [163, 87] width 12 height 6
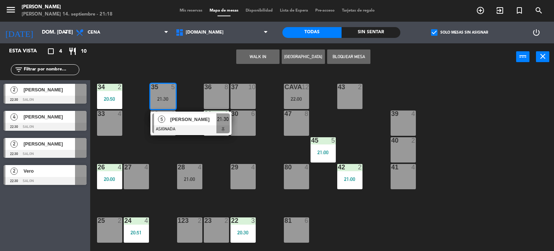
click at [190, 66] on div "WALK IN [GEOGRAPHIC_DATA] Bloquear Mesa power_input close" at bounding box center [303, 56] width 426 height 27
click at [197, 10] on span "Mis reservas" at bounding box center [191, 11] width 30 height 4
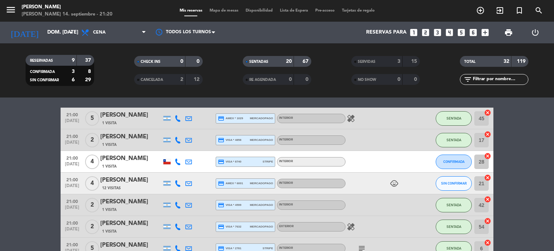
scroll to position [361, 0]
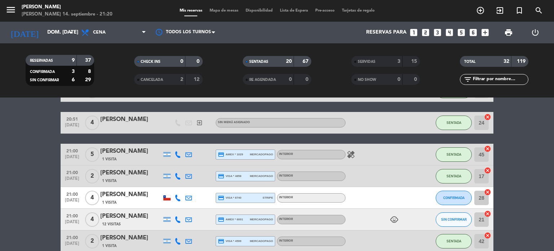
click at [392, 220] on icon "child_care" at bounding box center [394, 219] width 9 height 9
click at [238, 11] on span "Mapa de mesas" at bounding box center [224, 11] width 36 height 4
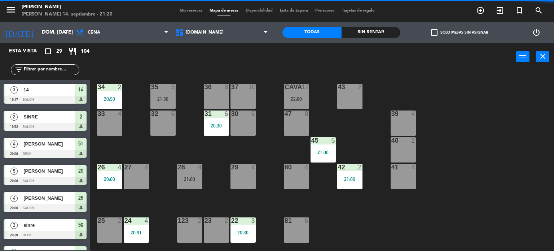
drag, startPoint x: 293, startPoint y: 193, endPoint x: 526, endPoint y: 170, distance: 233.8
click at [526, 170] on div "34 2 20:50 35 5 21:30 36 8 43 2 37 10 CAVA 12 22:00 33 4 32 6 31 6 20:30 30 6 4…" at bounding box center [325, 161] width 459 height 180
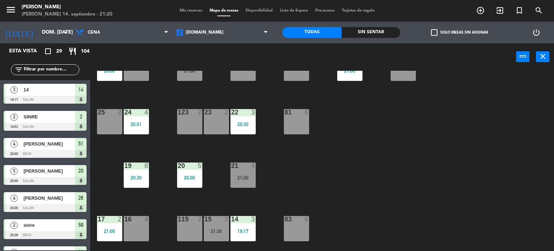
scroll to position [144, 0]
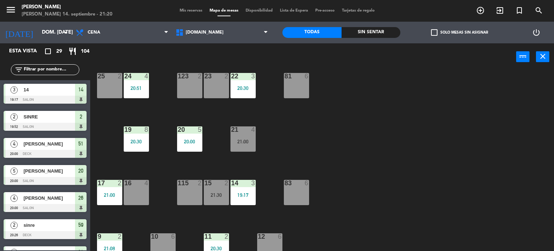
click at [232, 128] on div "21" at bounding box center [231, 129] width 0 height 6
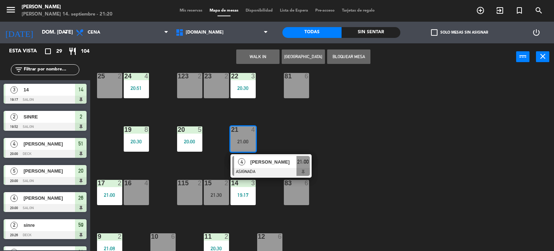
scroll to position [258, 0]
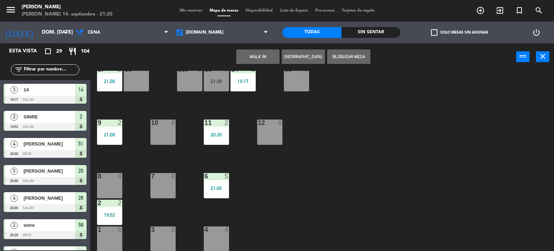
drag, startPoint x: 110, startPoint y: 184, endPoint x: 111, endPoint y: 180, distance: 4.8
click at [110, 184] on div "8 4" at bounding box center [109, 185] width 25 height 25
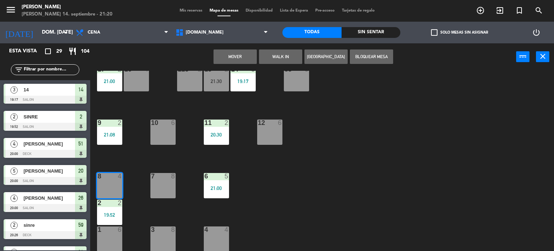
click at [237, 61] on button "Mover" at bounding box center [235, 56] width 43 height 14
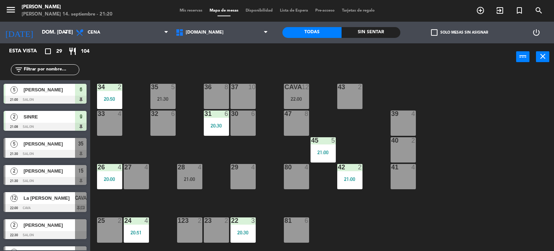
scroll to position [615, 0]
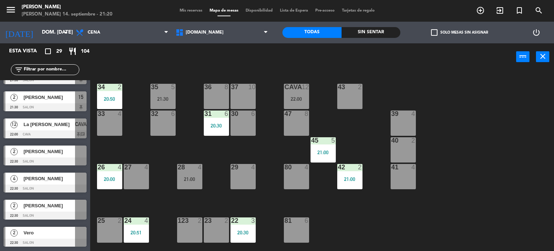
click at [501, 148] on div "34 2 20:50 35 5 21:30 36 8 43 2 37 10 CAVA 12 22:00 33 4 32 6 31 6 20:30 30 6 4…" at bounding box center [325, 161] width 459 height 180
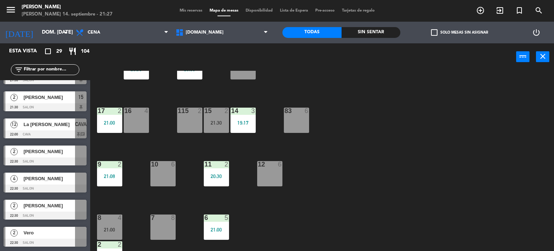
scroll to position [258, 0]
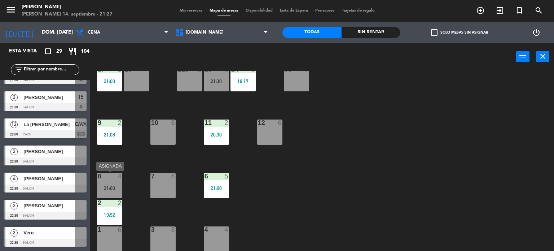
click at [115, 187] on div "21:00" at bounding box center [109, 187] width 25 height 5
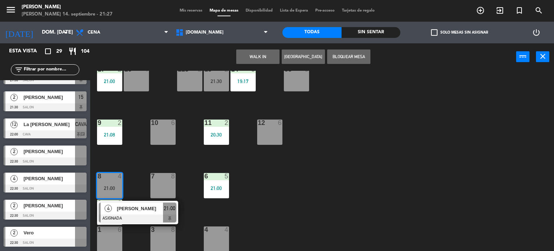
click at [137, 156] on div "34 2 20:50 35 5 21:30 36 8 43 2 37 10 CAVA 12 22:00 33 4 32 6 31 6 20:30 30 6 4…" at bounding box center [325, 161] width 459 height 180
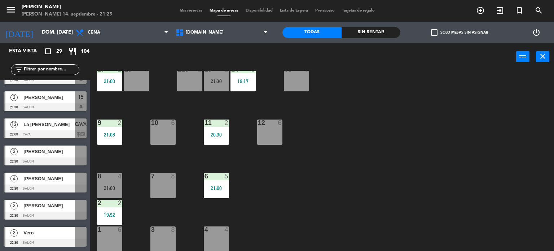
click at [57, 123] on span "La [PERSON_NAME]" at bounding box center [49, 124] width 52 height 8
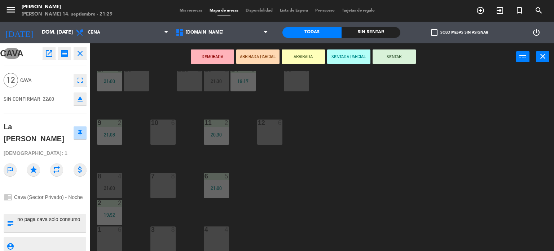
click at [110, 111] on div "34 2 20:50 35 5 21:30 36 8 43 2 37 10 CAVA 12 22:00 33 4 32 6 31 6 20:30 30 6 4…" at bounding box center [325, 161] width 459 height 180
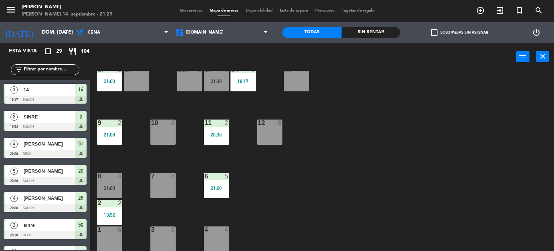
scroll to position [143, 0]
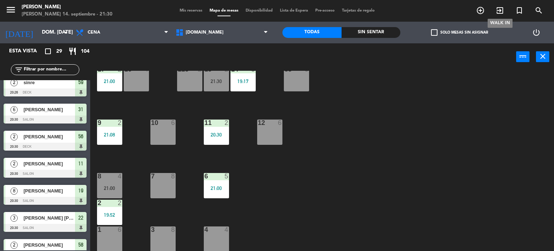
click at [503, 14] on icon "exit_to_app" at bounding box center [500, 10] width 9 height 9
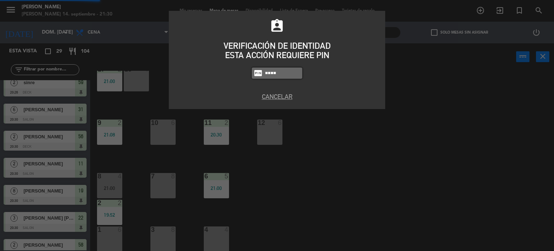
type input "4307"
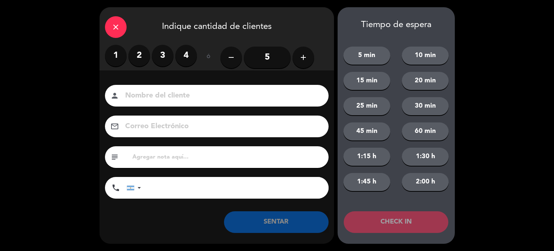
drag, startPoint x: 139, startPoint y: 57, endPoint x: 140, endPoint y: 65, distance: 7.3
click at [139, 60] on label "2" at bounding box center [139, 56] width 22 height 22
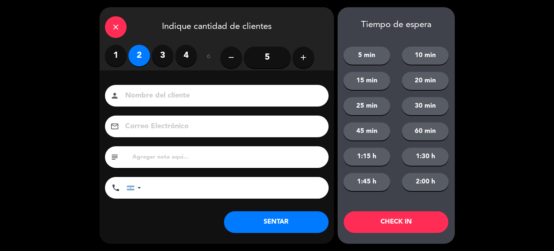
click at [148, 98] on input at bounding box center [221, 95] width 195 height 13
type input "EDFGHJK"
click at [364, 223] on button "CHECK IN" at bounding box center [396, 222] width 105 height 22
click at [109, 30] on div "close" at bounding box center [116, 27] width 22 height 22
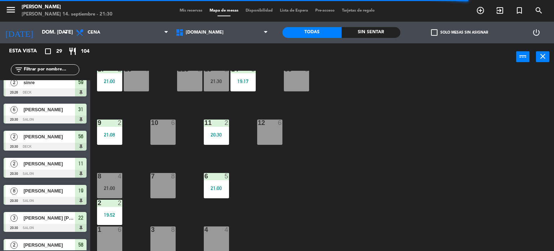
scroll to position [0, 0]
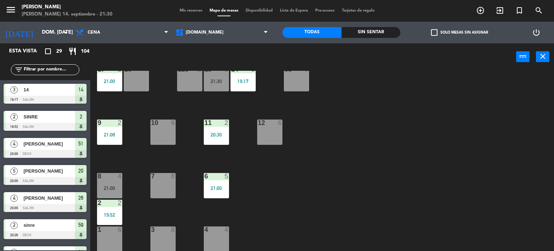
click at [49, 70] on input "text" at bounding box center [51, 70] width 56 height 8
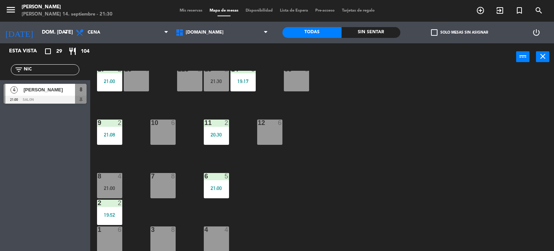
type input "NIC"
drag, startPoint x: 8, startPoint y: 177, endPoint x: 15, endPoint y: 151, distance: 27.1
click at [9, 177] on div "Esta vista crop_square 29 restaurant 104 filter_list NIC 4 Nicolas Pérez 21:00 …" at bounding box center [45, 146] width 90 height 207
click at [31, 98] on div at bounding box center [45, 100] width 83 height 8
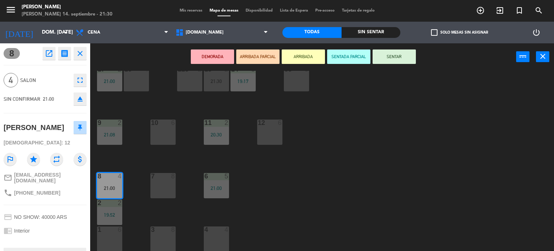
click at [306, 55] on button "ARRIBADA" at bounding box center [303, 56] width 43 height 14
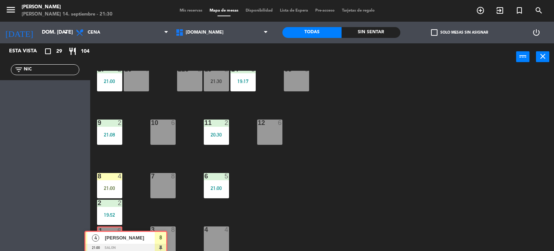
drag, startPoint x: 30, startPoint y: 94, endPoint x: 111, endPoint y: 241, distance: 167.9
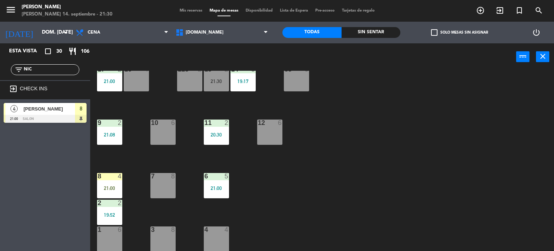
click at [378, 181] on div "34 2 20:50 35 5 21:30 36 8 43 2 37 10 CAVA 12 22:00 33 4 32 6 31 6 20:30 30 6 4…" at bounding box center [325, 161] width 459 height 180
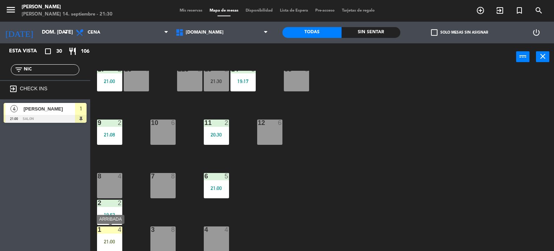
click at [103, 237] on div "1 4 21:00" at bounding box center [109, 238] width 25 height 25
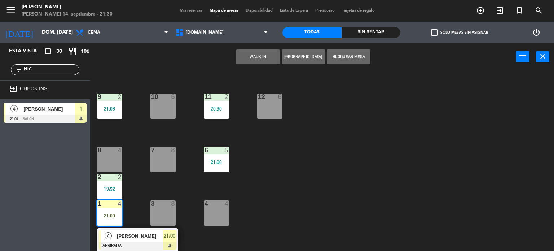
click at [113, 237] on div "4 Nicolas Pérez ARRIBADA 21:00" at bounding box center [138, 239] width 92 height 23
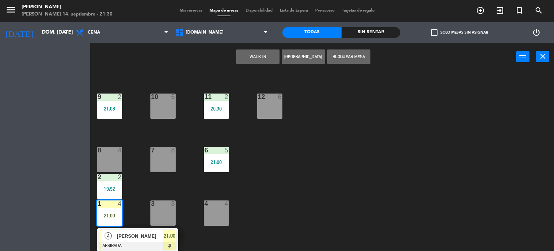
scroll to position [258, 0]
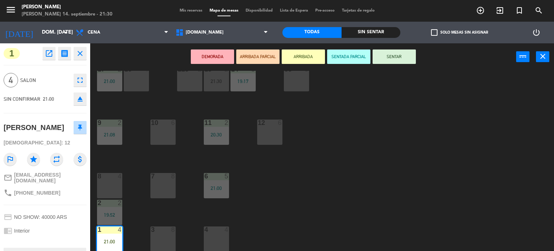
click at [390, 62] on button "SENTAR" at bounding box center [394, 56] width 43 height 14
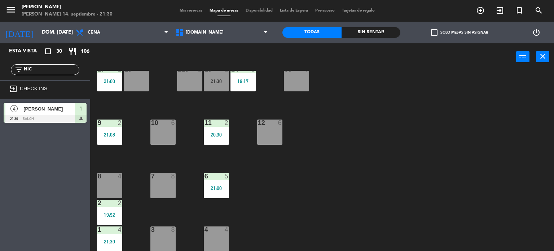
click at [193, 13] on div "menu Gardiner domingo 14. septiembre - 21:30 Mis reservas Mapa de mesas Disponi…" at bounding box center [277, 11] width 554 height 22
click at [192, 12] on span "Mis reservas" at bounding box center [191, 11] width 30 height 4
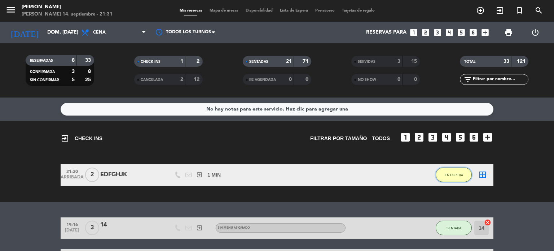
click at [450, 181] on button "EN ESPERA" at bounding box center [454, 174] width 36 height 14
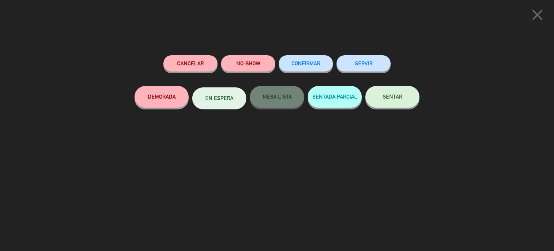
click at [382, 106] on button "SENTAR" at bounding box center [392, 97] width 54 height 22
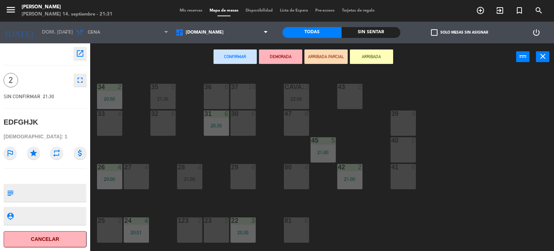
scroll to position [144, 0]
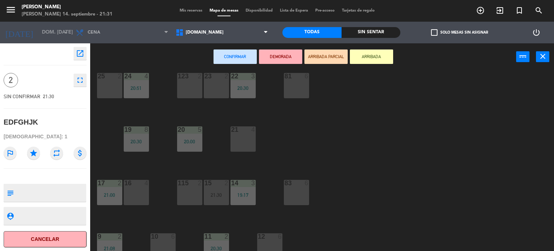
click at [194, 187] on div "115 2" at bounding box center [189, 192] width 25 height 25
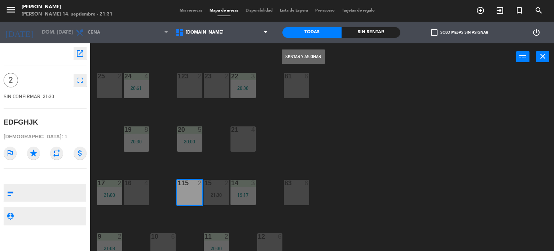
click at [313, 54] on button "Sentar y Asignar" at bounding box center [303, 56] width 43 height 14
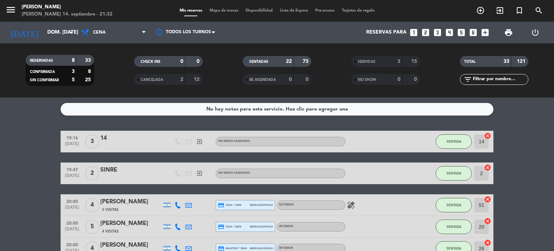
click at [507, 81] on input "text" at bounding box center [500, 79] width 56 height 8
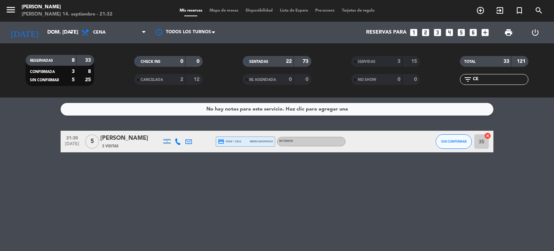
type input "CE"
click at [455, 136] on button "SIN CONFIRMAR" at bounding box center [454, 141] width 36 height 14
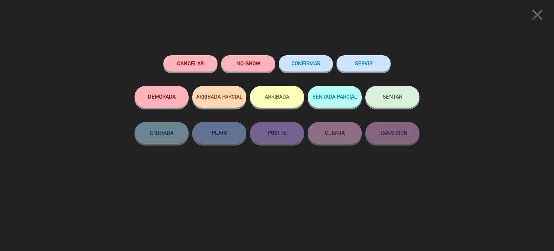
click at [279, 105] on button "ARRIBADA" at bounding box center [277, 97] width 54 height 22
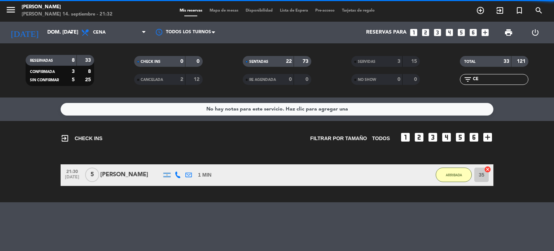
click at [209, 12] on span "Mapa de mesas" at bounding box center [224, 11] width 36 height 4
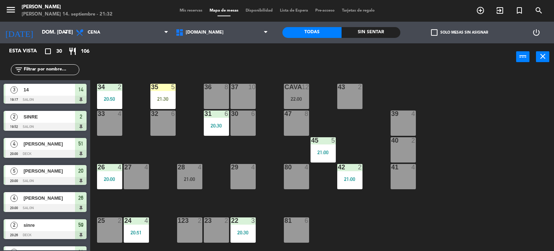
click at [169, 87] on div "5" at bounding box center [175, 87] width 12 height 6
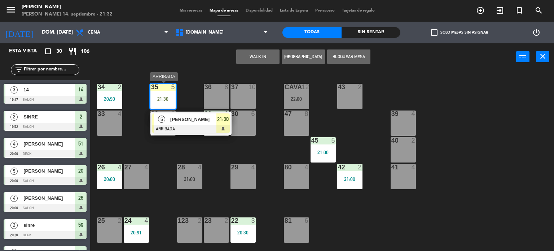
click at [183, 113] on div "[PERSON_NAME]" at bounding box center [193, 119] width 47 height 12
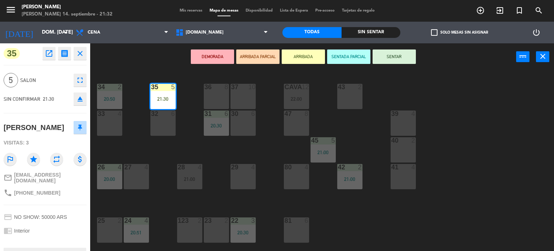
click at [402, 58] on button "SENTAR" at bounding box center [394, 56] width 43 height 14
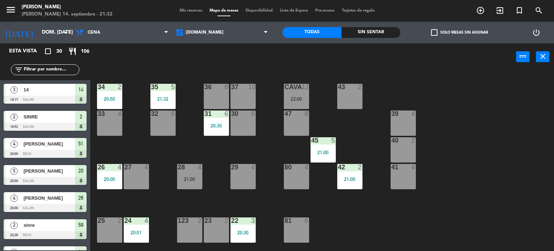
scroll to position [71, 0]
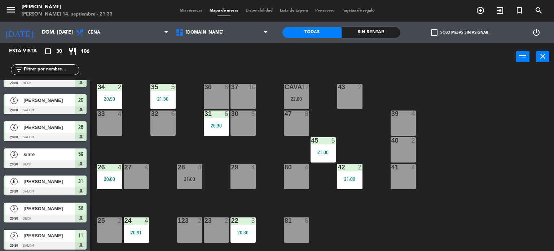
click at [58, 69] on input "text" at bounding box center [51, 70] width 56 height 8
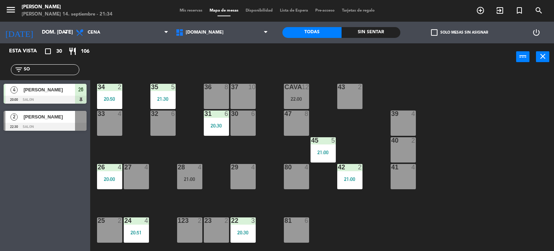
scroll to position [0, 0]
type input "S"
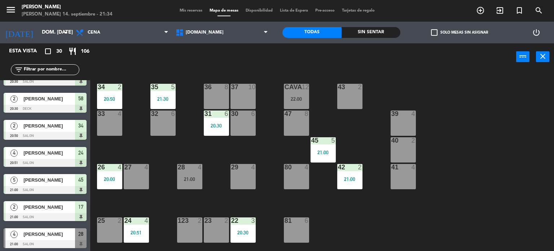
scroll to position [577, 0]
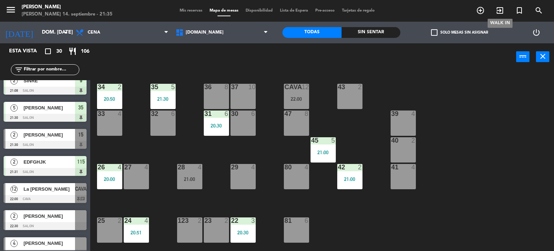
click at [496, 10] on icon "exit_to_app" at bounding box center [500, 10] width 9 height 9
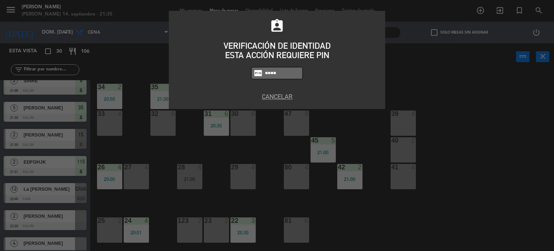
type input "4307"
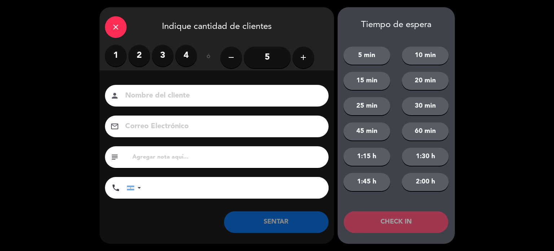
click at [178, 57] on label "4" at bounding box center [186, 56] width 22 height 22
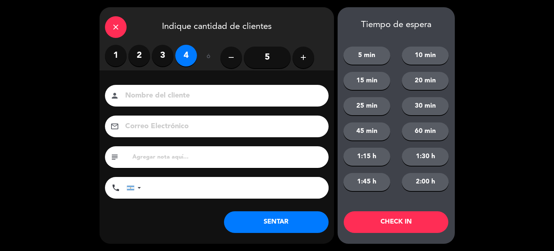
click at [173, 85] on div "person" at bounding box center [217, 96] width 224 height 22
click at [170, 93] on input at bounding box center [221, 95] width 195 height 13
type input "GUIDO"
click at [396, 213] on button "CHECK IN" at bounding box center [396, 222] width 105 height 22
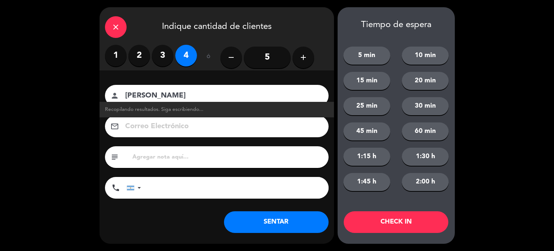
drag, startPoint x: 130, startPoint y: 34, endPoint x: 115, endPoint y: 24, distance: 18.5
click at [128, 32] on div "close Indique cantidad de clientes" at bounding box center [217, 26] width 235 height 38
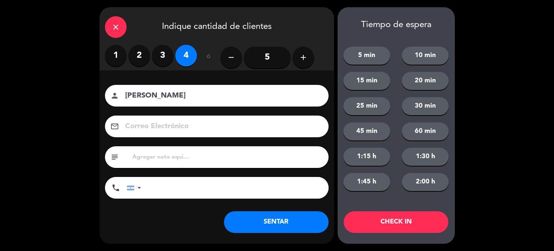
click at [115, 24] on icon "close" at bounding box center [115, 27] width 9 height 9
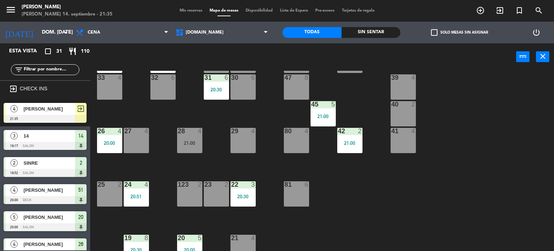
scroll to position [144, 0]
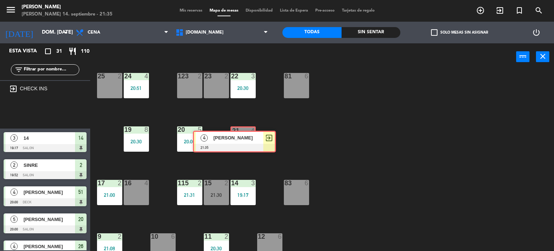
drag, startPoint x: 60, startPoint y: 115, endPoint x: 244, endPoint y: 143, distance: 186.1
click at [244, 143] on div "Esta vista crop_square 31 restaurant 110 filter_list exit_to_app CHECK INS 4 GU…" at bounding box center [277, 147] width 554 height 208
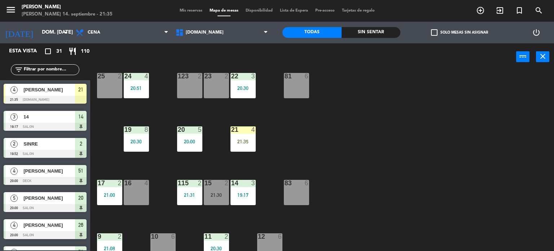
click at [244, 143] on div "21:35" at bounding box center [243, 141] width 25 height 5
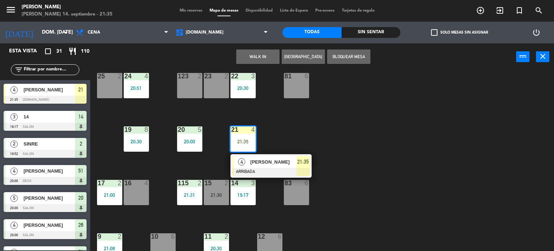
click at [259, 162] on span "GUIDO" at bounding box center [273, 162] width 46 height 8
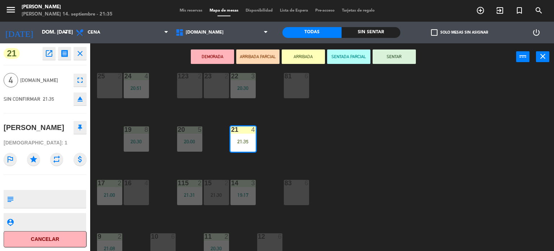
click at [391, 60] on button "SENTAR" at bounding box center [394, 56] width 43 height 14
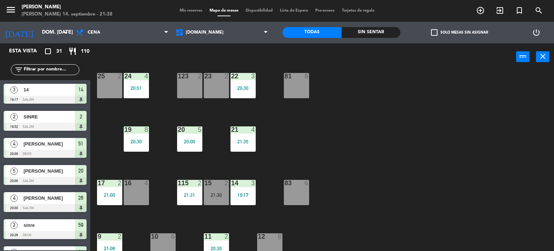
click at [434, 34] on span "check_box_outline_blank" at bounding box center [434, 32] width 6 height 6
click at [460, 32] on input "check_box_outline_blank Solo mesas sin asignar" at bounding box center [460, 32] width 0 height 0
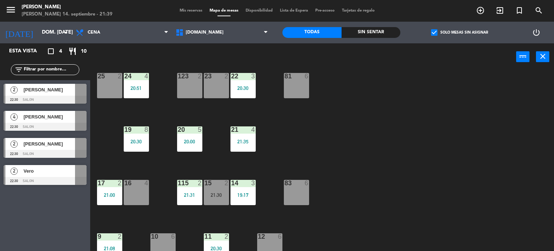
click at [67, 72] on input "text" at bounding box center [51, 70] width 56 height 8
click at [437, 29] on span "check_box" at bounding box center [434, 32] width 6 height 6
click at [460, 32] on input "check_box Solo mesas sin asignar" at bounding box center [460, 32] width 0 height 0
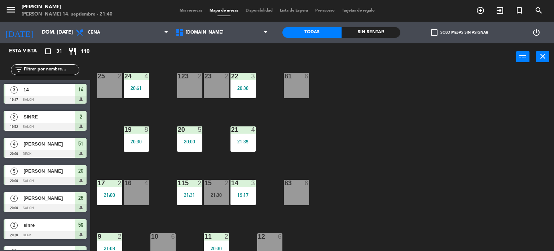
click at [40, 71] on input "text" at bounding box center [51, 70] width 56 height 8
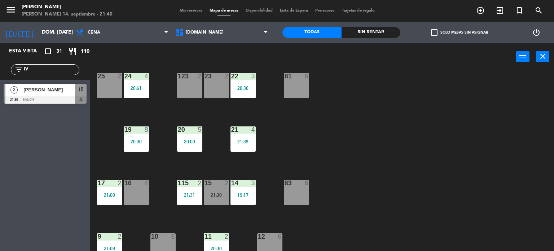
type input "IV"
click at [2, 118] on div "Esta vista crop_square 31 restaurant 110 filter_list IV 2 ivan Baldessari 21:30…" at bounding box center [45, 146] width 90 height 207
click at [17, 96] on div at bounding box center [45, 100] width 83 height 8
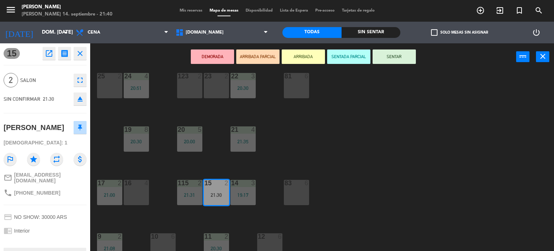
click at [302, 58] on button "ARRIBADA" at bounding box center [303, 56] width 43 height 14
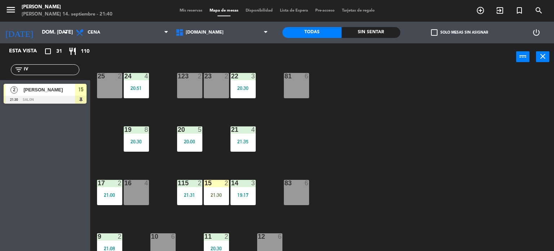
scroll to position [0, 0]
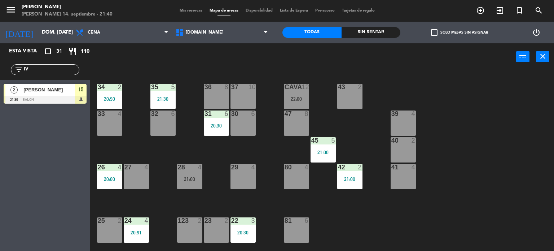
click at [83, 107] on div "Esta vista crop_square 31 restaurant 110 filter_list IV 2 ivan Baldessari 21:30…" at bounding box center [45, 146] width 90 height 207
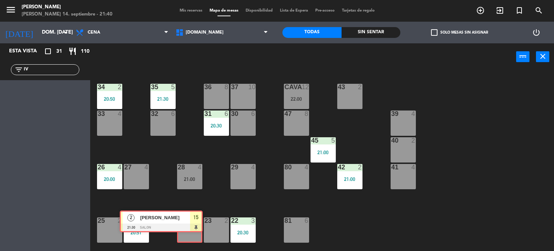
drag, startPoint x: 82, startPoint y: 101, endPoint x: 198, endPoint y: 231, distance: 174.0
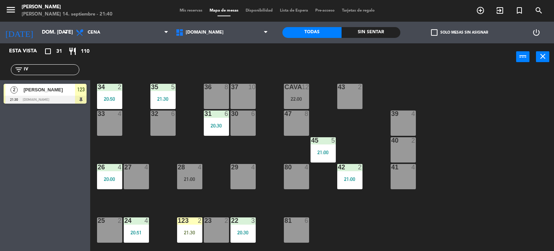
click at [198, 231] on div "21:30" at bounding box center [189, 232] width 25 height 5
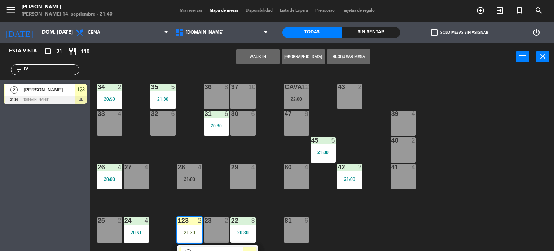
scroll to position [36, 0]
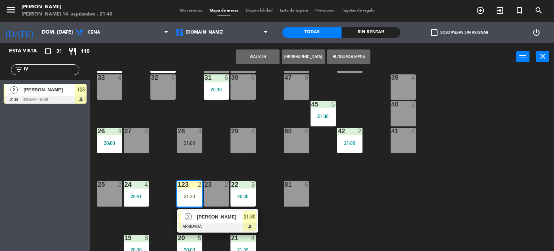
click at [383, 203] on div "34 2 20:50 35 5 21:30 36 8 43 2 37 10 CAVA 12 22:00 33 4 32 6 31 6 20:30 30 6 4…" at bounding box center [325, 161] width 459 height 180
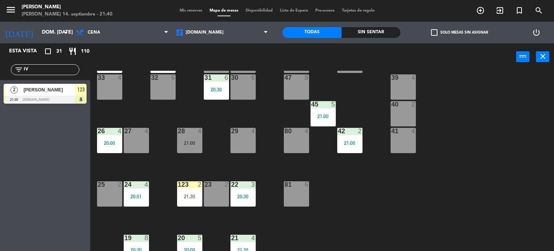
click at [356, 145] on div "42 2 21:00" at bounding box center [349, 140] width 25 height 25
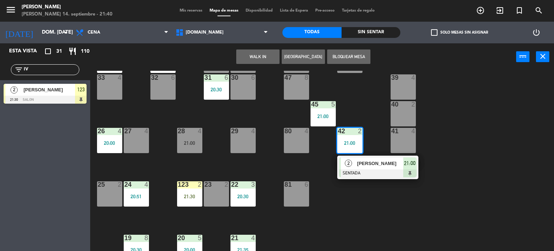
click at [417, 115] on div "34 2 20:50 35 5 21:30 36 8 43 2 37 10 CAVA 12 22:00 33 4 32 6 31 6 20:30 30 6 4…" at bounding box center [325, 161] width 459 height 180
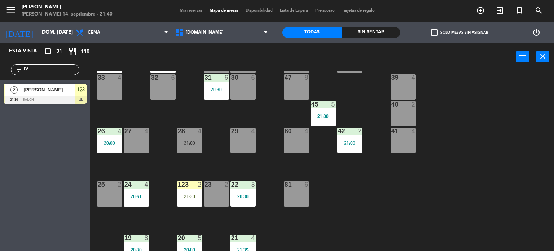
click at [364, 143] on div "34 2 20:50 35 5 21:30 36 8 43 2 37 10 CAVA 12 22:00 33 4 32 6 31 6 20:30 30 6 4…" at bounding box center [325, 161] width 459 height 180
click at [354, 143] on div "21:00" at bounding box center [349, 142] width 25 height 5
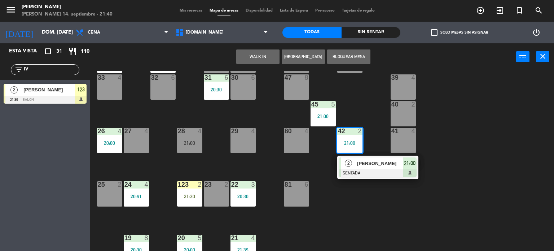
click at [399, 114] on div "40 2" at bounding box center [403, 113] width 25 height 25
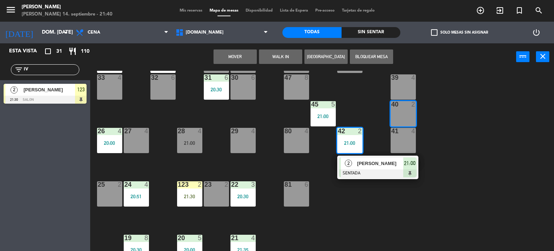
click at [241, 59] on button "Mover" at bounding box center [235, 56] width 43 height 14
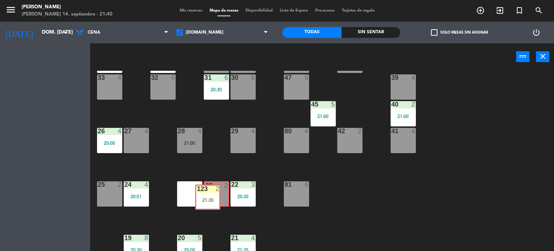
drag, startPoint x: 200, startPoint y: 201, endPoint x: 210, endPoint y: 196, distance: 11.3
click at [210, 196] on div "34 2 20:50 35 5 21:30 36 8 43 2 37 10 CAVA 12 22:00 33 4 32 6 31 6 20:30 30 6 4…" at bounding box center [325, 161] width 459 height 180
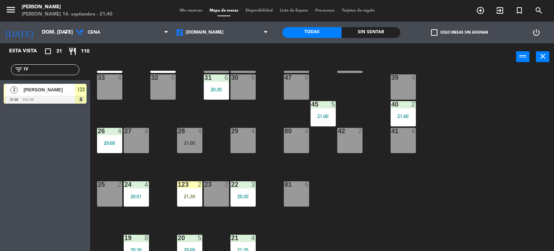
click at [210, 196] on div "23 2" at bounding box center [216, 193] width 25 height 25
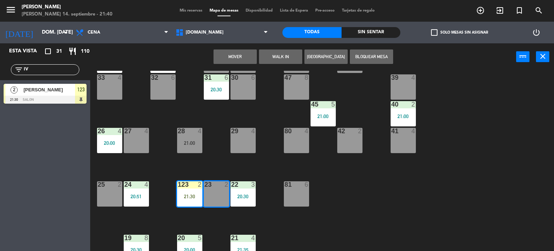
click at [236, 56] on button "Mover" at bounding box center [235, 56] width 43 height 14
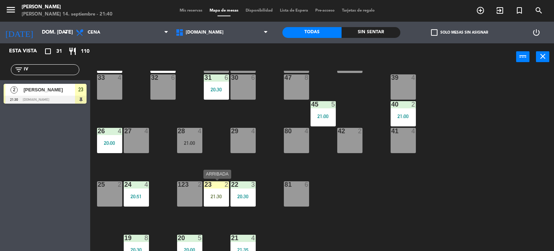
click at [218, 201] on div "23 2 21:30" at bounding box center [216, 193] width 25 height 25
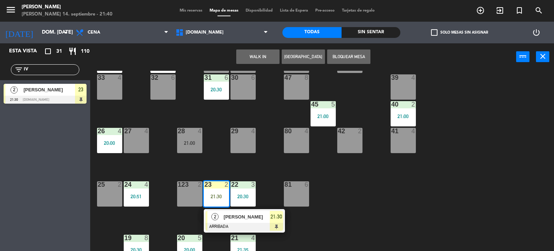
click at [222, 225] on div at bounding box center [245, 227] width 78 height 8
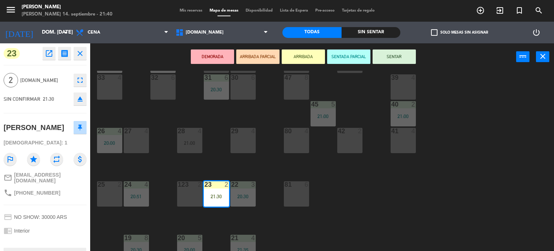
click at [396, 60] on button "SENTAR" at bounding box center [394, 56] width 43 height 14
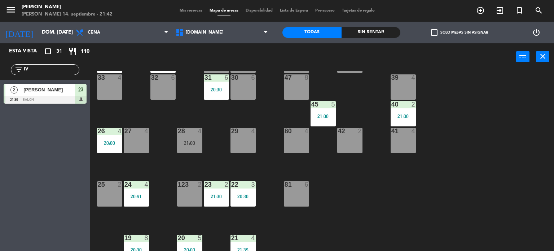
click at [33, 70] on input "IV" at bounding box center [51, 70] width 56 height 8
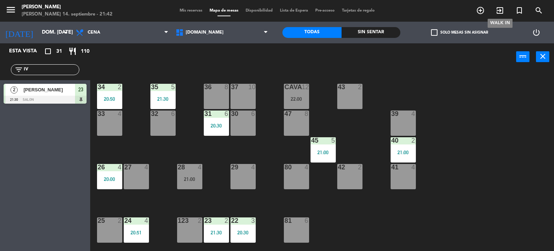
click at [494, 6] on span "exit_to_app" at bounding box center [499, 10] width 19 height 12
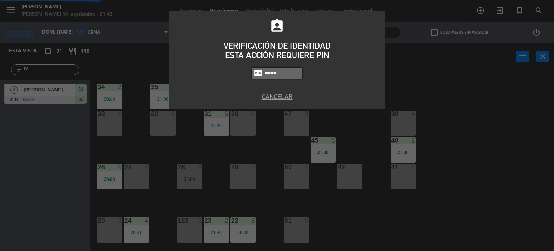
type input "4307"
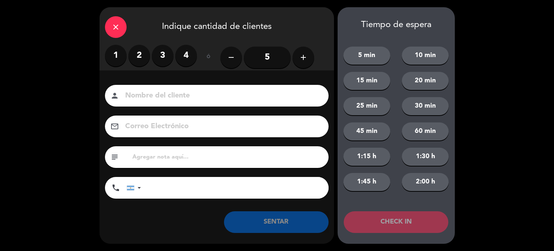
drag, startPoint x: 134, startPoint y: 55, endPoint x: 135, endPoint y: 77, distance: 21.7
click at [135, 55] on label "2" at bounding box center [139, 56] width 22 height 22
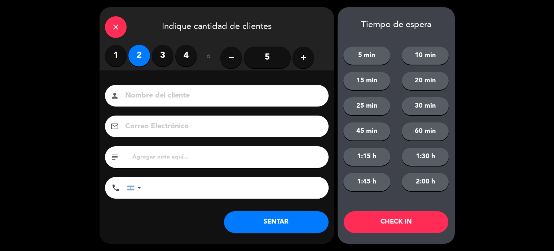
click at [133, 85] on div "person" at bounding box center [217, 96] width 224 height 22
click at [129, 106] on div "person" at bounding box center [217, 96] width 224 height 22
click at [131, 97] on input "S" at bounding box center [221, 95] width 195 height 13
type input "SHertyukl"
click at [385, 228] on button "CHECK IN" at bounding box center [396, 222] width 105 height 22
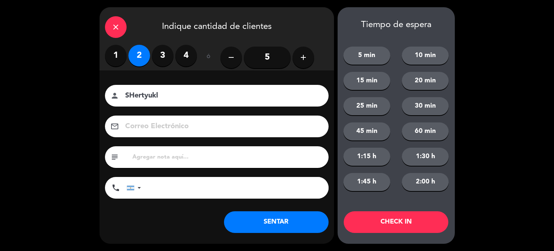
click at [125, 26] on div "close" at bounding box center [116, 27] width 22 height 22
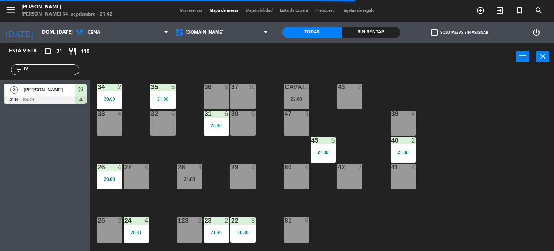
click at [33, 70] on input "IV" at bounding box center [51, 70] width 56 height 8
type input "I"
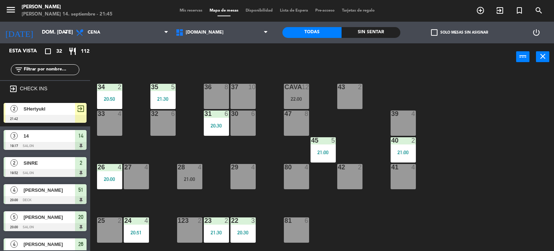
click at [520, 138] on div "34 2 20:50 35 5 21:30 36 8 43 2 37 10 CAVA 12 22:00 33 4 32 6 31 6 20:30 30 6 4…" at bounding box center [325, 161] width 459 height 180
click at [299, 93] on div "CAVA 12 22:00" at bounding box center [296, 96] width 25 height 25
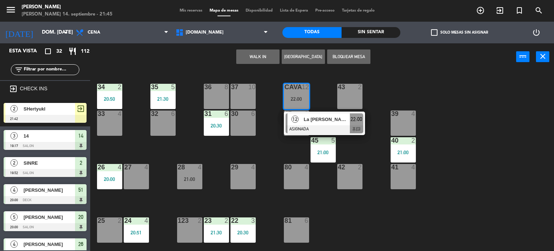
click at [422, 78] on div "34 2 20:50 35 5 21:30 36 8 43 2 37 10 CAVA 12 22:00 12 La Joaqui PAO ASIGNADA 2…" at bounding box center [325, 161] width 459 height 180
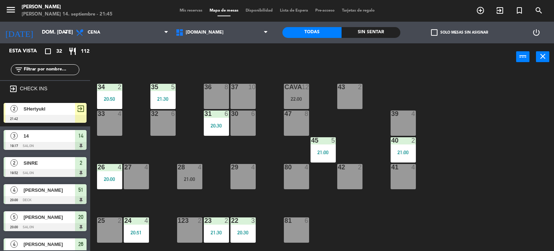
click at [300, 91] on div "CAVA 12" at bounding box center [296, 87] width 25 height 7
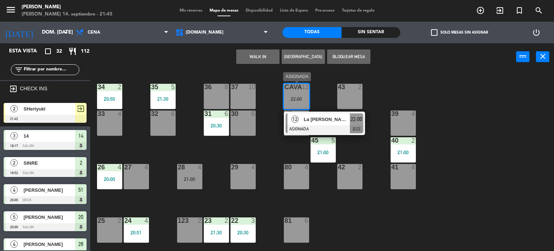
click at [330, 125] on div at bounding box center [325, 129] width 78 height 8
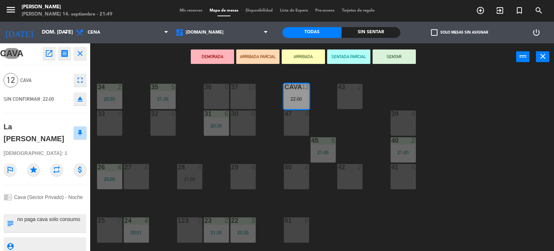
click at [292, 146] on div "34 2 20:50 35 5 21:30 36 8 43 2 37 10 CAVA 12 22:00 33 4 32 6 31 6 20:30 30 6 4…" at bounding box center [325, 161] width 459 height 180
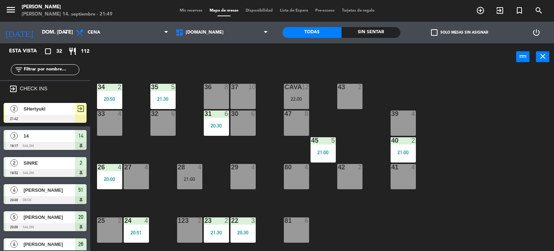
scroll to position [178, 0]
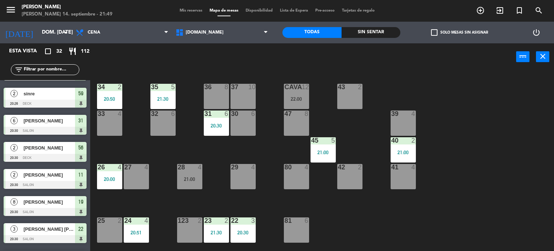
click at [439, 84] on div "34 2 20:50 35 5 21:30 36 8 43 2 37 10 CAVA 12 22:00 33 4 32 6 31 6 20:30 30 6 4…" at bounding box center [325, 161] width 459 height 180
drag, startPoint x: 431, startPoint y: 95, endPoint x: 431, endPoint y: 83, distance: 11.9
click at [432, 91] on div "34 2 20:50 35 5 21:30 36 8 43 2 37 10 CAVA 12 22:00 33 4 32 6 31 6 20:30 30 6 4…" at bounding box center [325, 161] width 459 height 180
click at [201, 6] on div "menu Gardiner domingo 14. septiembre - 21:49 Mis reservas Mapa de mesas Disponi…" at bounding box center [277, 11] width 554 height 22
click at [196, 10] on span "Mis reservas" at bounding box center [191, 11] width 30 height 4
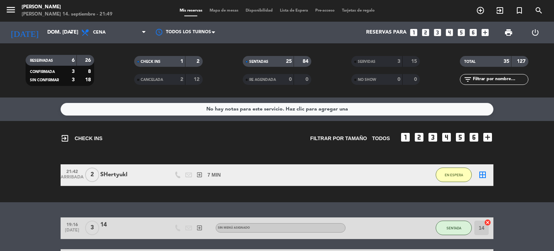
click at [466, 182] on div "EN ESPERA" at bounding box center [454, 174] width 36 height 21
click at [447, 180] on button "EN ESPERA" at bounding box center [454, 174] width 36 height 14
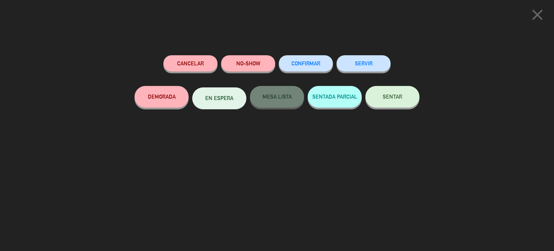
click at [399, 108] on div "SENTAR" at bounding box center [392, 104] width 54 height 36
click at [394, 101] on button "SENTAR" at bounding box center [392, 97] width 54 height 22
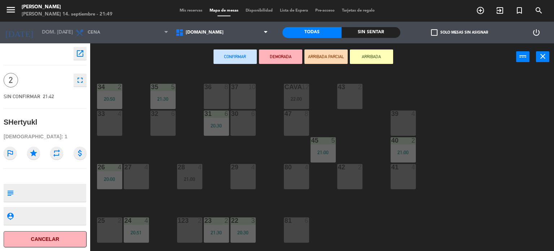
click at [243, 185] on div "29 4" at bounding box center [243, 176] width 25 height 25
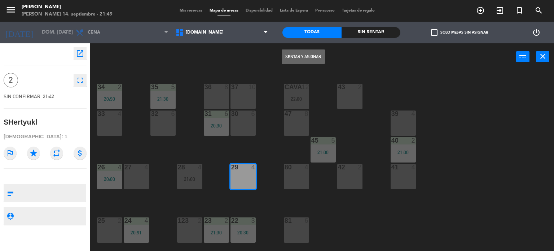
click at [310, 58] on button "Sentar y Asignar" at bounding box center [303, 56] width 43 height 14
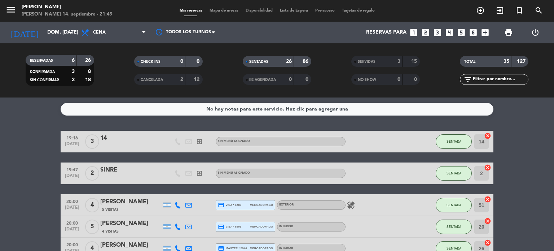
click at [235, 10] on span "Mapa de mesas" at bounding box center [224, 11] width 36 height 4
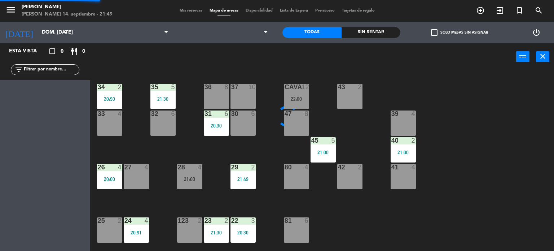
scroll to position [72, 0]
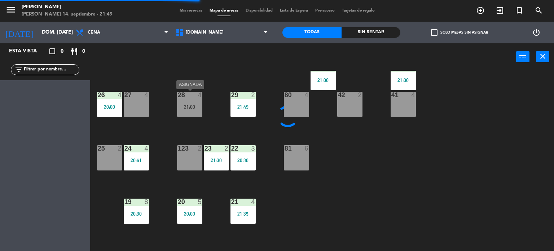
click at [196, 107] on div "21:00" at bounding box center [189, 106] width 25 height 5
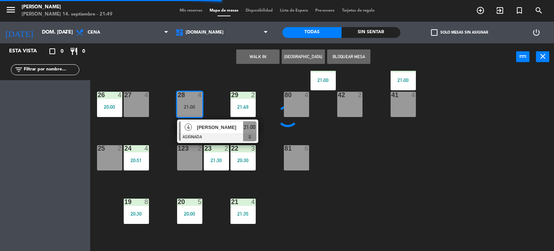
click at [200, 123] on span "[PERSON_NAME]" at bounding box center [220, 127] width 46 height 8
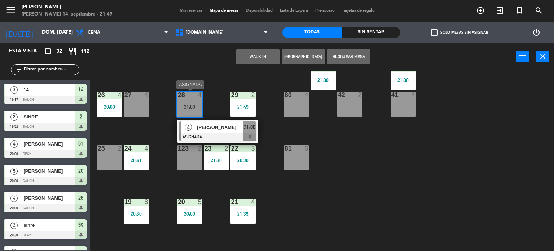
click at [188, 129] on div "4 Juan Manuel Astorga ASIGNADA 21:00" at bounding box center [218, 130] width 92 height 23
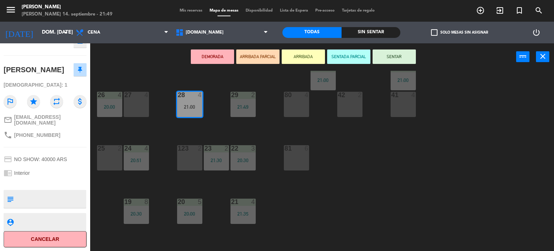
scroll to position [29, 0]
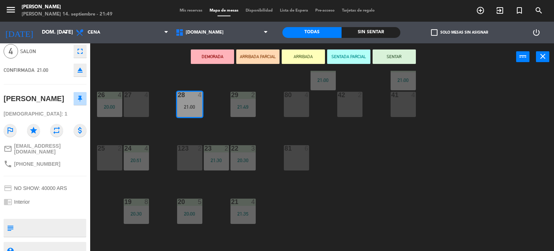
click at [82, 70] on icon "eject" at bounding box center [80, 70] width 9 height 9
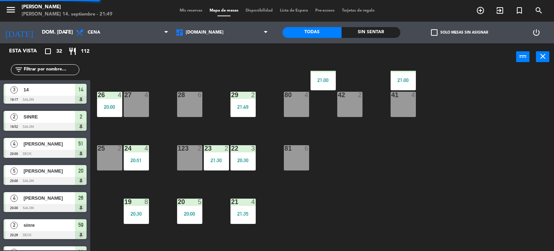
scroll to position [0, 0]
click at [443, 29] on div "check_box_outline_blank Solo mesas sin asignar" at bounding box center [459, 33] width 118 height 22
click at [440, 31] on label "check_box_outline_blank Solo mesas sin asignar" at bounding box center [459, 32] width 57 height 6
click at [460, 32] on input "check_box_outline_blank Solo mesas sin asignar" at bounding box center [460, 32] width 0 height 0
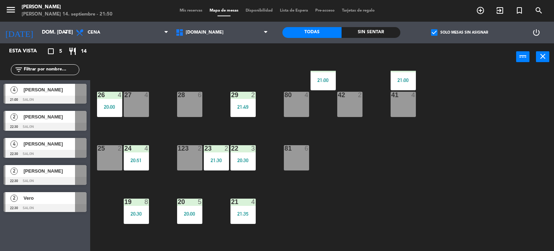
click at [434, 33] on span "check_box" at bounding box center [434, 32] width 6 height 6
click at [460, 32] on input "check_box Solo mesas sin asignar" at bounding box center [460, 32] width 0 height 0
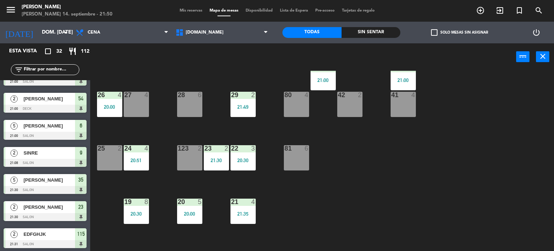
scroll to position [696, 0]
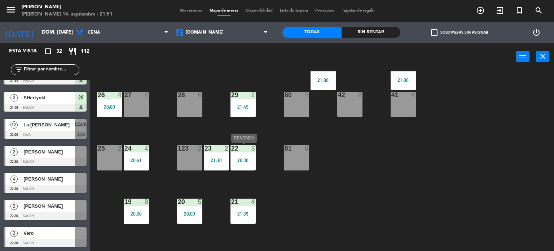
click at [232, 147] on div "22" at bounding box center [231, 148] width 0 height 6
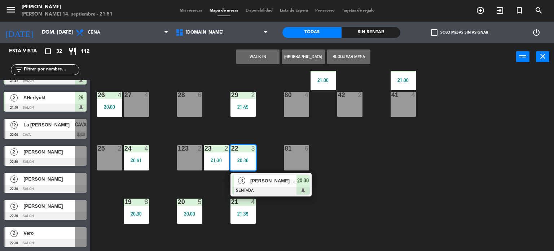
drag, startPoint x: 270, startPoint y: 184, endPoint x: 268, endPoint y: 171, distance: 13.8
click at [271, 184] on div "3 mario gomez badia SENTADA 20:30" at bounding box center [271, 184] width 92 height 23
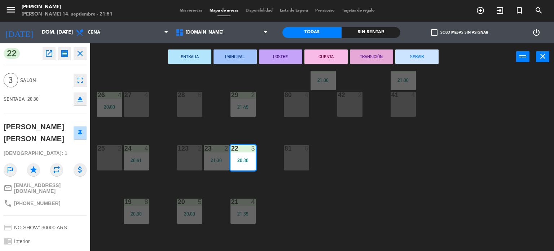
click at [418, 61] on button "SERVIR" at bounding box center [416, 56] width 43 height 14
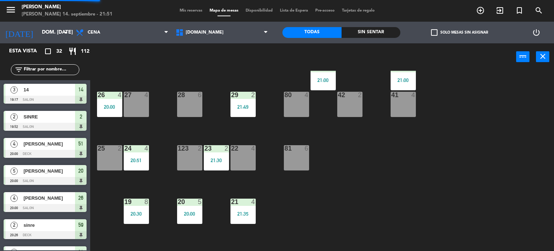
scroll to position [0, 0]
click at [42, 72] on input "text" at bounding box center [51, 70] width 56 height 8
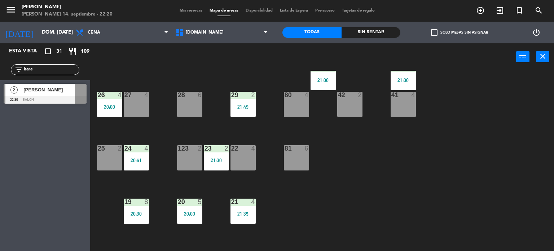
type input "kare"
click at [22, 123] on div "Esta vista crop_square 31 restaurant 109 filter_list kare 2 Karen Rafal 22:30 S…" at bounding box center [45, 146] width 90 height 207
click at [26, 99] on div "2 Karen Rafal 22:30 SALON" at bounding box center [45, 93] width 90 height 27
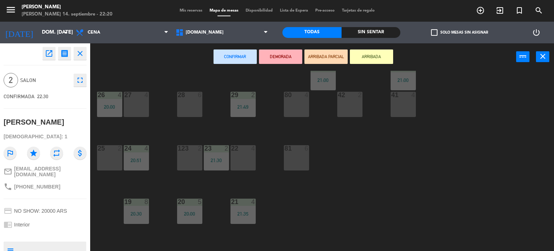
click at [366, 61] on button "ARRIBADA" at bounding box center [371, 56] width 43 height 14
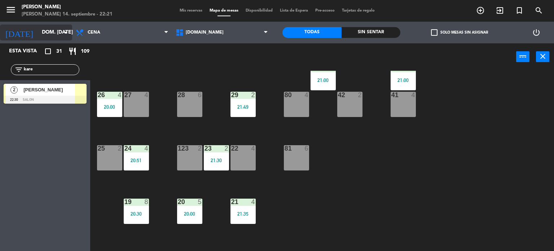
drag, startPoint x: 44, startPoint y: 19, endPoint x: 44, endPoint y: 26, distance: 6.9
click at [44, 24] on ng-component "menu Gardiner domingo 14. septiembre - 22:21 Mis reservas Mapa de mesas Disponi…" at bounding box center [277, 125] width 554 height 251
click at [44, 27] on input "dom. [DATE]" at bounding box center [72, 32] width 69 height 13
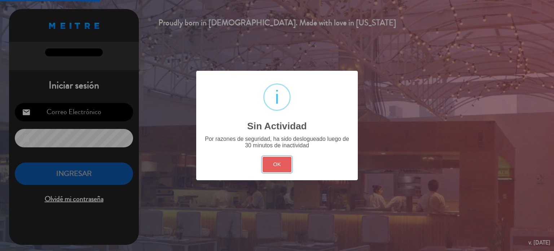
click at [276, 161] on button "OK" at bounding box center [277, 165] width 29 height 16
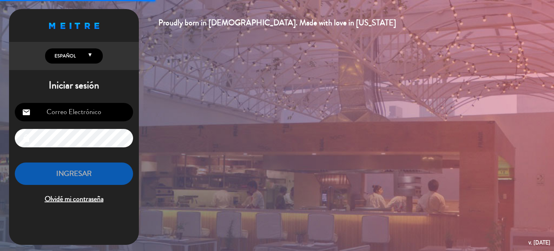
click at [109, 108] on input "email" at bounding box center [74, 112] width 118 height 18
type input "leonardlucila@gmail.com"
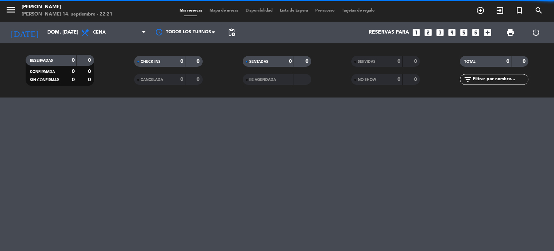
click at [58, 24] on div "today dom. 14 sep. arrow_drop_down" at bounding box center [41, 33] width 72 height 22
click at [67, 37] on input "dom. [DATE]" at bounding box center [78, 32] width 69 height 13
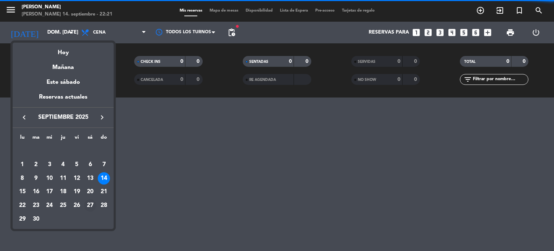
click at [93, 203] on div "27" at bounding box center [90, 205] width 12 height 12
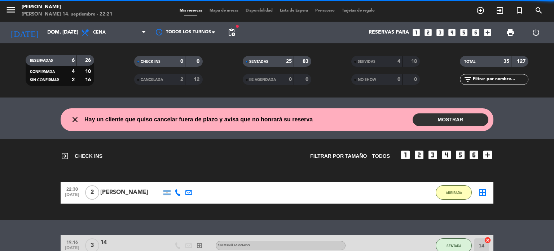
type input "sáb. 27 sep."
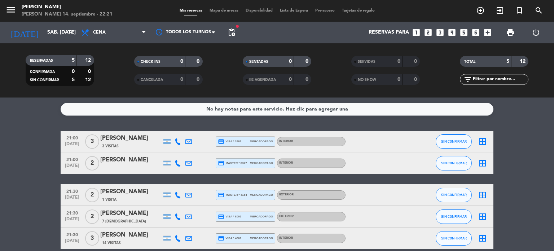
scroll to position [34, 0]
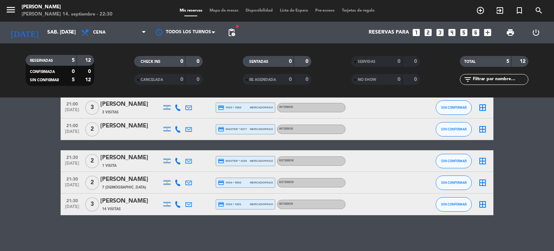
click at [320, 225] on div "No hay notas para este servicio. Haz clic para agregar una 21:00 sep. 27 3 Mari…" at bounding box center [277, 173] width 554 height 153
click at [338, 221] on div "No hay notas para este servicio. Haz clic para agregar una 21:00 sep. 27 3 Mari…" at bounding box center [277, 173] width 554 height 153
click at [222, 9] on span "Mapa de mesas" at bounding box center [224, 11] width 36 height 4
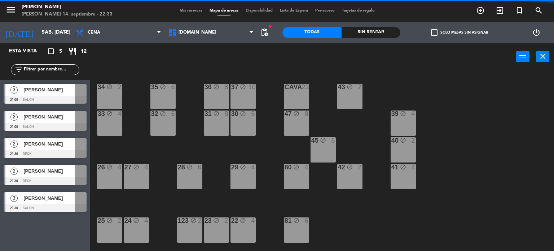
click at [57, 71] on input "text" at bounding box center [51, 70] width 56 height 8
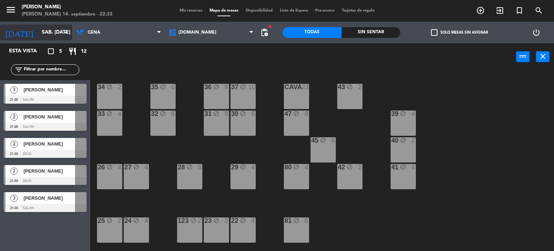
click at [49, 31] on input "sáb. 27 sep." at bounding box center [72, 32] width 69 height 13
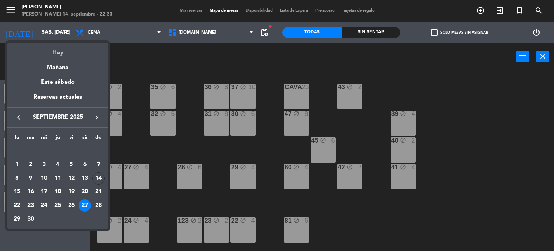
click at [65, 52] on div "Hoy" at bounding box center [57, 50] width 101 height 15
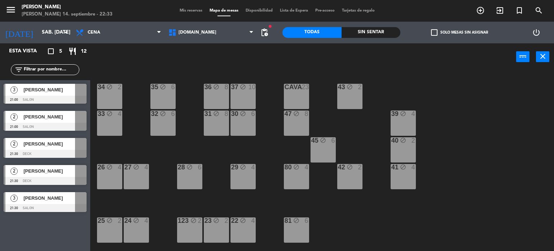
type input "dom. [DATE]"
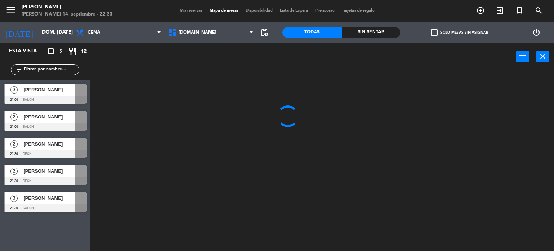
click at [50, 65] on div "filter_list" at bounding box center [45, 69] width 69 height 11
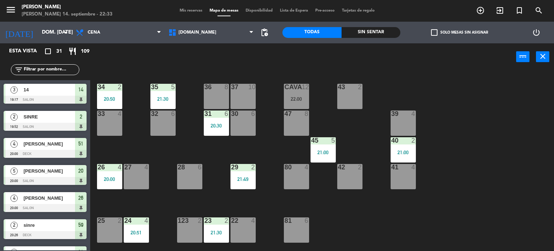
click at [66, 72] on input "text" at bounding box center [51, 70] width 56 height 8
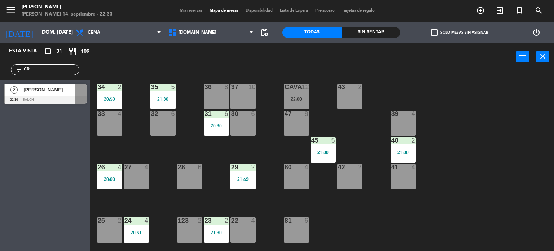
type input "CR"
click at [32, 134] on div "Esta vista crop_square 31 restaurant 109 filter_list CR 2 Cristhian Verdesoto S…" at bounding box center [45, 146] width 90 height 207
click at [42, 85] on div "[PERSON_NAME]" at bounding box center [49, 90] width 52 height 12
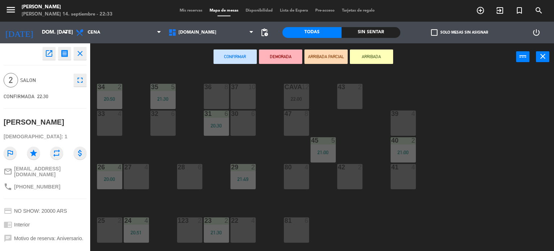
click at [312, 57] on button "ARRIBADA PARCIAL" at bounding box center [325, 56] width 43 height 14
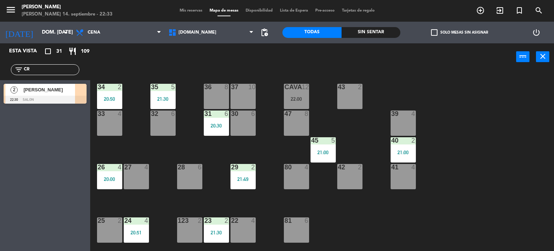
click at [69, 88] on span "[PERSON_NAME]" at bounding box center [49, 90] width 52 height 8
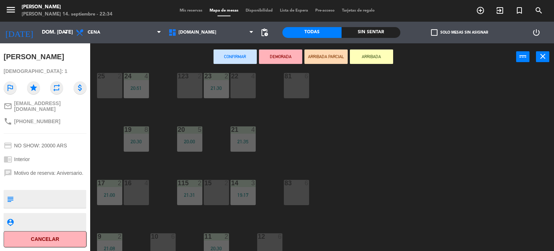
scroll to position [180, 0]
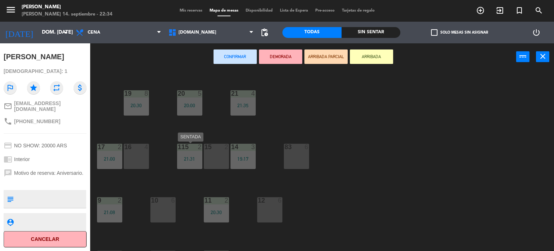
click at [201, 157] on div "21:31" at bounding box center [189, 158] width 25 height 5
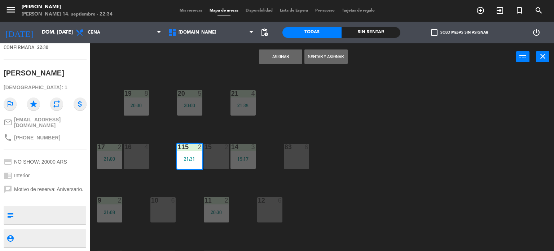
click at [206, 157] on div "15 2" at bounding box center [216, 156] width 25 height 25
click at [200, 153] on div "115 2 21:31" at bounding box center [189, 156] width 25 height 25
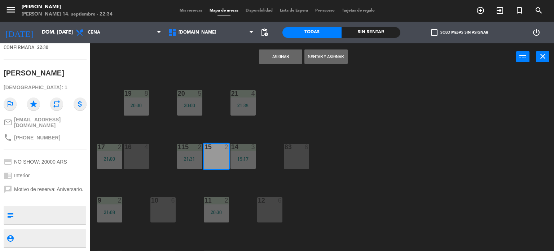
click at [313, 57] on button "Sentar y Asignar" at bounding box center [325, 56] width 43 height 14
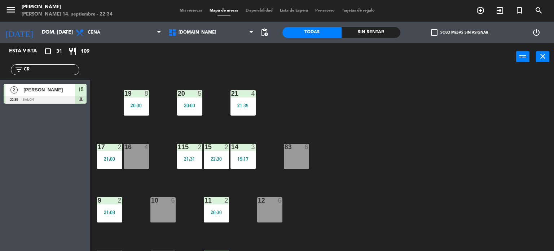
click at [82, 71] on div "filter_list CR" at bounding box center [45, 69] width 90 height 21
click at [76, 69] on input "CR" at bounding box center [51, 70] width 56 height 8
type input "C"
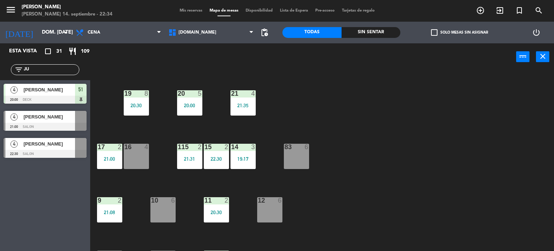
type input "JU"
click at [4, 176] on div "Esta vista crop_square 31 restaurant 109 filter_list JU 4 julian bustin 20:00 D…" at bounding box center [45, 146] width 90 height 207
click at [30, 151] on div "4 Juan Fatone 22:30 SALON" at bounding box center [45, 147] width 90 height 27
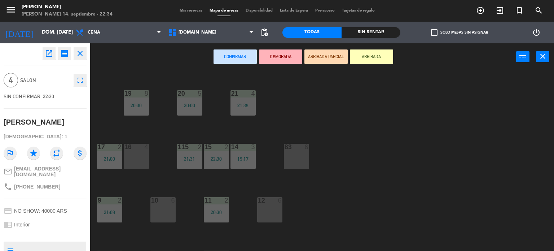
drag, startPoint x: 381, startPoint y: 56, endPoint x: 375, endPoint y: 57, distance: 6.3
click at [381, 56] on button "ARRIBADA" at bounding box center [371, 56] width 43 height 14
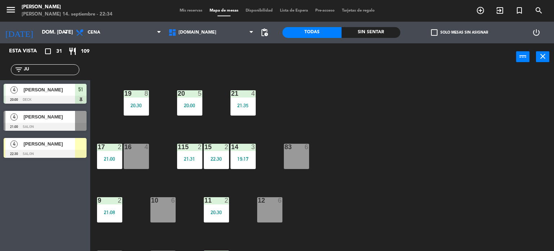
click at [42, 157] on div at bounding box center [45, 154] width 83 height 8
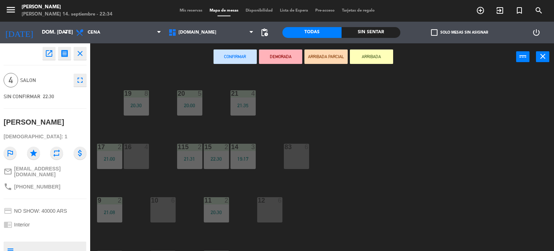
click at [167, 198] on div at bounding box center [163, 200] width 12 height 6
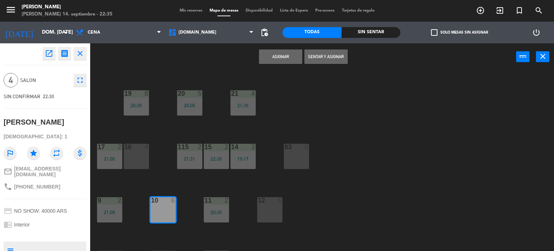
click at [324, 66] on div "Asignar Sentar y Asignar power_input close" at bounding box center [303, 56] width 426 height 27
click at [324, 62] on button "Sentar y Asignar" at bounding box center [325, 56] width 43 height 14
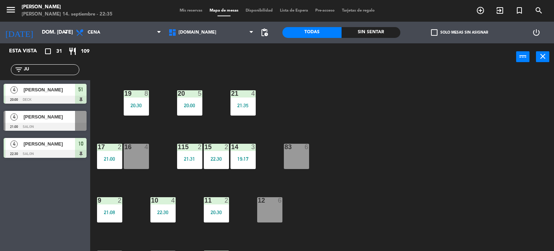
click at [39, 71] on input "JU" at bounding box center [51, 70] width 56 height 8
type input "J"
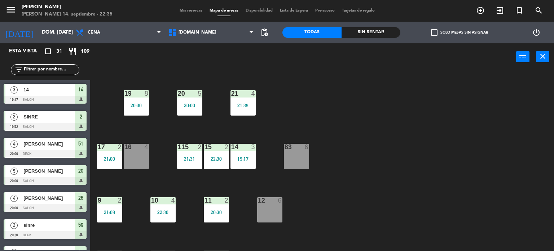
click at [443, 35] on label "check_box_outline_blank Solo mesas sin asignar" at bounding box center [459, 32] width 57 height 6
click at [460, 32] on input "check_box_outline_blank Solo mesas sin asignar" at bounding box center [460, 32] width 0 height 0
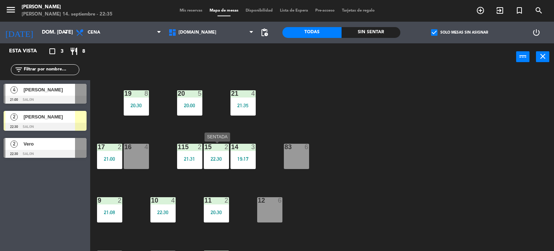
click at [212, 158] on div "22:30" at bounding box center [216, 158] width 25 height 5
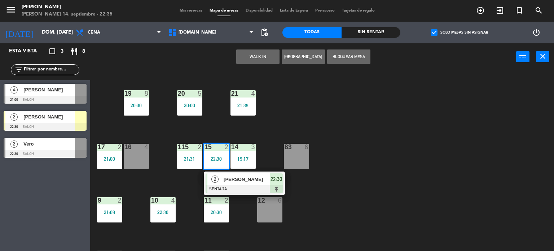
click at [229, 182] on span "[PERSON_NAME]" at bounding box center [247, 179] width 46 height 8
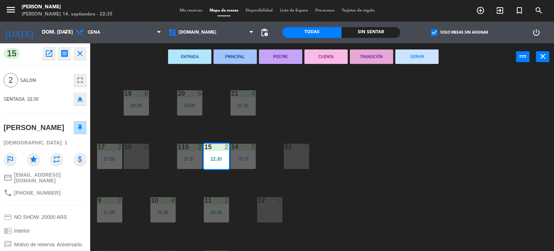
click at [229, 182] on div "34 2 20:50 35 5 21:30 36 8 43 2 37 10 CAVA 12 22:00 33 4 32 6 31 6 20:30 30 6 4…" at bounding box center [325, 161] width 459 height 180
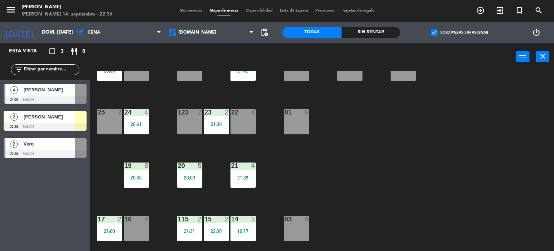
scroll to position [144, 0]
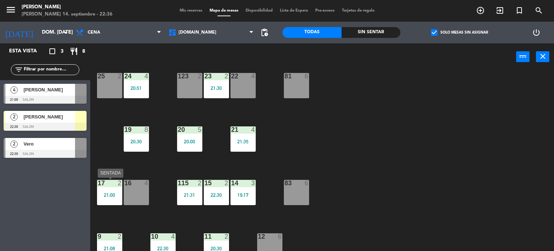
click at [105, 189] on div "17 2 21:00" at bounding box center [109, 192] width 25 height 25
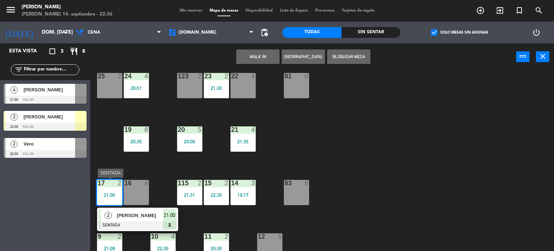
click at [163, 220] on div "21:00" at bounding box center [169, 215] width 13 height 12
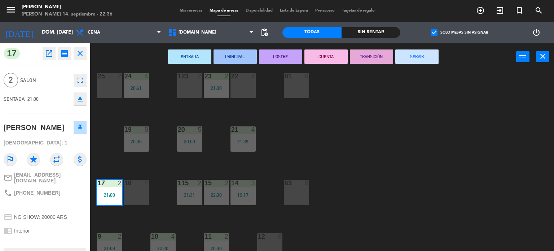
click at [417, 47] on div "ENTRADA PRINCIPAL POSTRE CUENTA TRANSICIÓN SERVIR power_input close" at bounding box center [303, 56] width 426 height 27
click at [416, 52] on button "SERVIR" at bounding box center [416, 56] width 43 height 14
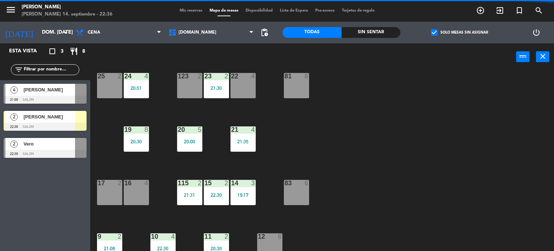
click at [61, 114] on span "[PERSON_NAME]" at bounding box center [49, 117] width 52 height 8
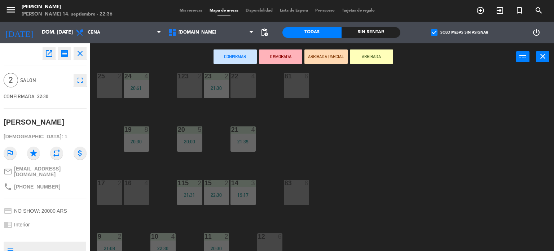
click at [111, 191] on div "17 2" at bounding box center [109, 192] width 25 height 25
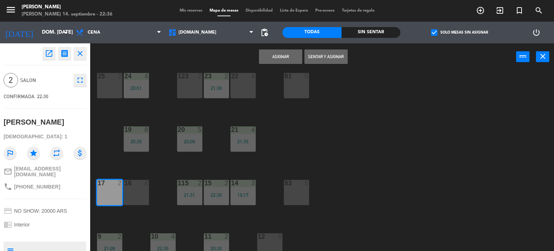
click at [334, 58] on button "Sentar y Asignar" at bounding box center [325, 56] width 43 height 14
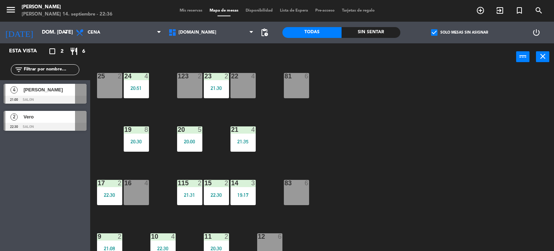
scroll to position [0, 0]
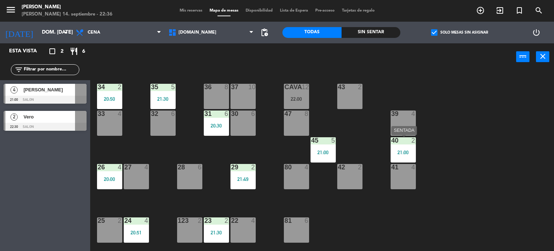
drag, startPoint x: 403, startPoint y: 146, endPoint x: 409, endPoint y: 150, distance: 7.8
click at [404, 148] on div "40 2 21:00" at bounding box center [403, 149] width 25 height 25
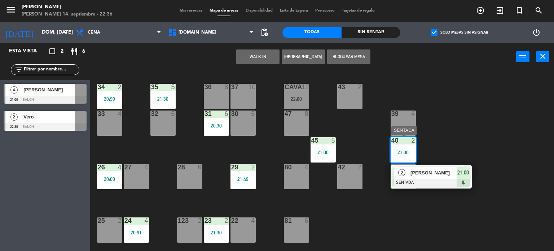
click at [466, 174] on div "2 Sebastián Gualtieri SENTADA 21:00" at bounding box center [431, 176] width 92 height 23
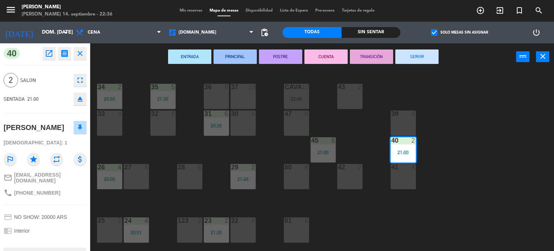
click at [414, 57] on button "SERVIR" at bounding box center [416, 56] width 43 height 14
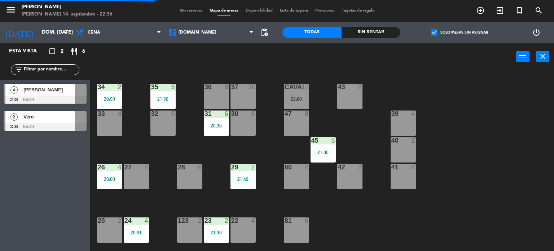
click at [334, 145] on div "45 5 21:00" at bounding box center [323, 149] width 25 height 25
click at [365, 149] on div "34 2 20:50 35 5 21:30 36 8 43 2 37 10 CAVA 12 22:00 33 4 32 6 31 6 20:30 30 6 4…" at bounding box center [325, 161] width 459 height 180
click at [334, 149] on div "45 5 21:00" at bounding box center [323, 149] width 25 height 25
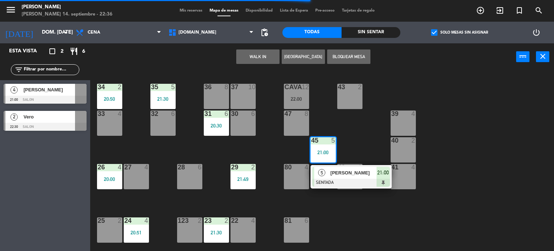
click at [321, 177] on div "5" at bounding box center [322, 173] width 16 height 12
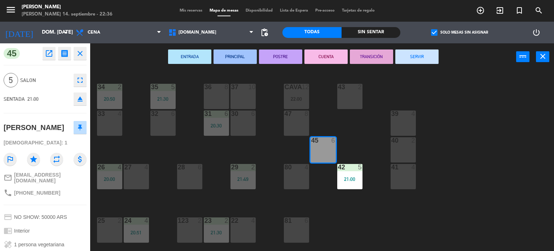
click at [426, 60] on button "SERVIR" at bounding box center [416, 56] width 43 height 14
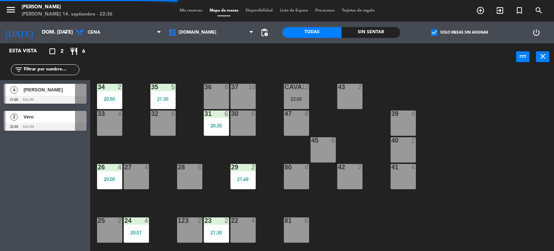
click at [209, 118] on div "31 6 20:30" at bounding box center [216, 122] width 25 height 25
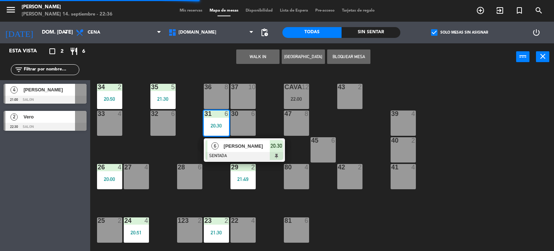
click at [215, 139] on div "6 Andres Rabinovich SENTADA 20:30" at bounding box center [244, 149] width 81 height 23
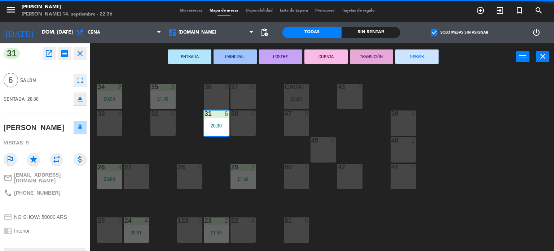
click at [440, 50] on div "ENTRADA PRINCIPAL POSTRE CUENTA TRANSICIÓN SERVIR power_input close" at bounding box center [303, 56] width 426 height 27
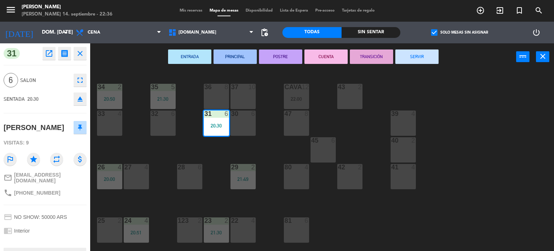
click at [419, 56] on button "SERVIR" at bounding box center [416, 56] width 43 height 14
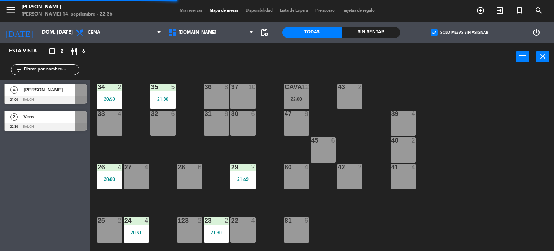
click at [167, 103] on div "35 5 21:30" at bounding box center [162, 96] width 25 height 25
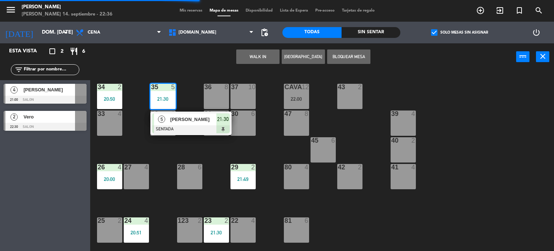
click at [179, 115] on div "[PERSON_NAME]" at bounding box center [193, 119] width 47 height 12
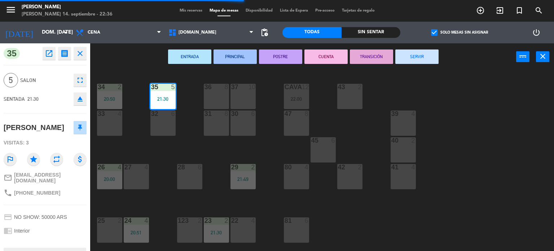
click at [421, 57] on button "SERVIR" at bounding box center [416, 56] width 43 height 14
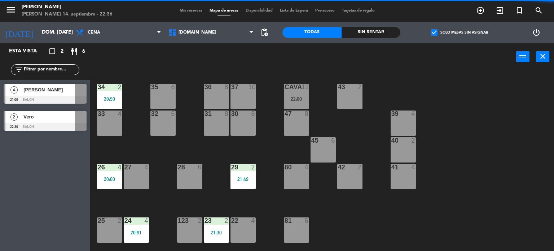
click at [120, 89] on div "2" at bounding box center [120, 87] width 4 height 6
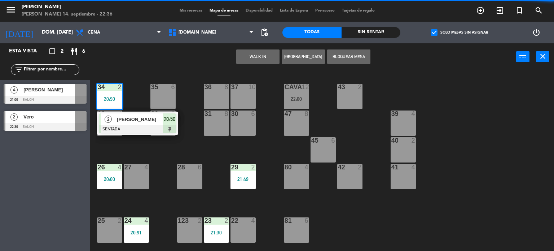
click at [133, 115] on span "[PERSON_NAME]" at bounding box center [140, 119] width 46 height 8
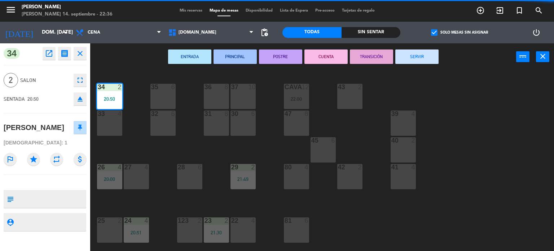
click at [410, 57] on button "SERVIR" at bounding box center [416, 56] width 43 height 14
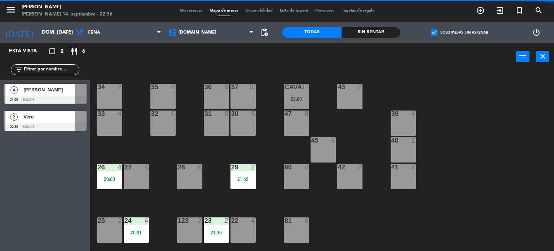
click at [240, 172] on div "29 2 21:49" at bounding box center [243, 176] width 25 height 25
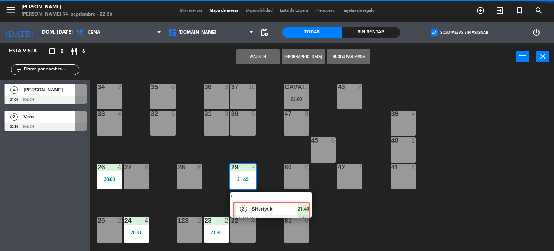
click at [263, 204] on div "2 SHertyukl SENTADA 21:49" at bounding box center [271, 205] width 92 height 26
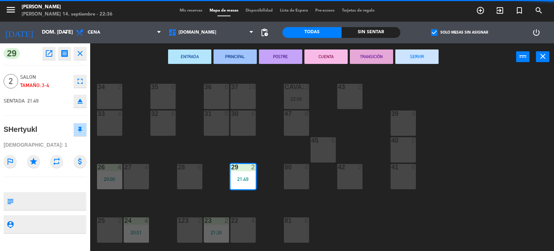
click at [423, 51] on button "SERVIR" at bounding box center [416, 56] width 43 height 14
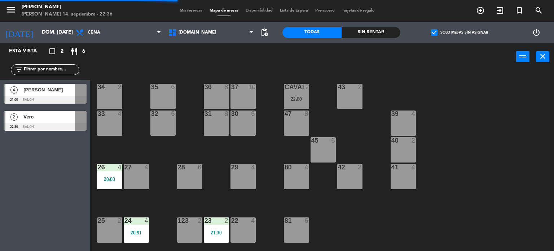
drag, startPoint x: 101, startPoint y: 181, endPoint x: 105, endPoint y: 184, distance: 5.4
click at [101, 181] on div "20:00" at bounding box center [109, 178] width 25 height 5
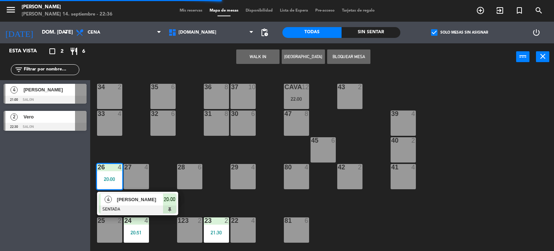
click at [110, 196] on div "4" at bounding box center [109, 199] width 16 height 12
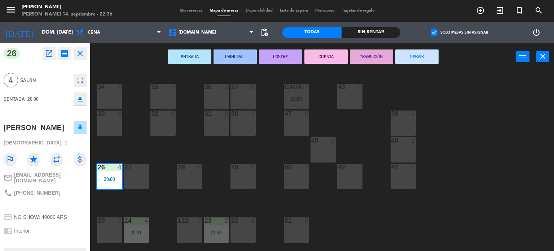
click at [416, 60] on button "SERVIR" at bounding box center [416, 56] width 43 height 14
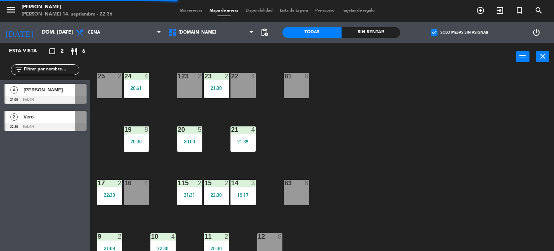
scroll to position [258, 0]
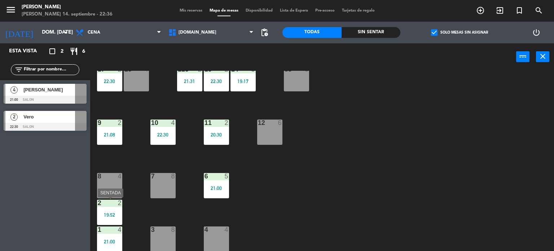
click at [113, 219] on div "2 2 19:52" at bounding box center [109, 212] width 25 height 25
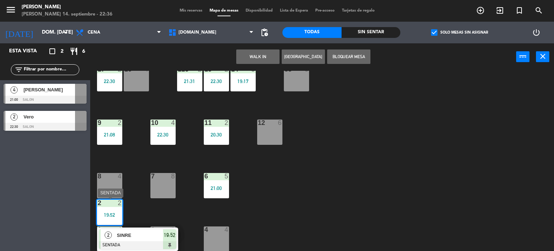
drag, startPoint x: 135, startPoint y: 236, endPoint x: 154, endPoint y: 231, distance: 19.3
click at [137, 236] on div "2 SINRE SENTADA 19:52" at bounding box center [138, 238] width 92 height 23
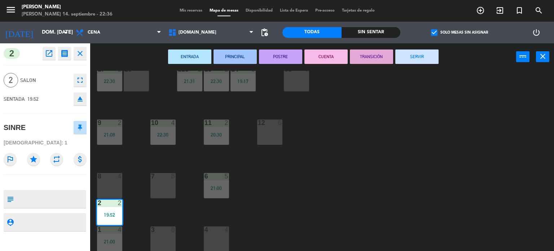
click at [436, 54] on button "SERVIR" at bounding box center [416, 56] width 43 height 14
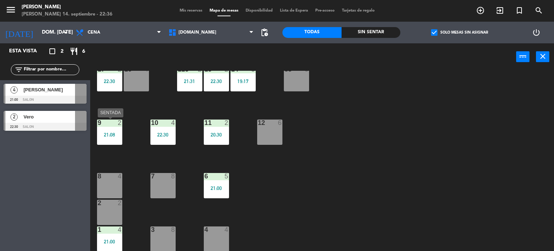
click at [115, 140] on div "9 2 21:08" at bounding box center [109, 131] width 25 height 25
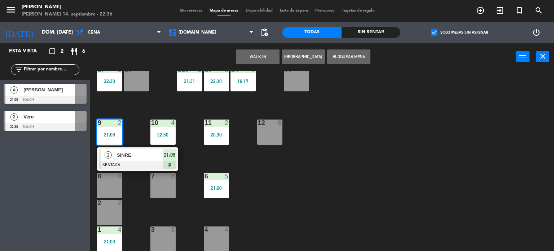
click at [124, 164] on div at bounding box center [138, 165] width 78 height 8
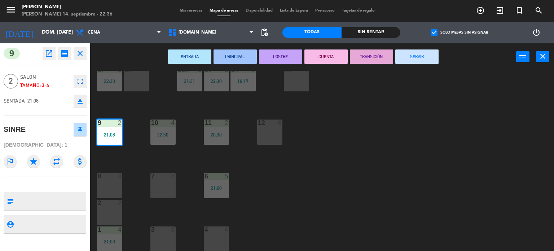
click at [433, 58] on button "SERVIR" at bounding box center [416, 56] width 43 height 14
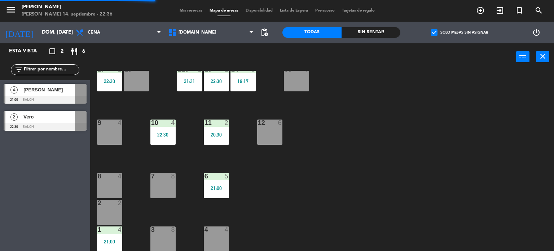
scroll to position [150, 0]
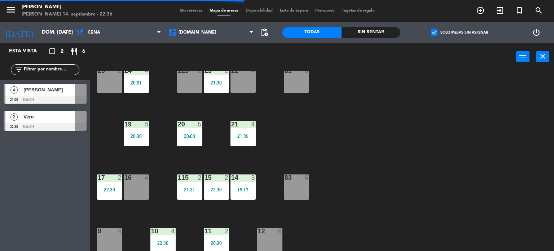
click at [242, 192] on div "14 3 19:17" at bounding box center [243, 186] width 25 height 25
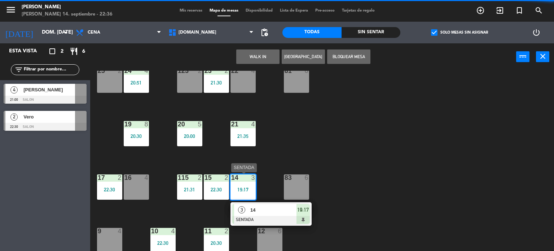
click at [254, 210] on span "14" at bounding box center [273, 210] width 46 height 8
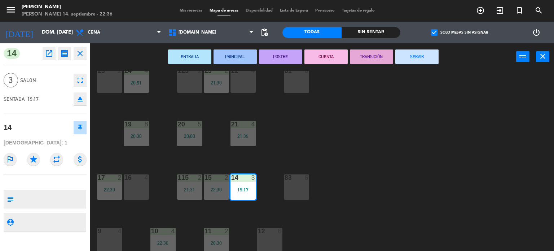
click at [409, 57] on button "SERVIR" at bounding box center [416, 56] width 43 height 14
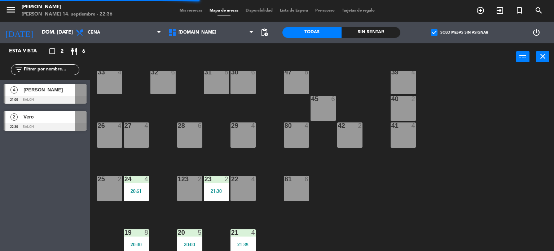
scroll to position [0, 0]
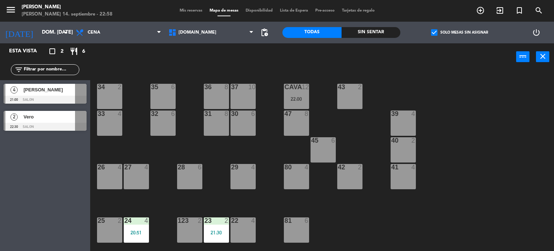
click at [150, 151] on div "34 2 35 6 36 8 43 2 37 10 CAVA 12 22:00 33 4 32 6 31 8 30 6 47 8 39 4 45 6 40 2…" at bounding box center [325, 161] width 459 height 180
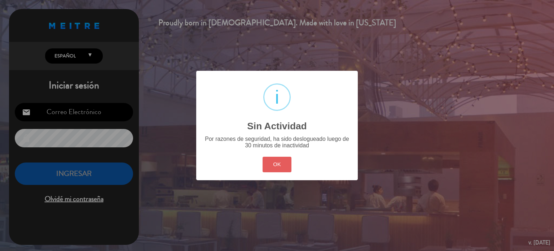
click at [283, 163] on button "OK" at bounding box center [277, 165] width 29 height 16
